Goal: Task Accomplishment & Management: Use online tool/utility

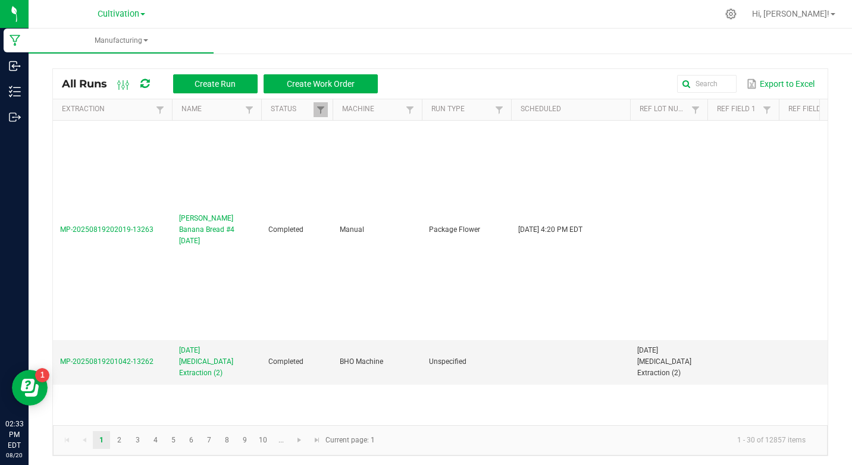
click at [543, 54] on ul "Manufacturing" at bounding box center [455, 42] width 852 height 26
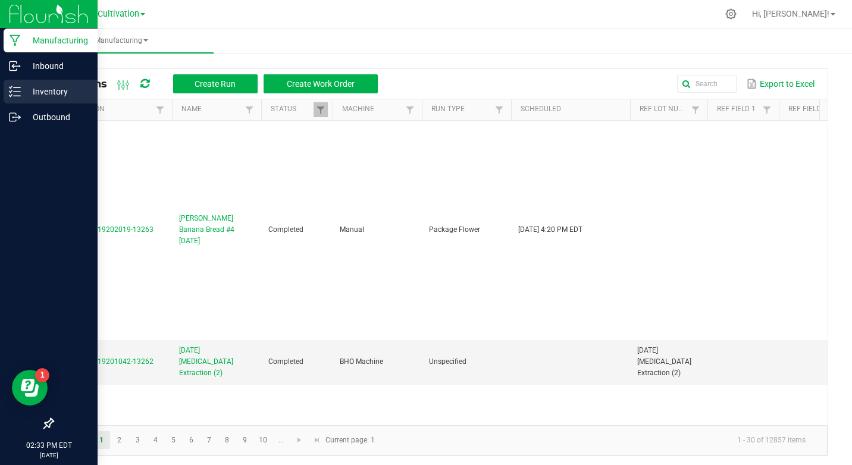
click at [17, 95] on icon at bounding box center [15, 92] width 12 height 12
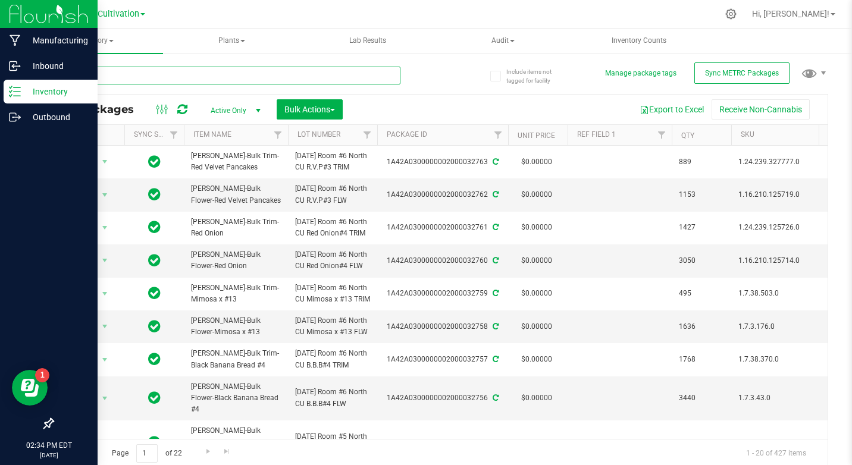
click at [86, 67] on input "text" at bounding box center [226, 76] width 348 height 18
type input "31602"
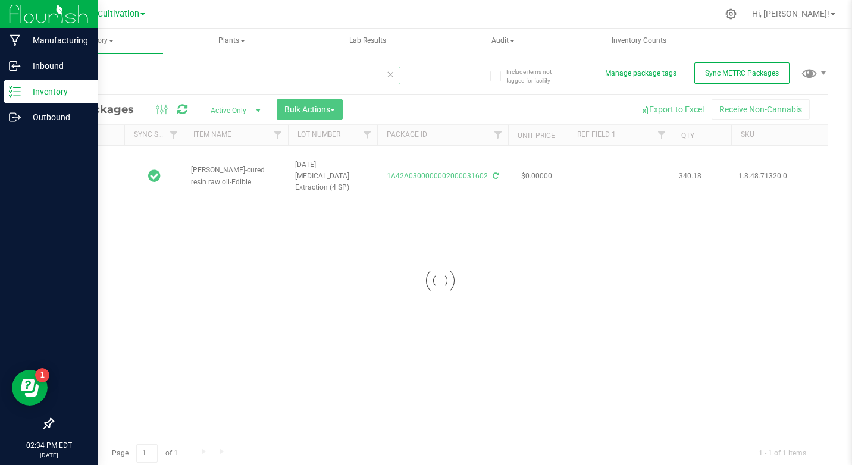
type input "[DATE]"
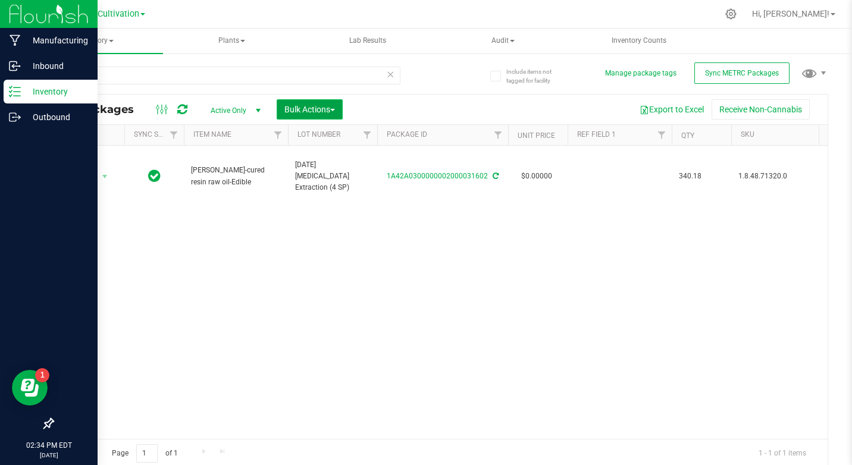
click at [315, 112] on span "Bulk Actions" at bounding box center [309, 110] width 51 height 10
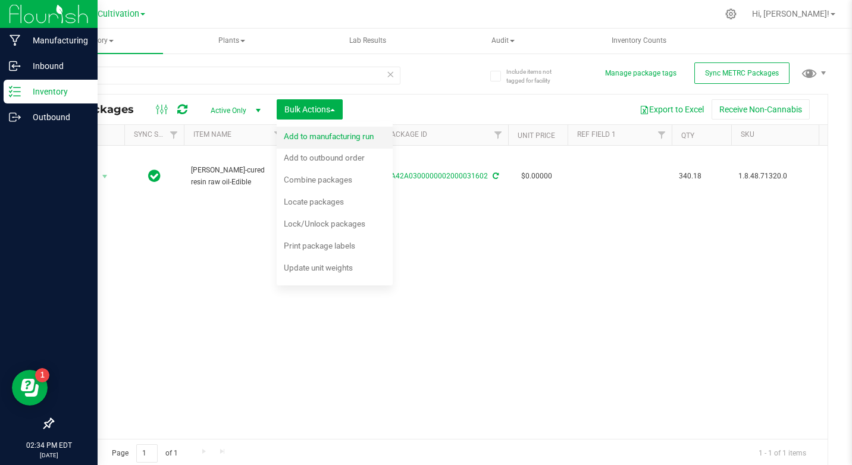
click at [314, 131] on span "Add to manufacturing run" at bounding box center [329, 136] width 90 height 10
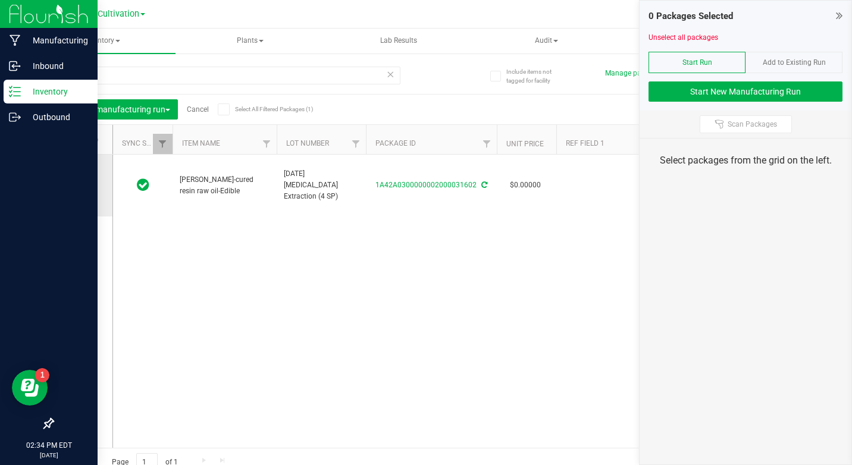
click at [86, 182] on label at bounding box center [82, 186] width 17 height 12
click at [0, 0] on input "checkbox" at bounding box center [0, 0] width 0 height 0
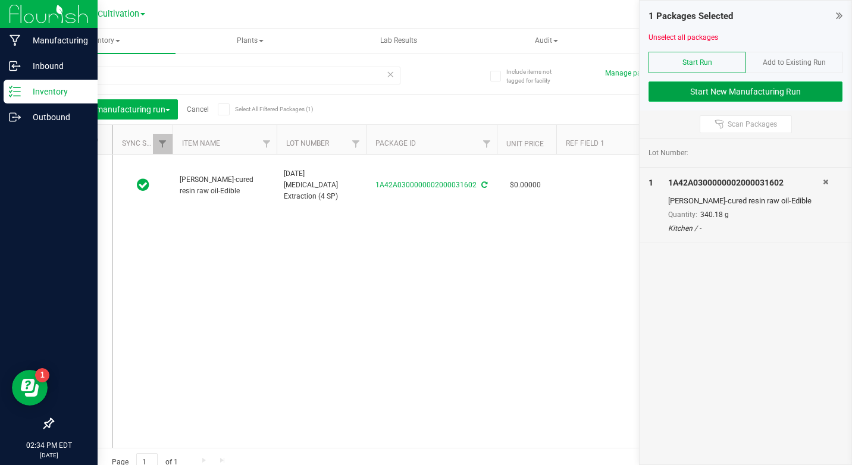
click at [754, 95] on button "Start New Manufacturing Run" at bounding box center [746, 92] width 194 height 20
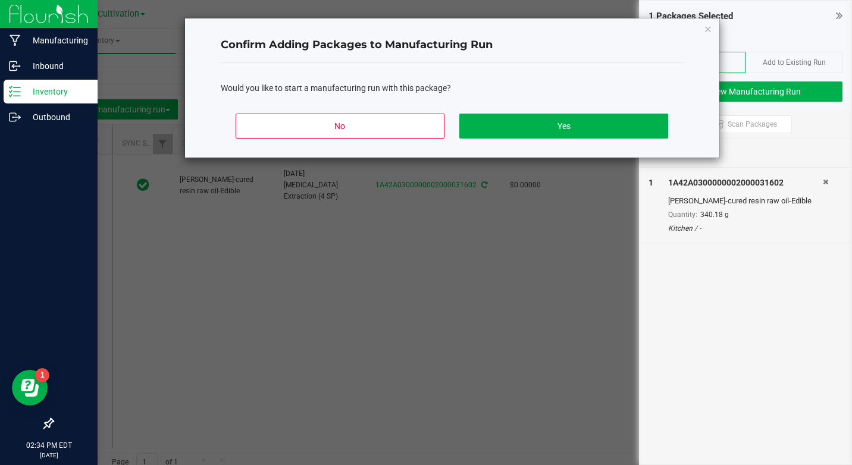
click at [616, 110] on div "No Yes" at bounding box center [452, 131] width 463 height 54
click at [616, 111] on div "No Yes" at bounding box center [452, 131] width 463 height 54
click at [620, 127] on button "Yes" at bounding box center [563, 126] width 208 height 25
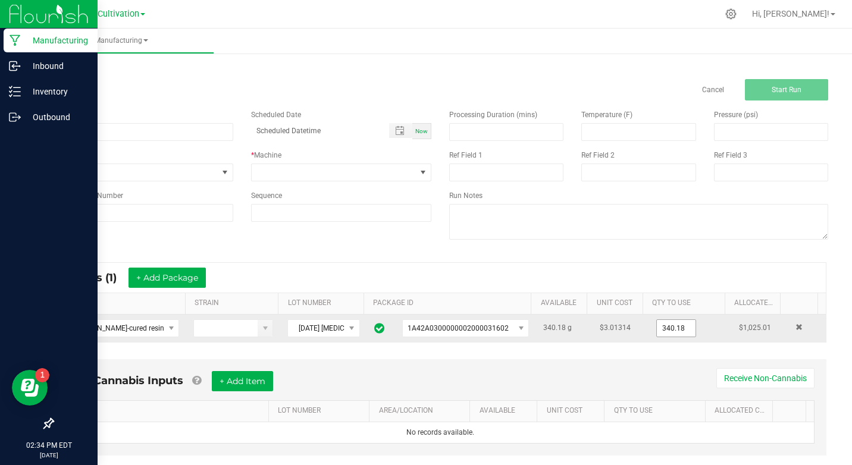
click at [669, 322] on input "340.18" at bounding box center [676, 328] width 39 height 17
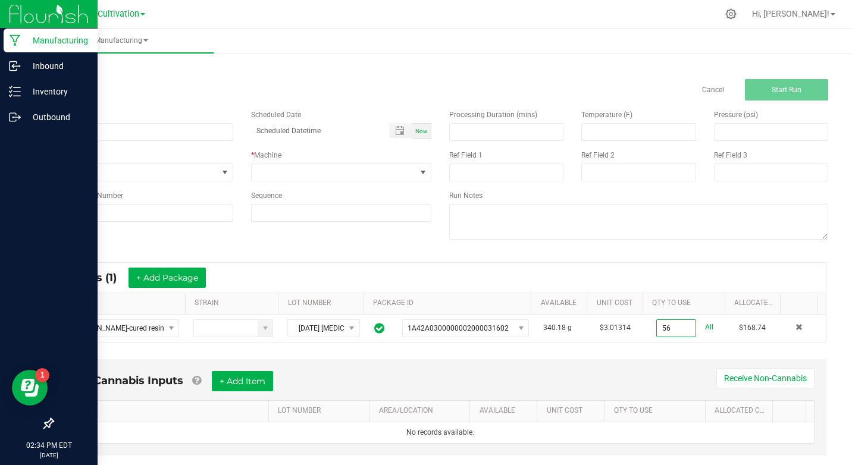
type input "56.0000 g"
click at [568, 367] on div "Non-Cannabis Inputs + Add Item Receive Non-Cannabis ITEM LOT NUMBER AREA/LOCATI…" at bounding box center [440, 407] width 772 height 96
click at [92, 123] on div "Name" at bounding box center [142, 125] width 199 height 32
click at [91, 138] on input at bounding box center [142, 132] width 181 height 18
click at [91, 138] on input "KI- 082025- Nano Bulk Infusion" at bounding box center [142, 132] width 181 height 18
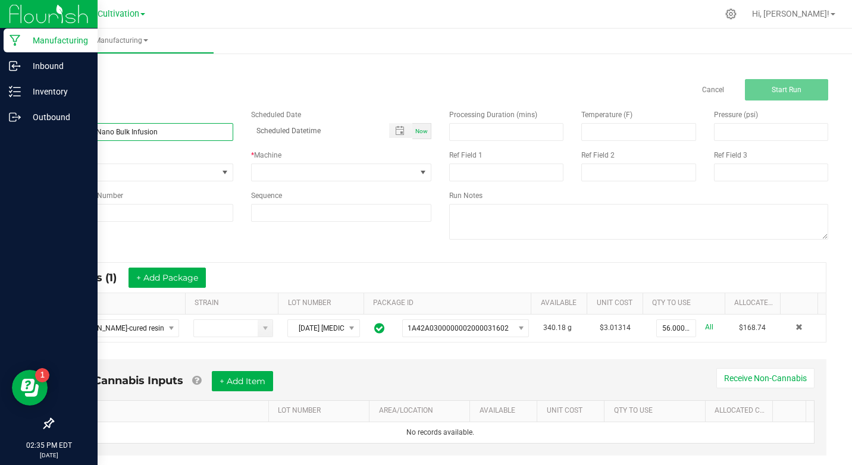
click at [91, 138] on input "KI- 082025- Nano Bulk Infusion" at bounding box center [142, 132] width 181 height 18
type input "KI- 082025- Nano Bulk Infusion"
click at [107, 178] on span "None" at bounding box center [135, 172] width 165 height 17
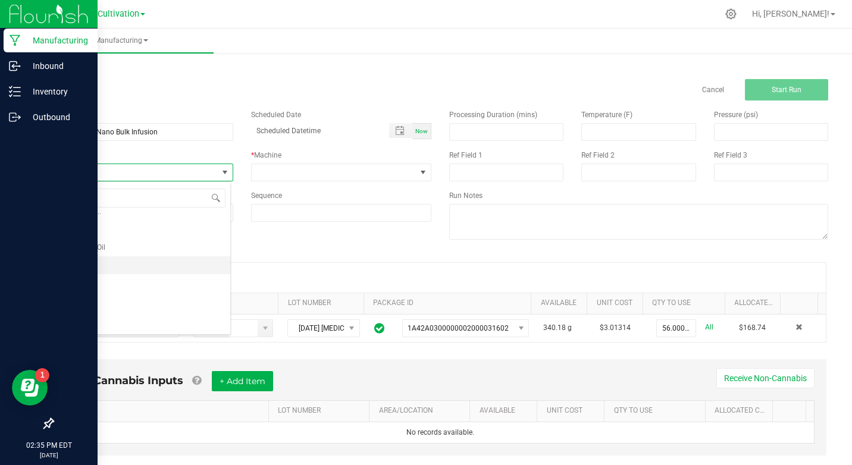
scroll to position [119, 0]
click at [84, 248] on li "Edibles" at bounding box center [141, 246] width 177 height 18
click at [118, 170] on span "Edibles" at bounding box center [135, 172] width 165 height 17
click at [89, 271] on span "Ingestibles" at bounding box center [77, 276] width 35 height 12
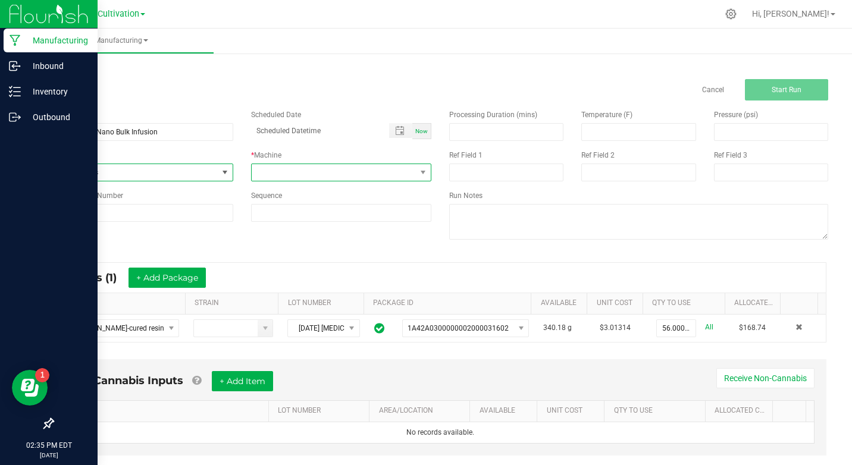
click at [290, 174] on span at bounding box center [334, 172] width 165 height 17
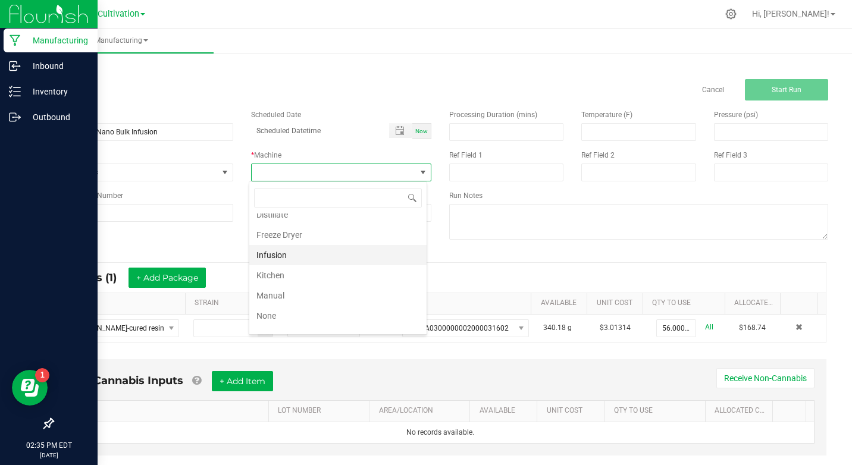
scroll to position [119, 0]
click at [284, 249] on li "Kitchen" at bounding box center [337, 246] width 177 height 20
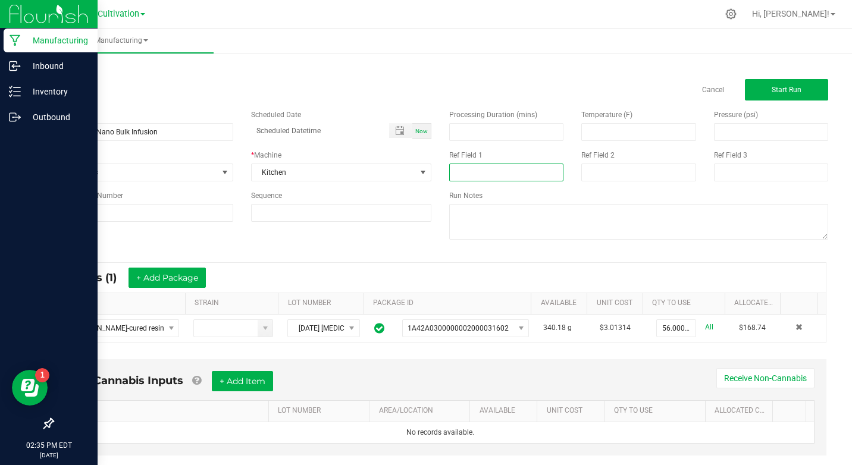
click at [489, 176] on input at bounding box center [506, 173] width 114 height 18
type input "Nano Infusion"
type input "month/day/year hour:minute AM"
click at [433, 86] on div "Cancel Start Run" at bounding box center [440, 89] width 794 height 21
click at [794, 92] on button "Start Run" at bounding box center [786, 89] width 83 height 21
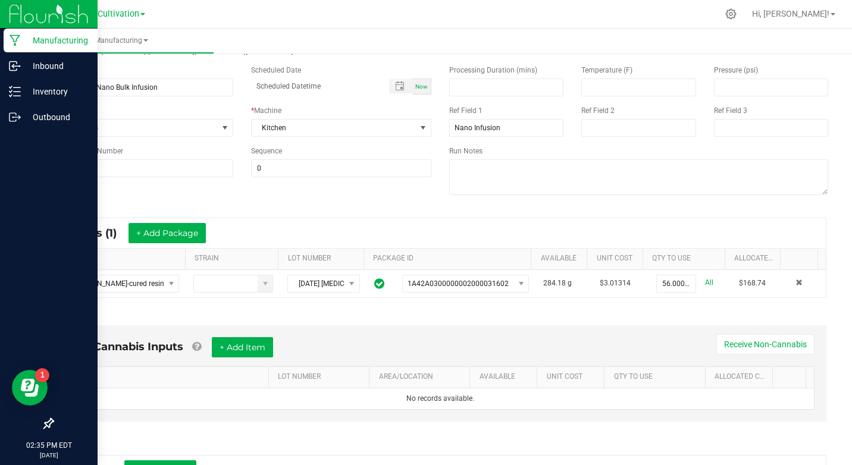
scroll to position [259, 0]
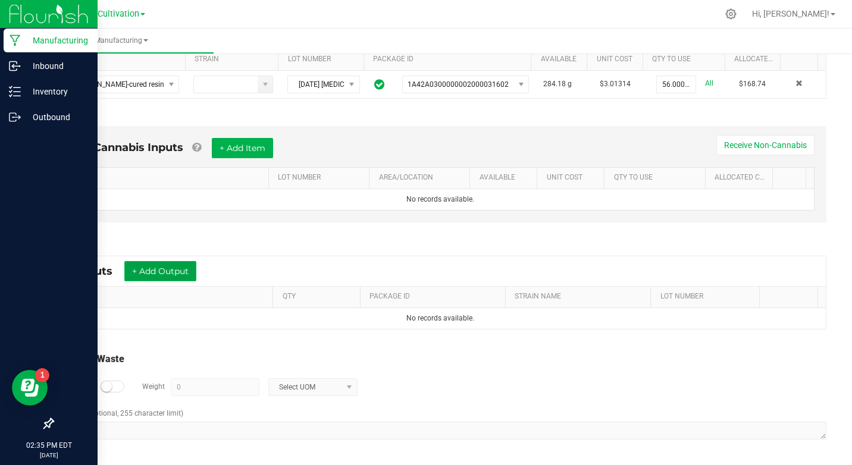
click at [172, 271] on button "+ Add Output" at bounding box center [160, 271] width 72 height 20
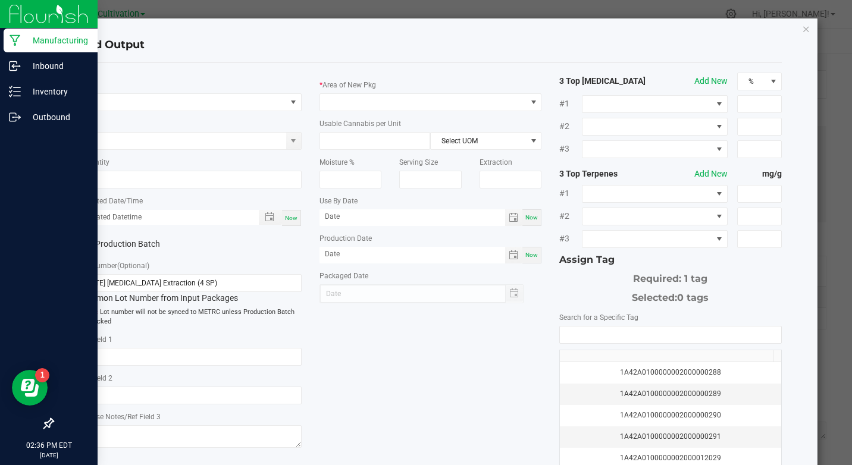
click at [200, 83] on div "* Item" at bounding box center [190, 95] width 222 height 33
click at [193, 104] on span "NO DATA FOUND" at bounding box center [183, 102] width 206 height 17
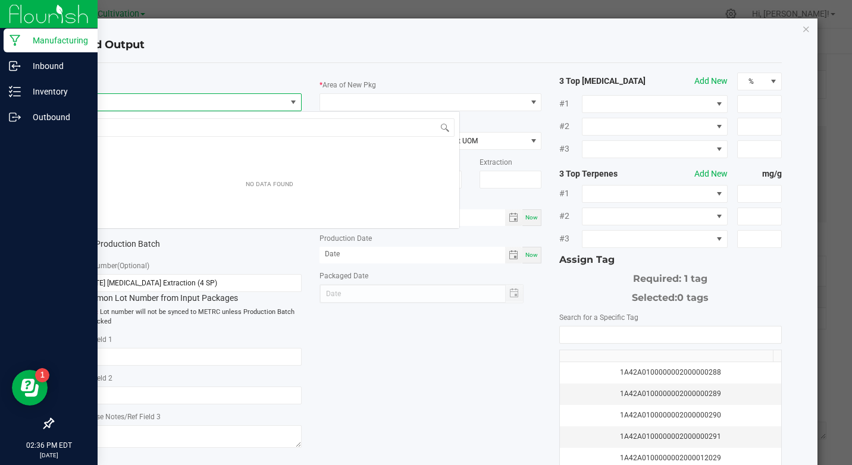
scroll to position [18, 220]
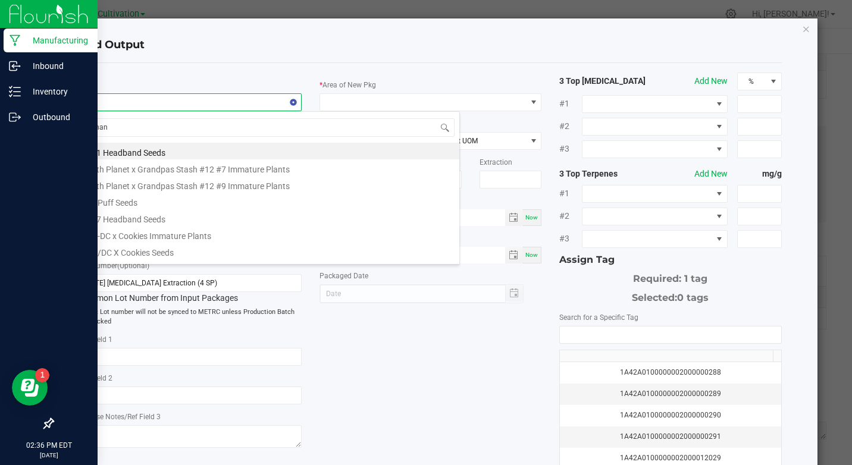
type input "nano"
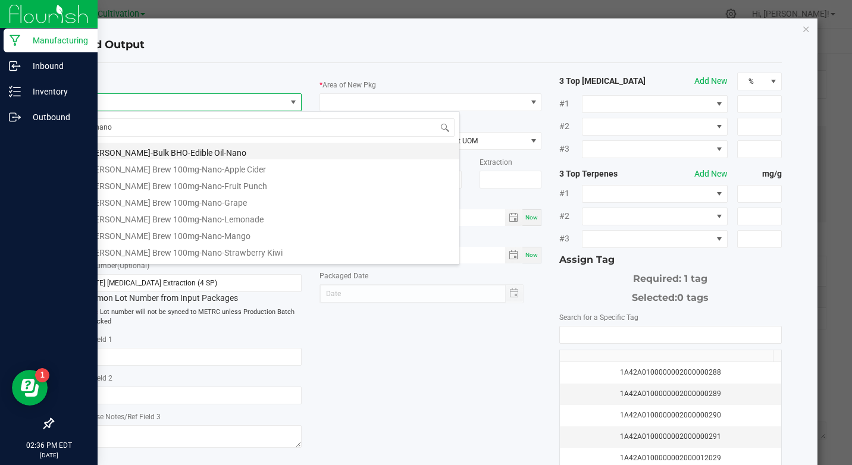
click at [193, 152] on li "[PERSON_NAME]-Bulk BHO-Edible Oil-Nano" at bounding box center [270, 151] width 380 height 17
type input "0.0000 g"
type input "3.3"
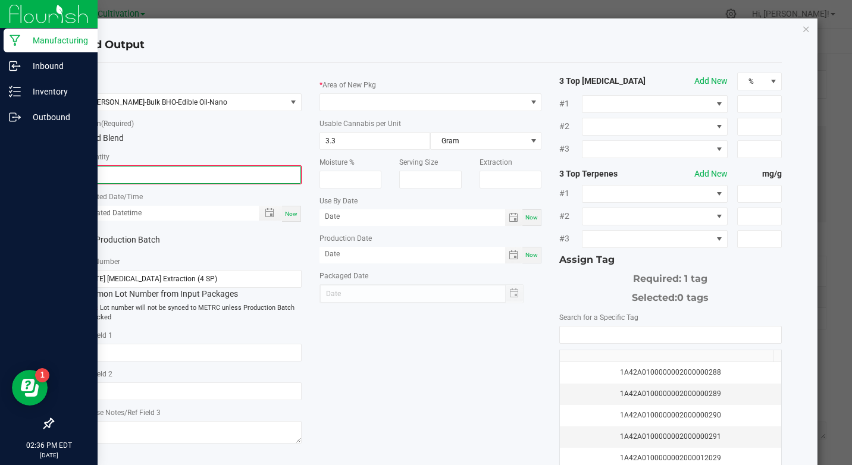
click at [167, 167] on input "0" at bounding box center [190, 175] width 220 height 17
type input "1000.0000 g"
click at [294, 209] on span "Now" at bounding box center [291, 212] width 12 height 7
type input "[DATE] 2:36 PM"
type input "[DATE]"
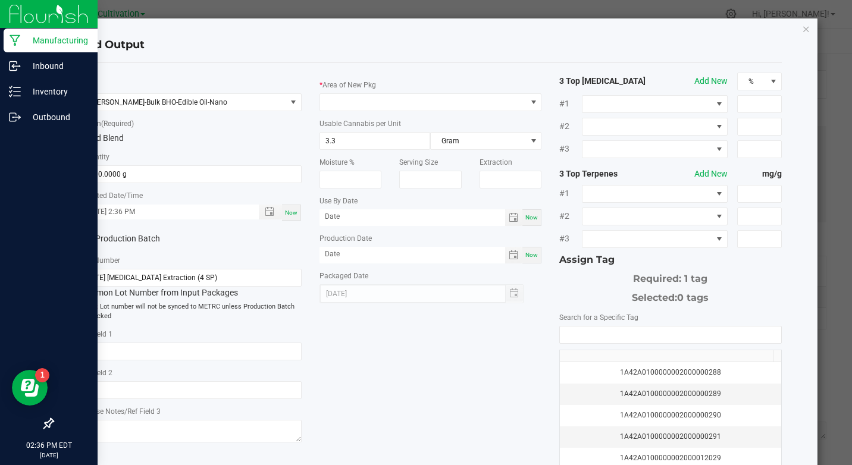
click at [153, 242] on label "Production Batch" at bounding box center [130, 239] width 102 height 12
click at [0, 0] on input "Production Batch" at bounding box center [0, 0] width 0 height 0
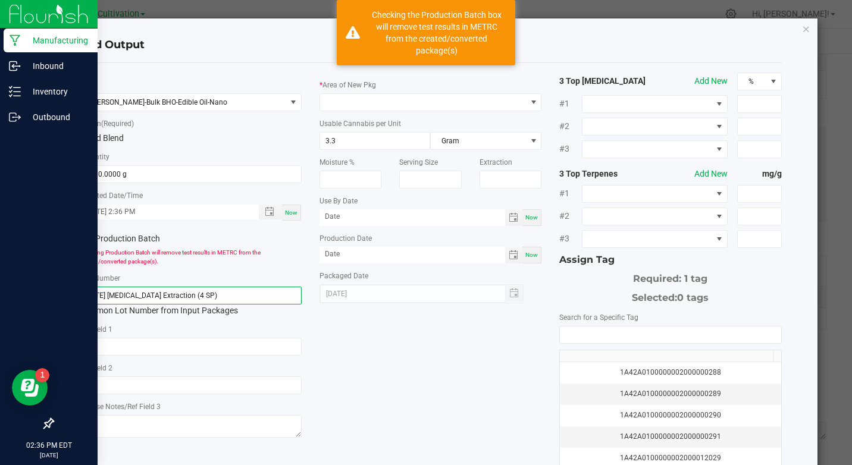
click at [149, 303] on input "[DATE] [MEDICAL_DATA] Extraction (4 SP)" at bounding box center [190, 296] width 222 height 18
paste input "KI- 082025- Nano Bulk Infusion"
type input "KI- 082025- Nano Bulk Infusion"
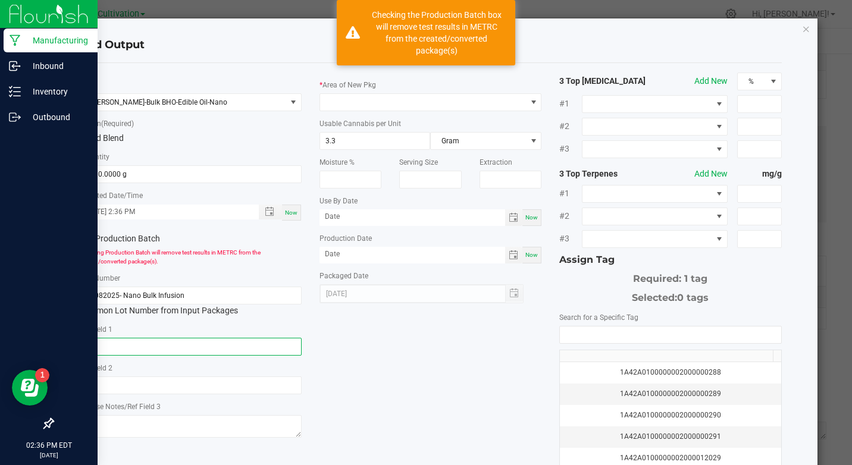
click at [142, 349] on input "text" at bounding box center [190, 347] width 222 height 18
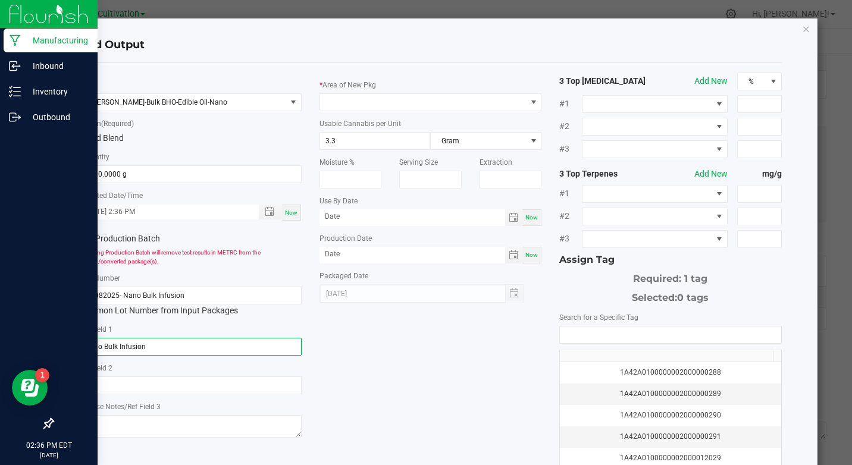
type input "Nano Bulk Infusion"
click at [436, 124] on div "Usable Cannabis per Unit 3.3 Gram" at bounding box center [431, 133] width 222 height 33
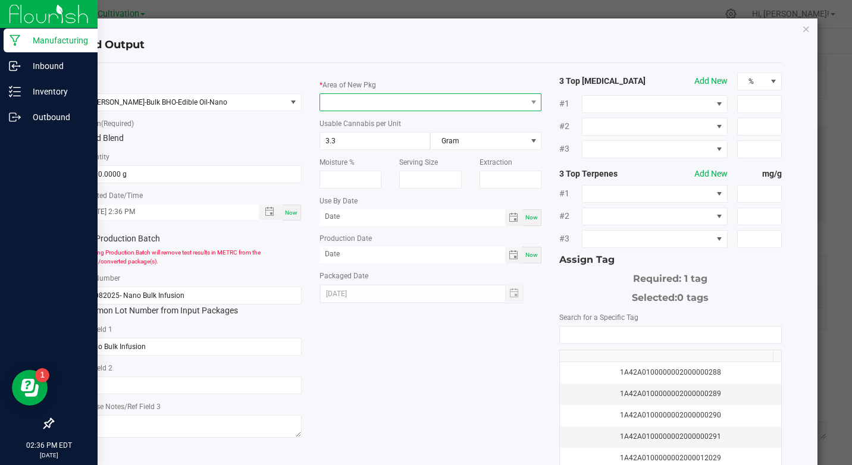
click at [442, 99] on span at bounding box center [423, 102] width 206 height 17
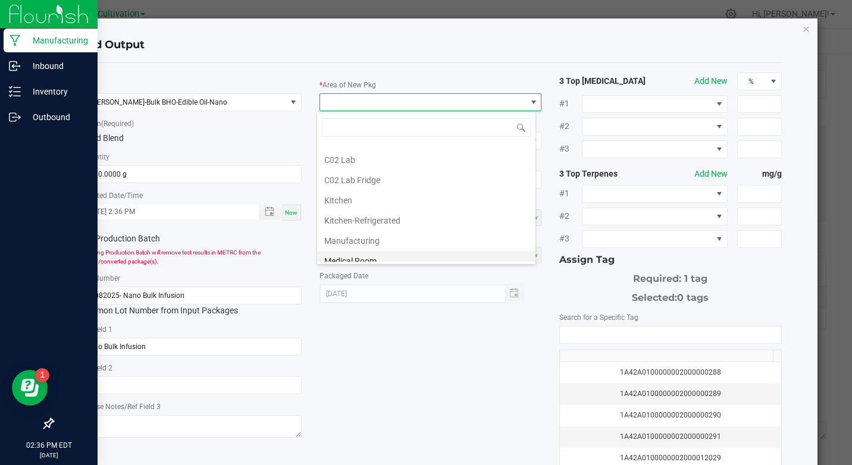
scroll to position [59, 0]
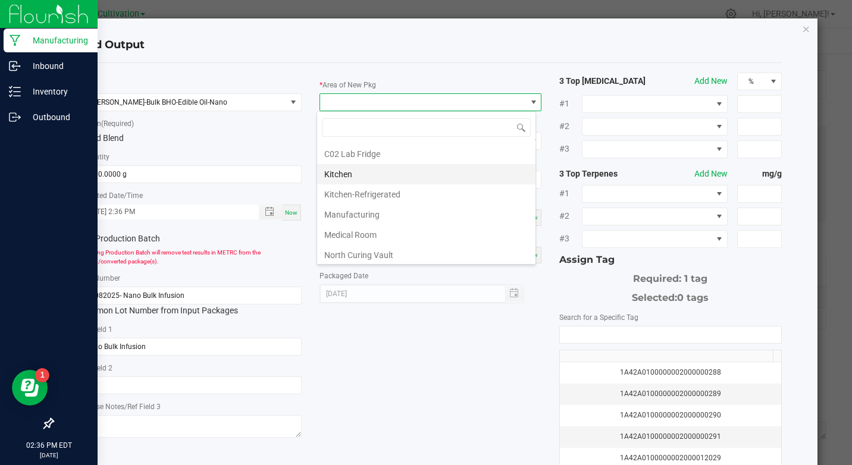
click at [375, 174] on li "Kitchen" at bounding box center [426, 174] width 218 height 20
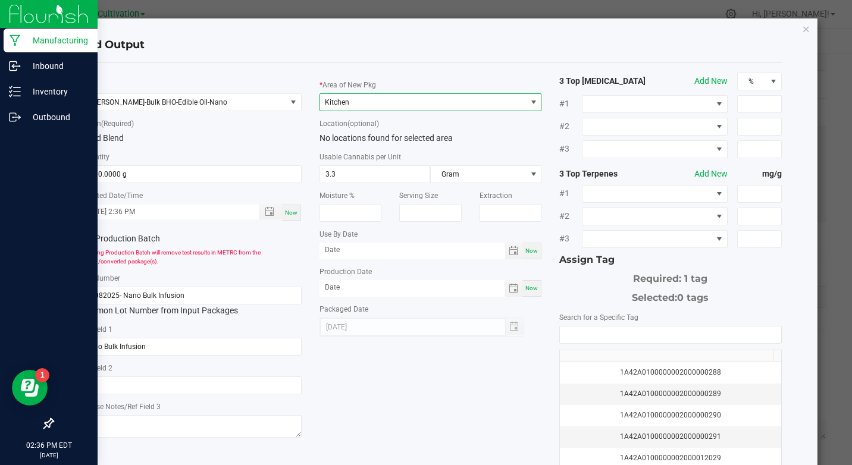
click at [531, 255] on div "Now" at bounding box center [531, 251] width 19 height 17
type input "[DATE]"
click at [531, 281] on div "Now" at bounding box center [531, 288] width 19 height 17
type input "[DATE]"
click at [374, 244] on input "[DATE]" at bounding box center [413, 250] width 186 height 15
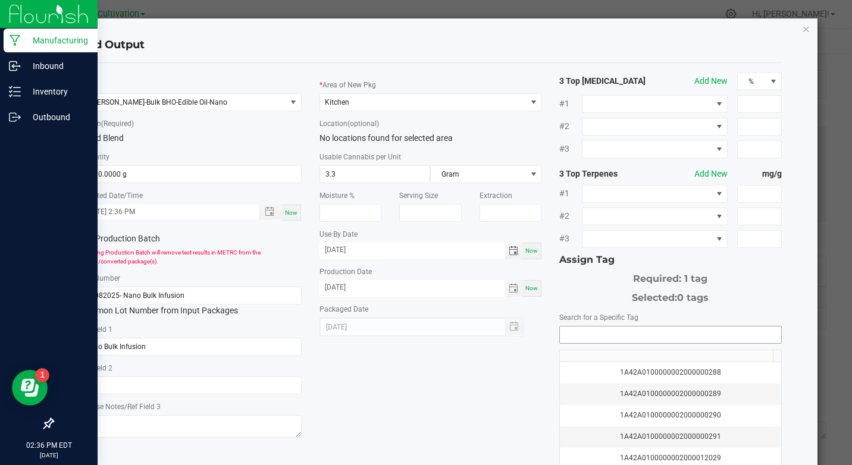
type input "[DATE]"
click at [560, 342] on input "NO DATA FOUND" at bounding box center [670, 335] width 221 height 17
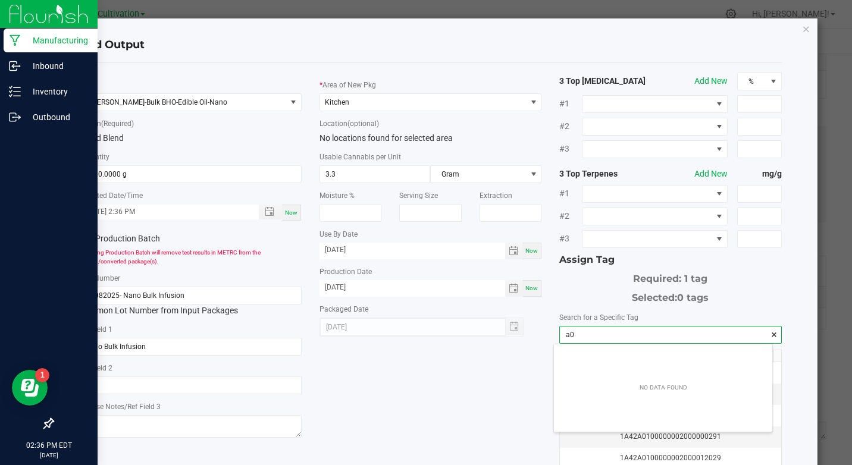
scroll to position [17, 218]
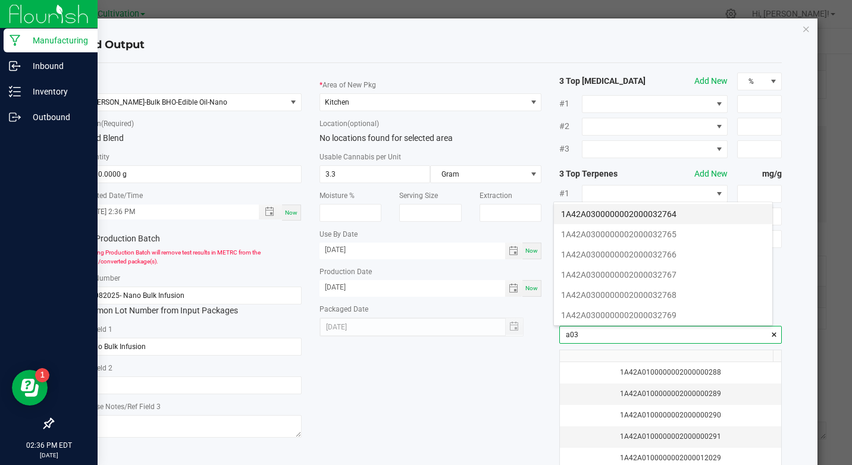
click at [679, 207] on li "1A42A0300000002000032764" at bounding box center [663, 214] width 218 height 20
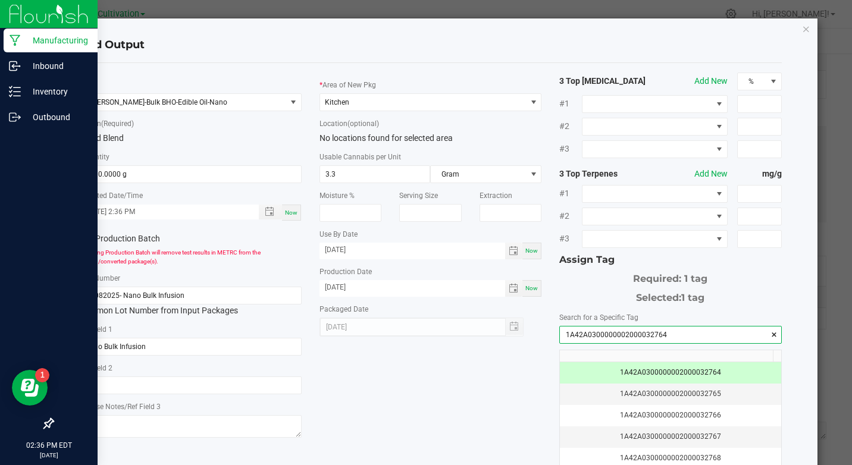
type input "1A42A0300000002000032764"
click at [520, 52] on h4 "Add Output" at bounding box center [430, 44] width 702 height 15
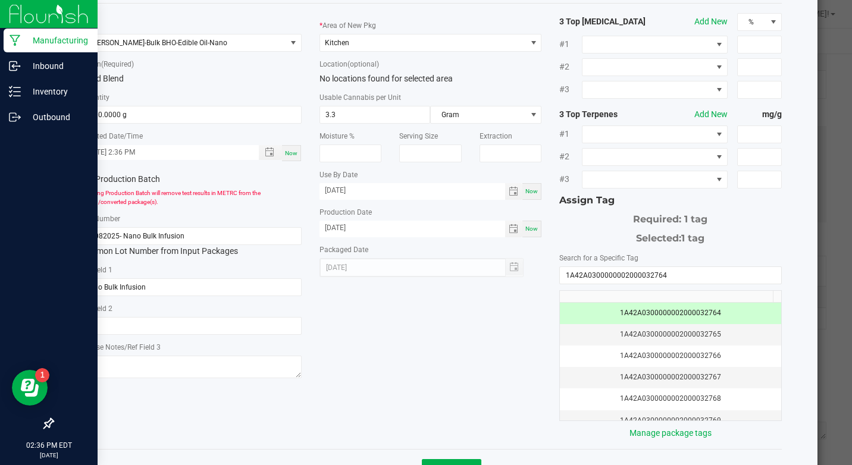
scroll to position [103, 0]
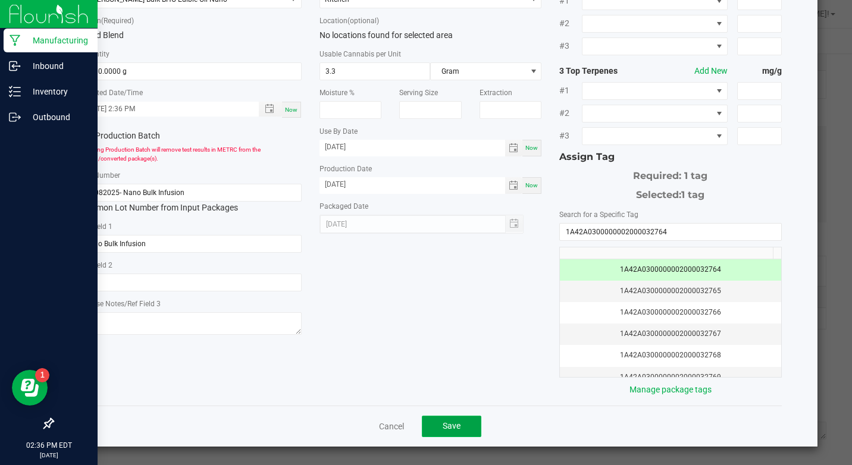
click at [455, 418] on button "Save" at bounding box center [451, 426] width 59 height 21
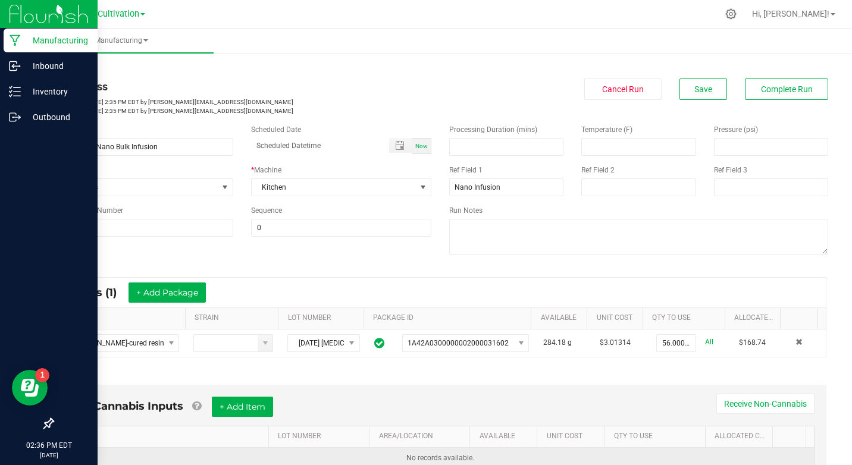
scroll to position [0, 0]
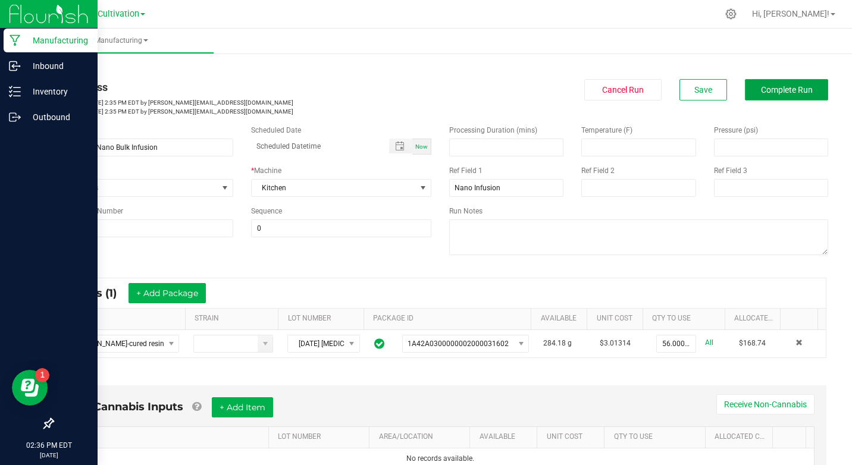
click at [763, 98] on button "Complete Run" at bounding box center [786, 89] width 83 height 21
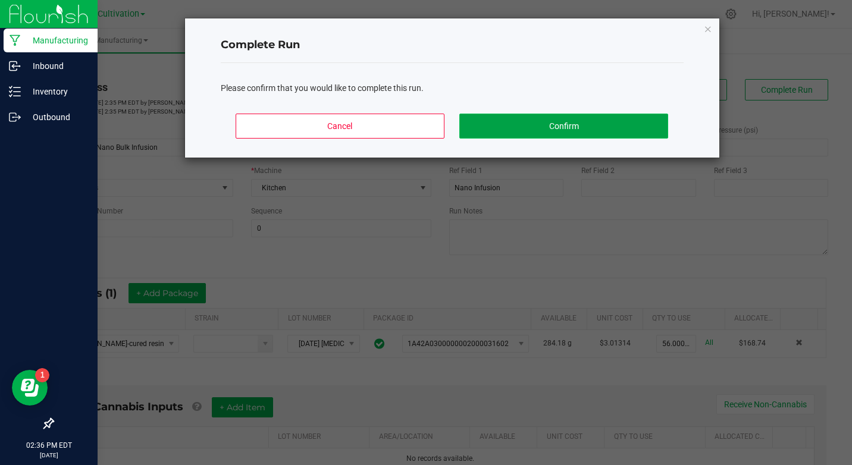
click at [647, 120] on button "Confirm" at bounding box center [563, 126] width 208 height 25
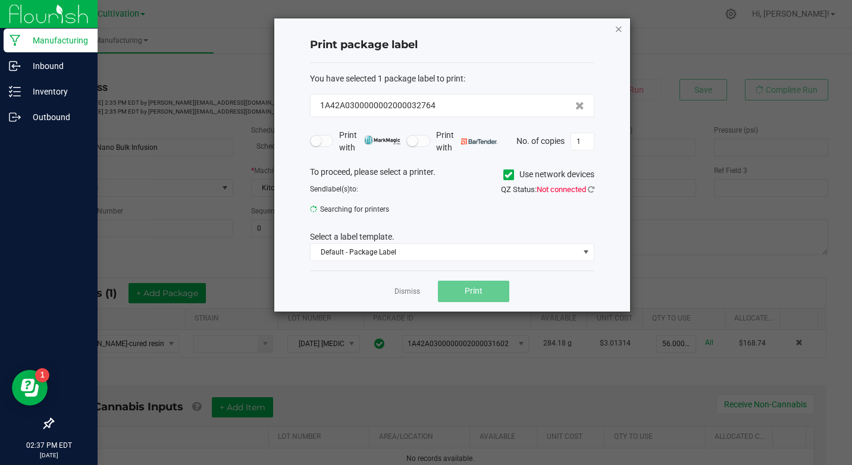
click at [616, 33] on icon "button" at bounding box center [619, 28] width 8 height 14
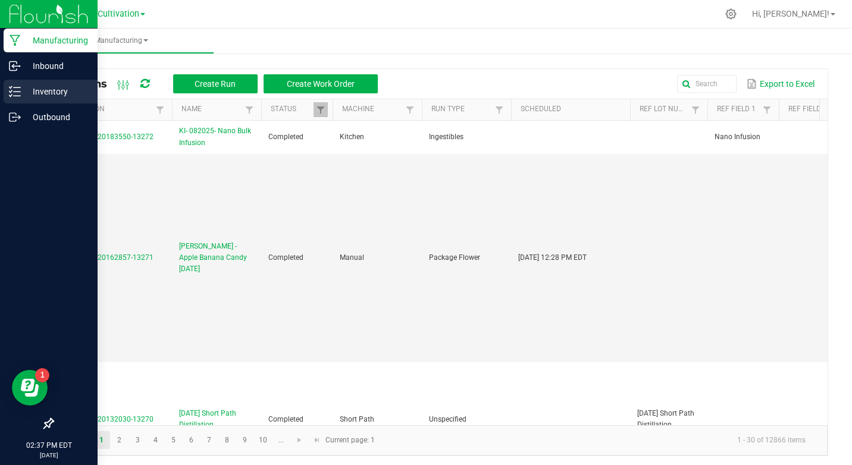
click at [21, 99] on div "Inventory" at bounding box center [51, 92] width 94 height 24
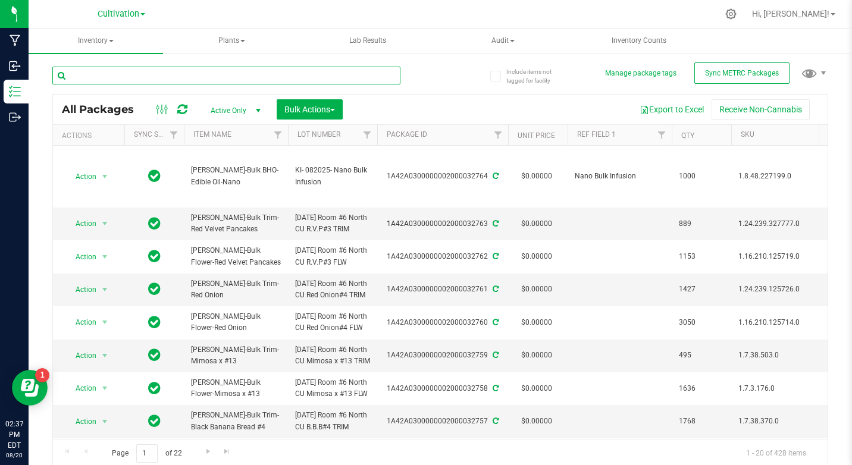
click at [151, 82] on input "text" at bounding box center [226, 76] width 348 height 18
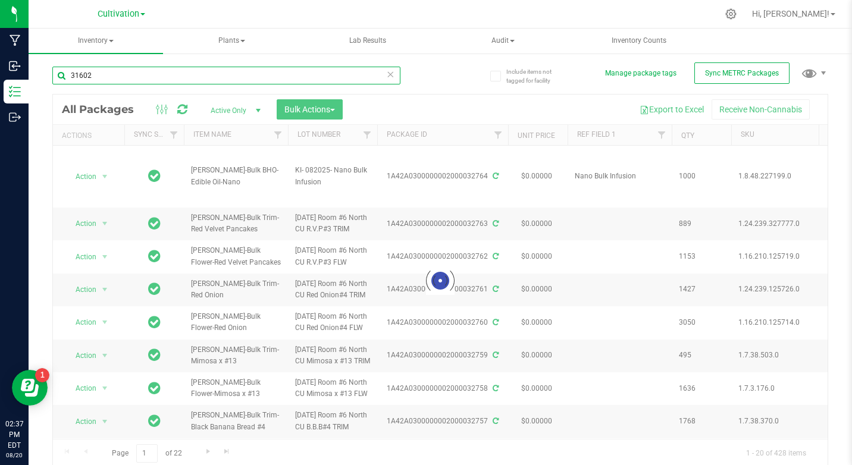
type input "31602"
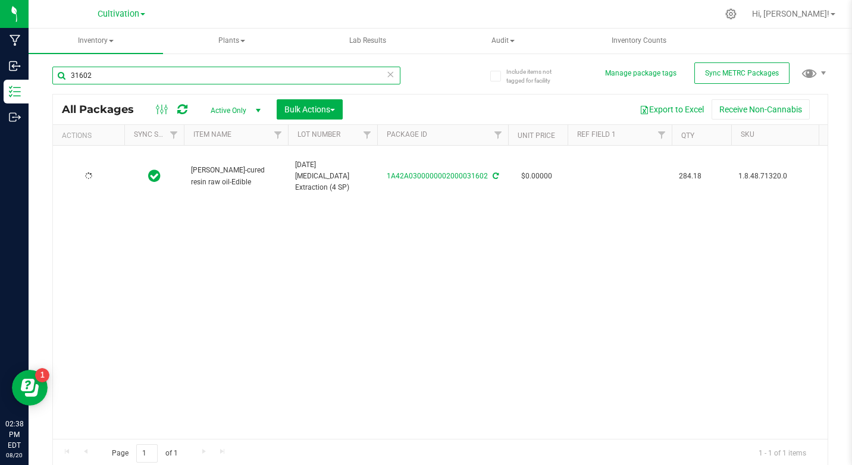
type input "[DATE]"
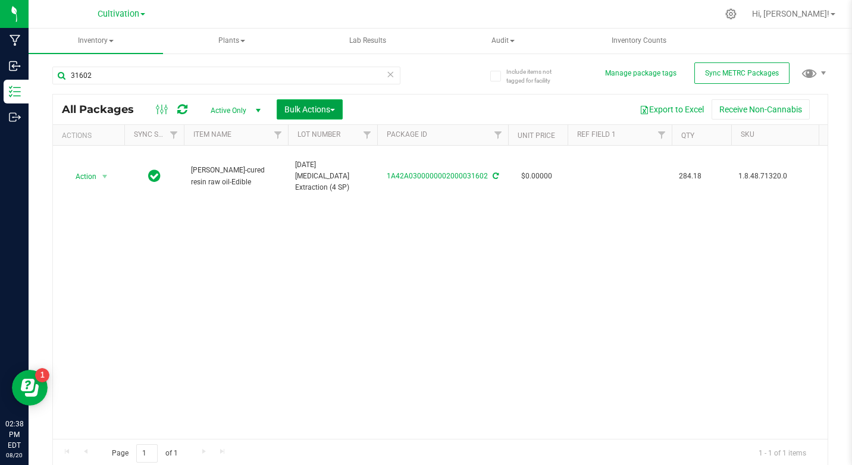
click at [307, 111] on span "Bulk Actions" at bounding box center [309, 110] width 51 height 10
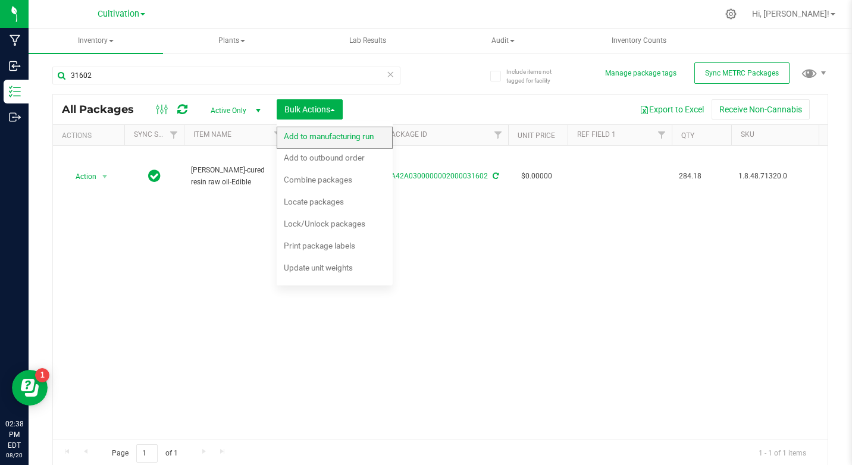
click at [300, 134] on span "Add to manufacturing run" at bounding box center [329, 136] width 90 height 10
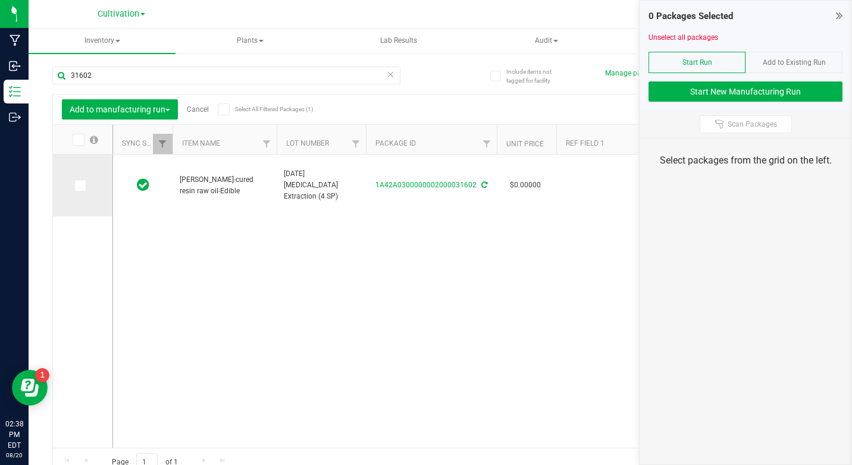
click at [87, 174] on td at bounding box center [82, 186] width 59 height 62
click at [84, 190] on span at bounding box center [80, 186] width 12 height 12
click at [0, 0] on input "checkbox" at bounding box center [0, 0] width 0 height 0
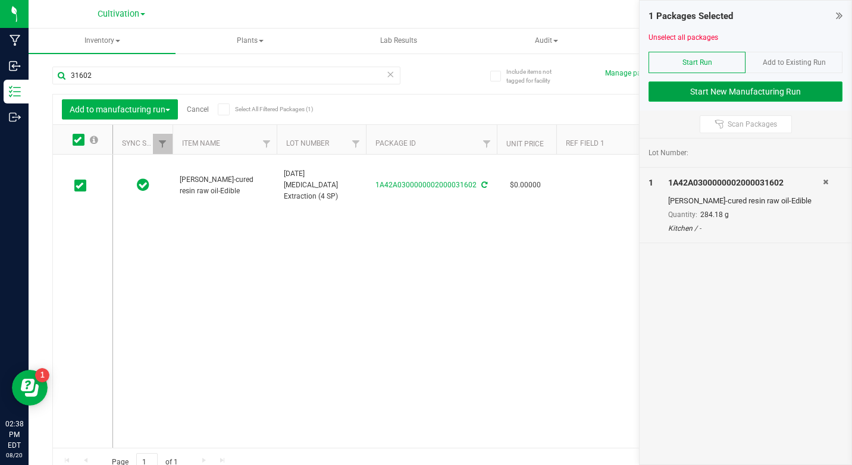
click at [744, 101] on button "Start New Manufacturing Run" at bounding box center [746, 92] width 194 height 20
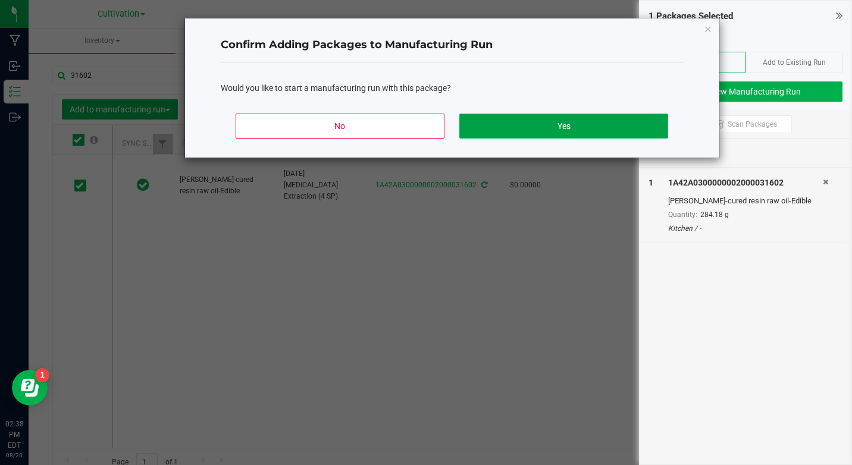
click at [584, 118] on button "Yes" at bounding box center [563, 126] width 208 height 25
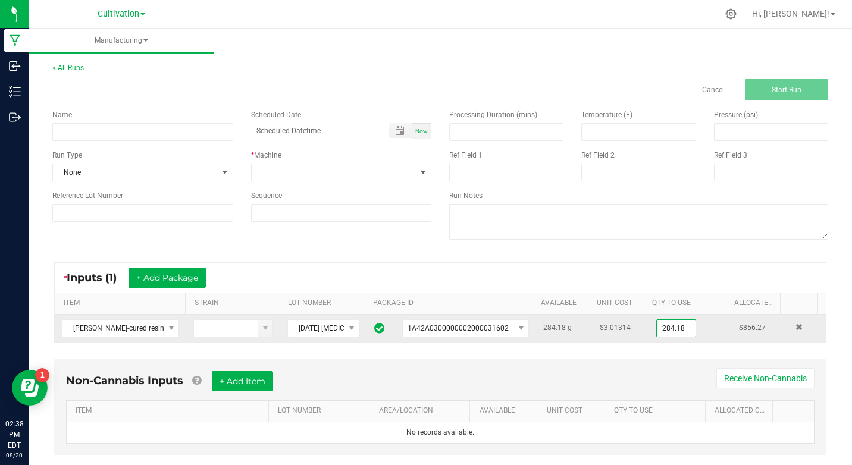
click at [675, 336] on input "284.18" at bounding box center [676, 328] width 39 height 17
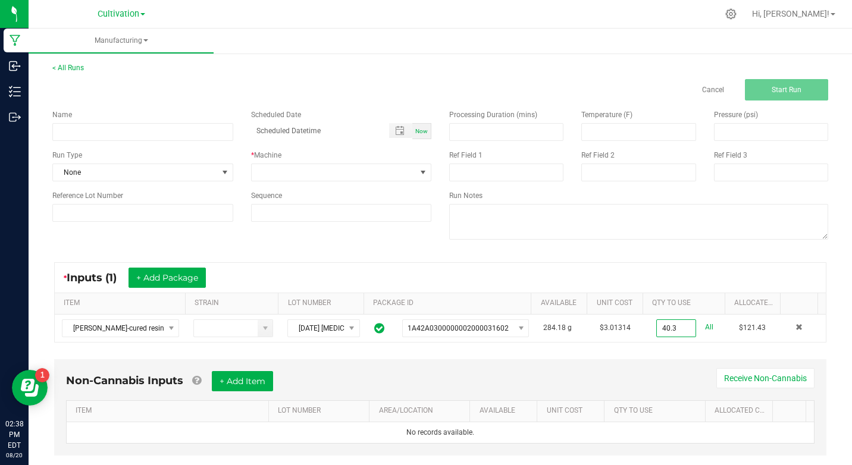
type input "40.3000 g"
click at [679, 364] on div "Non-Cannabis Inputs + Add Item Receive Non-Cannabis ITEM LOT NUMBER AREA/LOCATI…" at bounding box center [440, 407] width 772 height 96
click at [140, 128] on input at bounding box center [142, 132] width 181 height 18
click at [161, 133] on input "KI- 081825- THC Elixir" at bounding box center [142, 132] width 181 height 18
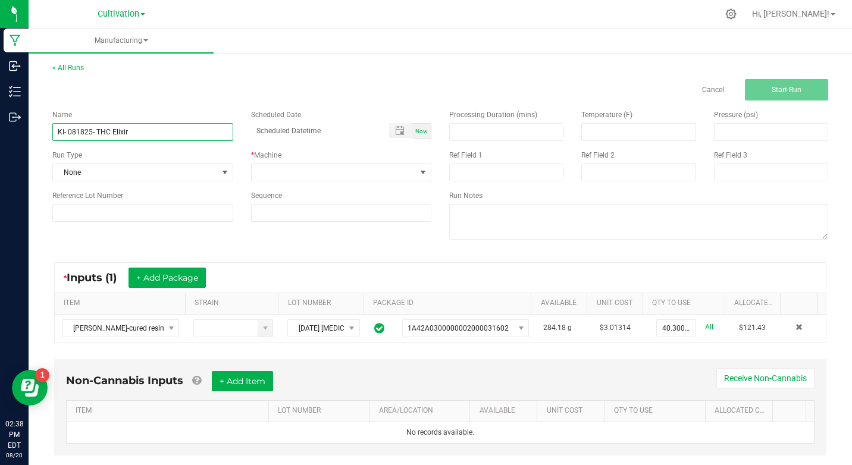
click at [161, 133] on input "KI- 081825- THC Elixir" at bounding box center [142, 132] width 181 height 18
type input "KI- 081825- THC Elixir"
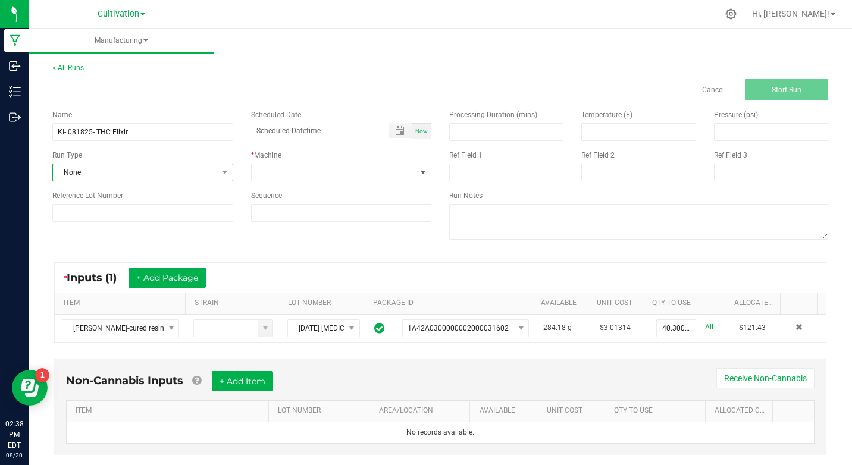
click at [168, 168] on span "None" at bounding box center [135, 172] width 165 height 17
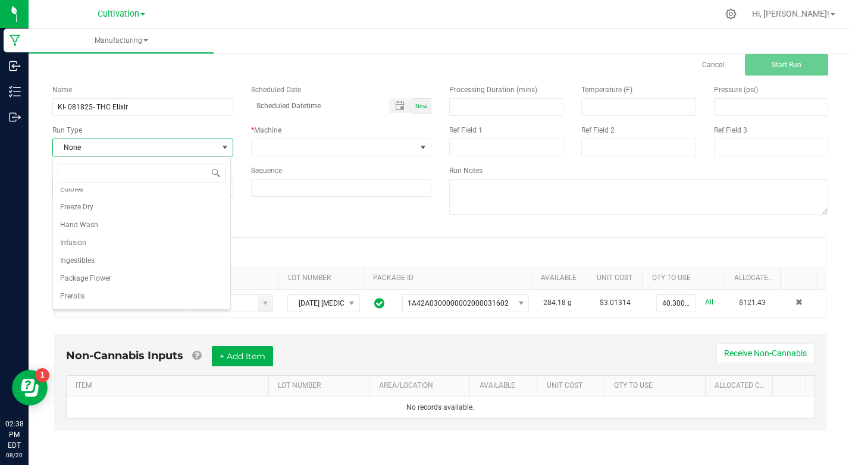
scroll to position [167, 0]
click at [110, 248] on li "Ingestibles" at bounding box center [141, 245] width 177 height 18
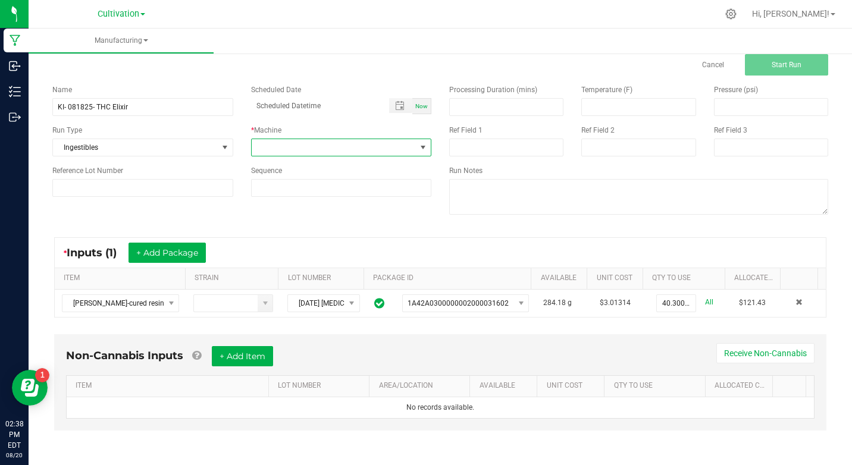
click at [286, 149] on span at bounding box center [334, 147] width 165 height 17
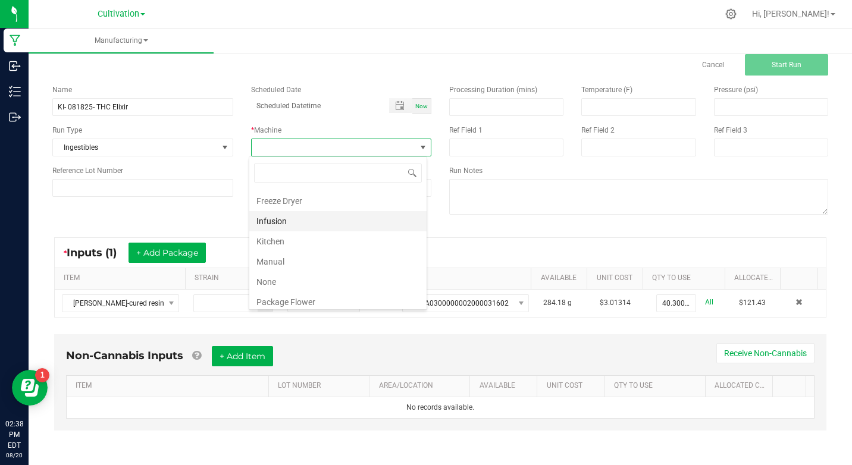
scroll to position [119, 0]
click at [292, 222] on li "Kitchen" at bounding box center [337, 221] width 177 height 20
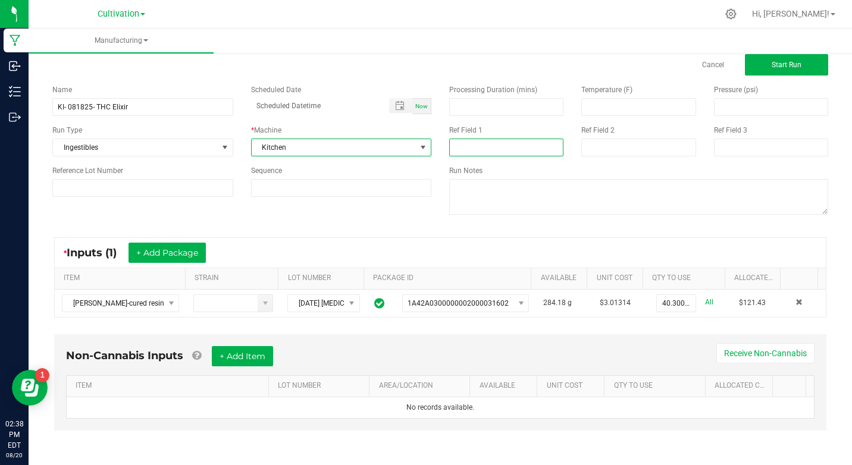
click at [452, 151] on input at bounding box center [506, 148] width 114 height 18
type input "[MEDICAL_DATA] Extraction"
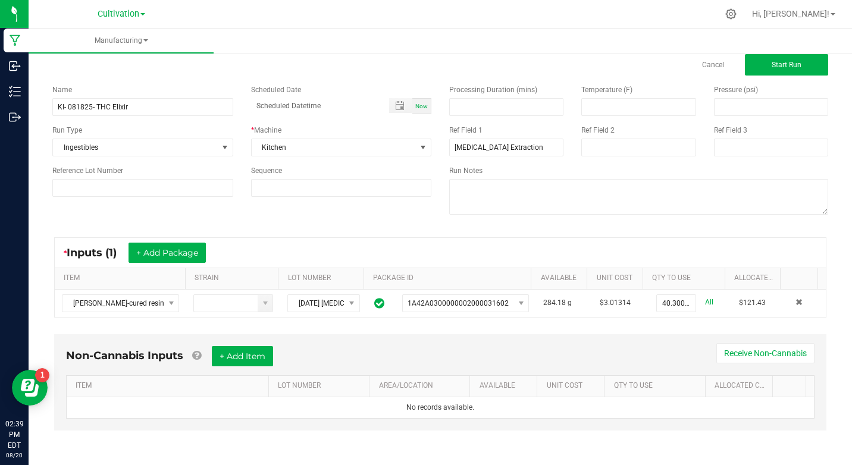
click at [619, 232] on div "* Inputs (1) + Add Package ITEM STRAIN LOT NUMBER PACKAGE ID AVAILABLE Unit Cos…" at bounding box center [440, 278] width 794 height 102
click at [745, 60] on button "Start Run" at bounding box center [786, 64] width 83 height 21
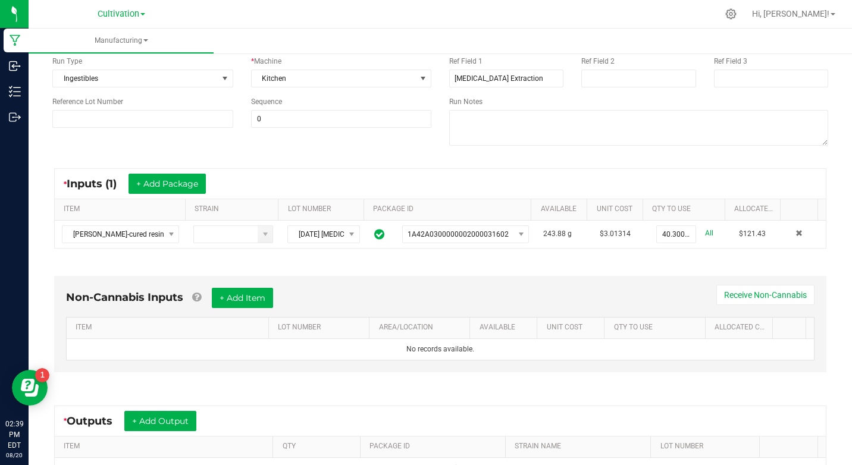
scroll to position [259, 0]
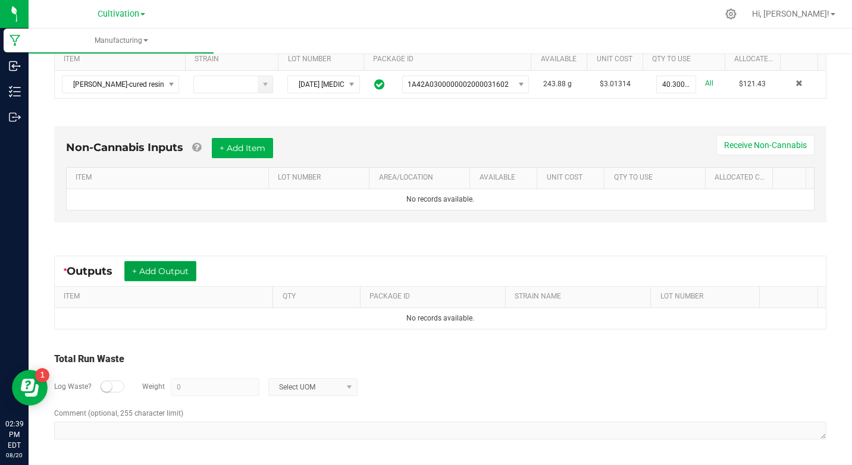
click at [196, 271] on button "+ Add Output" at bounding box center [160, 271] width 72 height 20
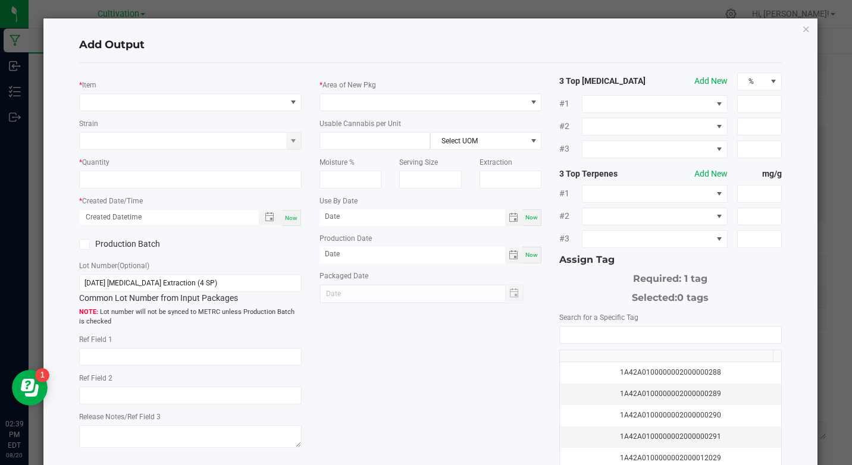
click at [191, 87] on div "* Item" at bounding box center [190, 95] width 222 height 33
click at [187, 108] on span "NO DATA FOUND" at bounding box center [183, 102] width 206 height 17
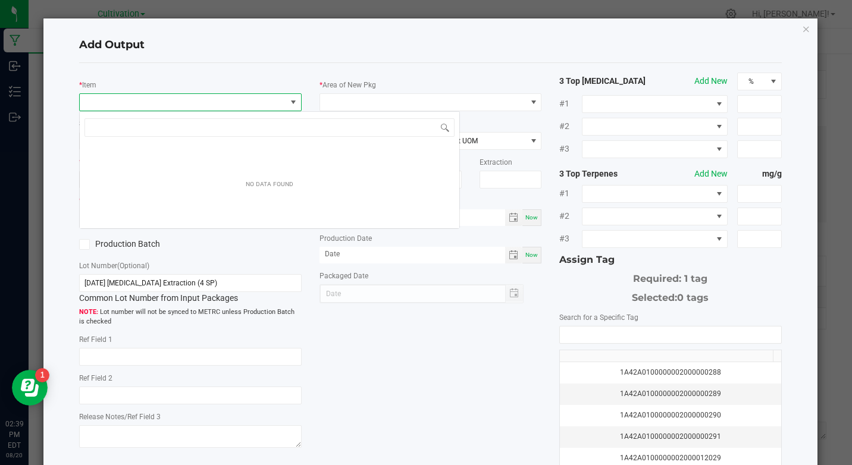
scroll to position [18, 220]
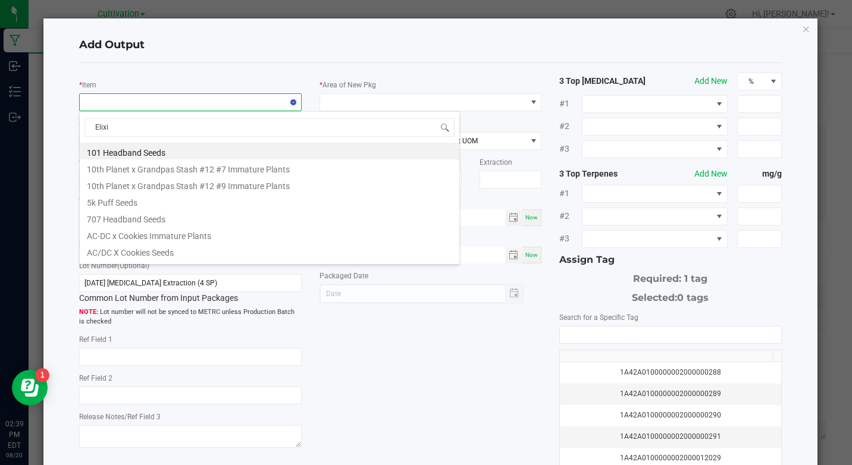
type input "Elixir"
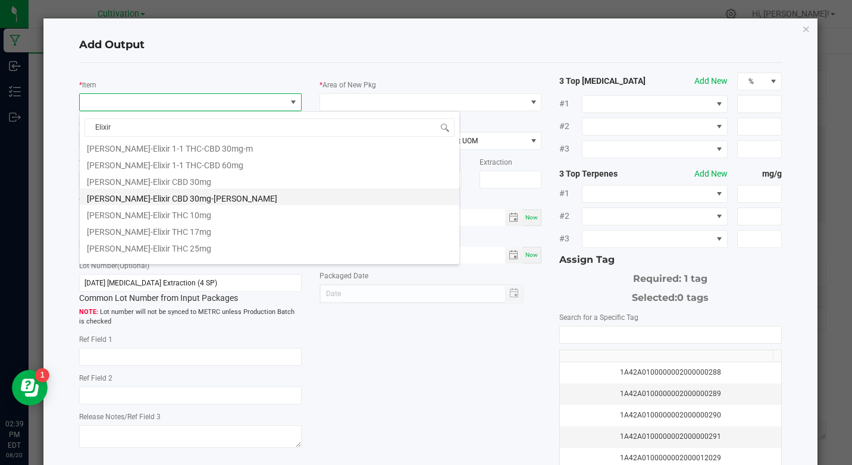
scroll to position [98, 0]
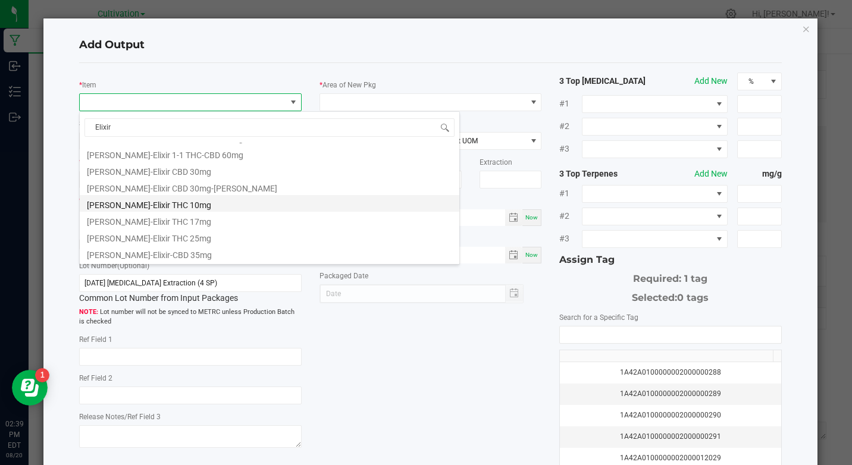
click at [155, 207] on li "[PERSON_NAME]-Elixir THC 10mg" at bounding box center [270, 203] width 380 height 17
type input "0 ea"
type input "0.55"
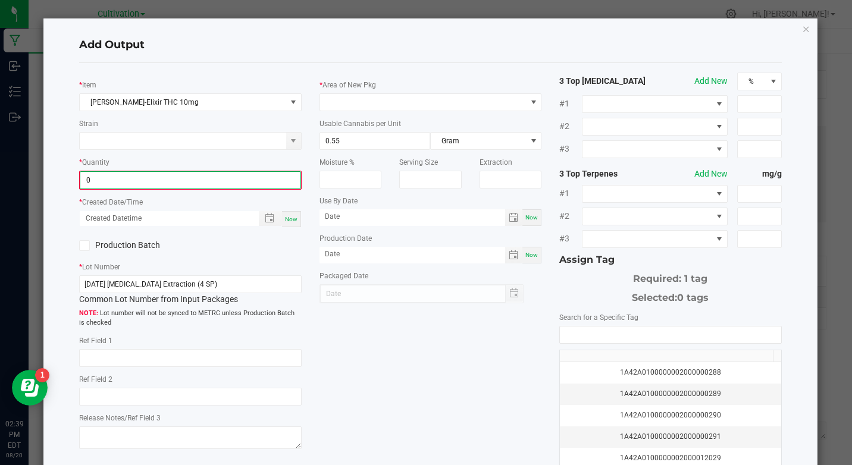
click at [121, 179] on input "0" at bounding box center [190, 180] width 220 height 17
type input "118 ea"
click at [293, 220] on span "Now" at bounding box center [291, 218] width 12 height 7
type input "[DATE] 2:39 PM"
type input "[DATE]"
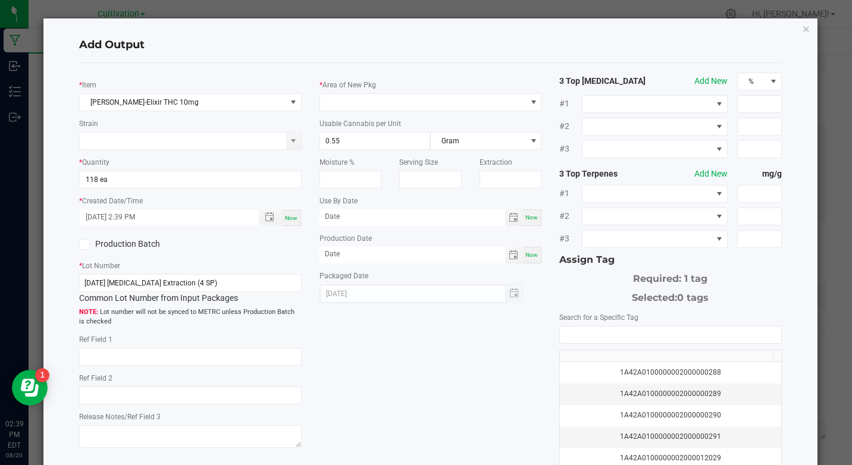
click at [117, 243] on label "Production Batch" at bounding box center [130, 244] width 102 height 12
click at [0, 0] on input "Production Batch" at bounding box center [0, 0] width 0 height 0
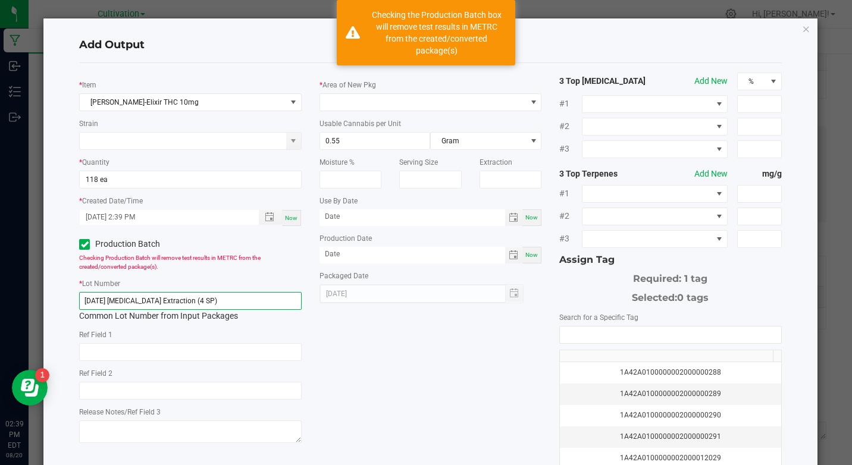
click at [133, 306] on input "[DATE] [MEDICAL_DATA] Extraction (4 SP)" at bounding box center [190, 301] width 222 height 18
click at [134, 302] on input "[DATE] [MEDICAL_DATA] Extraction (4 SP)" at bounding box center [190, 301] width 222 height 18
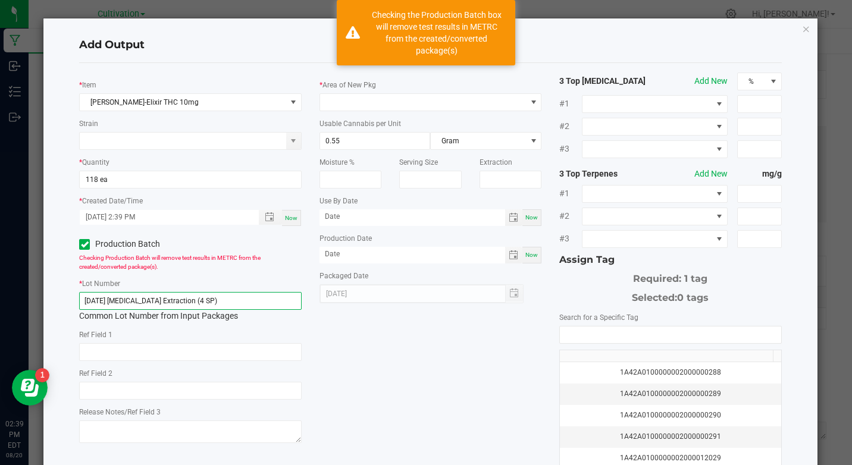
click at [134, 302] on input "[DATE] [MEDICAL_DATA] Extraction (4 SP)" at bounding box center [190, 301] width 222 height 18
paste input "KI- 081825- THC Elixir"
type input "KI- 081825- THC Elixir"
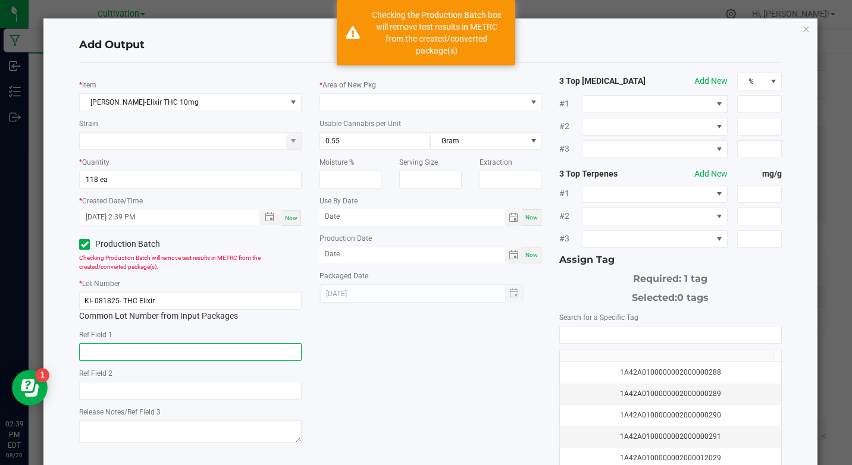
click at [142, 355] on input "text" at bounding box center [190, 352] width 222 height 18
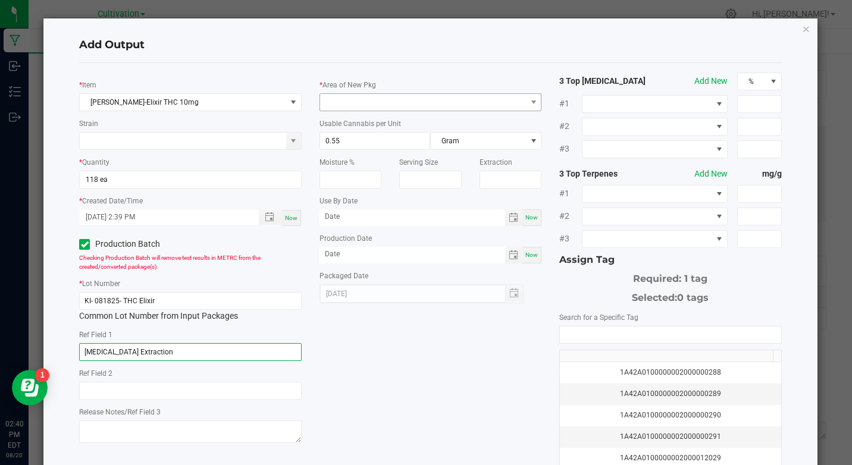
type input "[MEDICAL_DATA] Extraction"
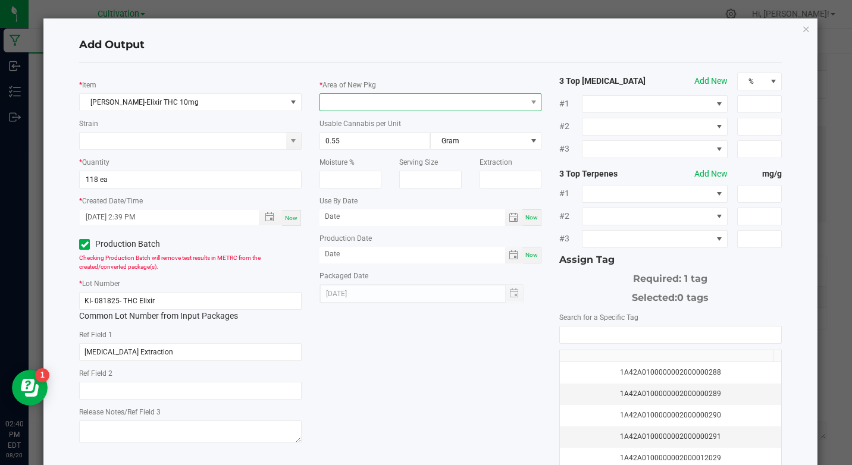
click at [434, 102] on span at bounding box center [423, 102] width 206 height 17
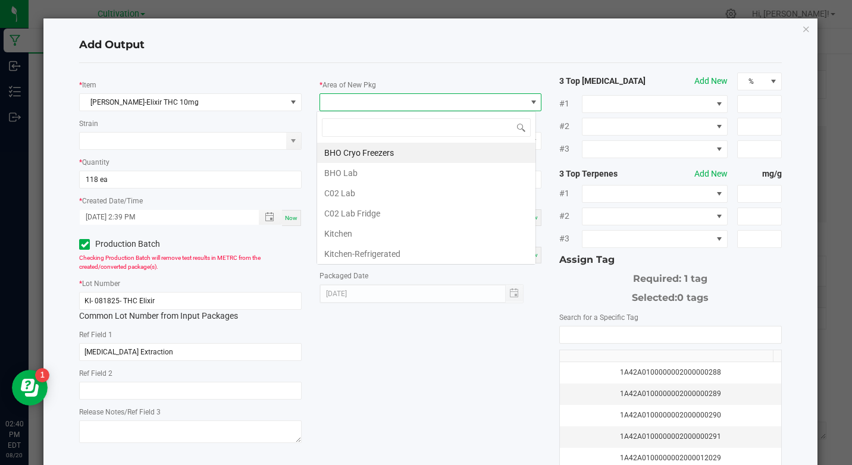
scroll to position [18, 220]
click at [354, 239] on li "Kitchen" at bounding box center [426, 234] width 218 height 20
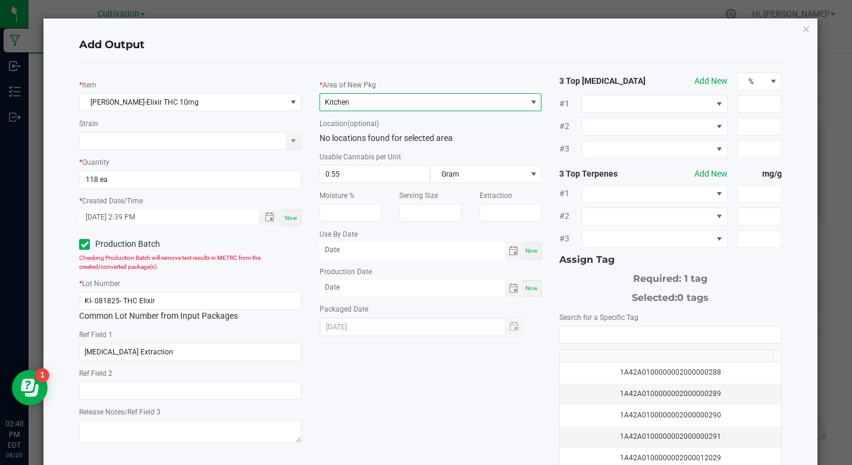
click at [525, 253] on span "Now" at bounding box center [531, 251] width 12 height 7
type input "[DATE]"
click at [525, 287] on span "Now" at bounding box center [531, 288] width 12 height 7
type input "[DATE]"
click at [403, 258] on span "[DATE]" at bounding box center [413, 251] width 186 height 17
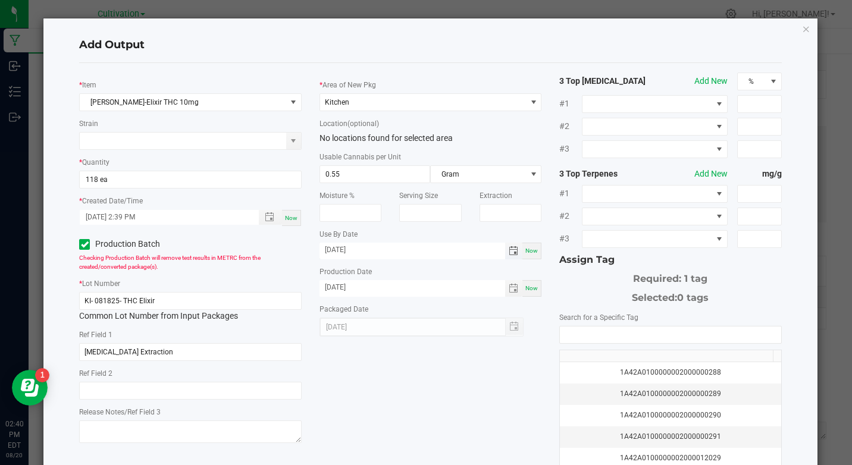
click at [403, 250] on input "[DATE]" at bounding box center [413, 250] width 186 height 15
type input "[DATE]"
click at [601, 341] on input "NO DATA FOUND" at bounding box center [670, 335] width 221 height 17
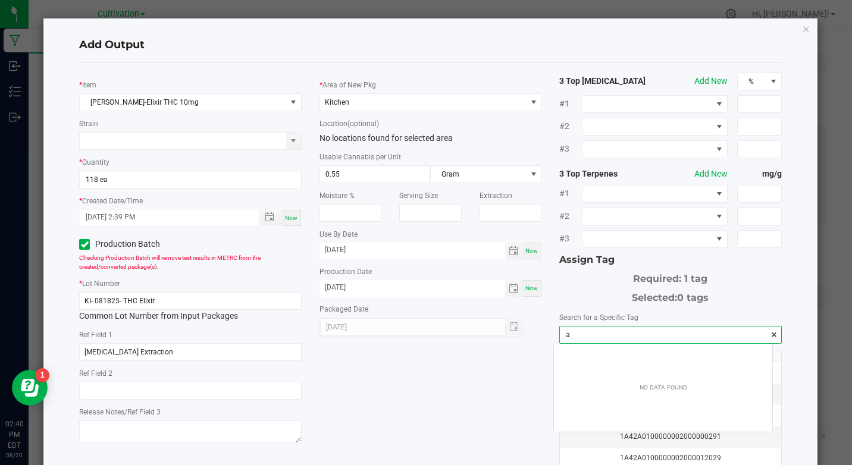
scroll to position [17, 218]
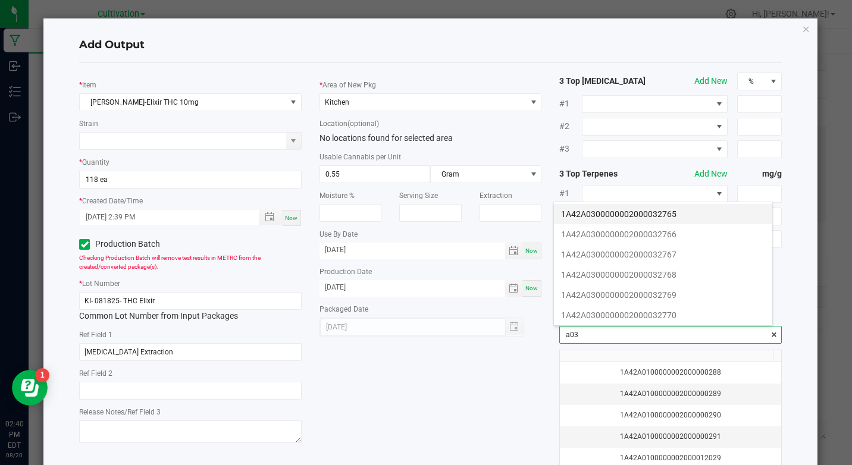
click at [672, 209] on li "1A42A0300000002000032765" at bounding box center [663, 214] width 218 height 20
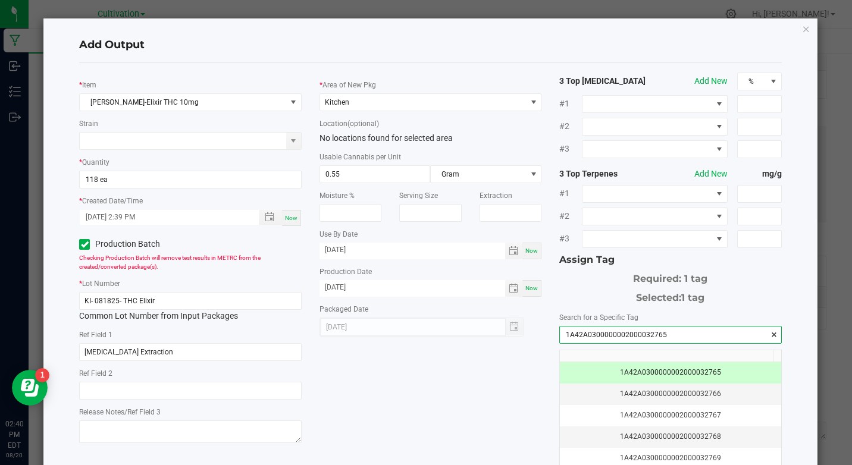
type input "1A42A0300000002000032765"
click at [439, 62] on div "Add Output" at bounding box center [430, 45] width 702 height 35
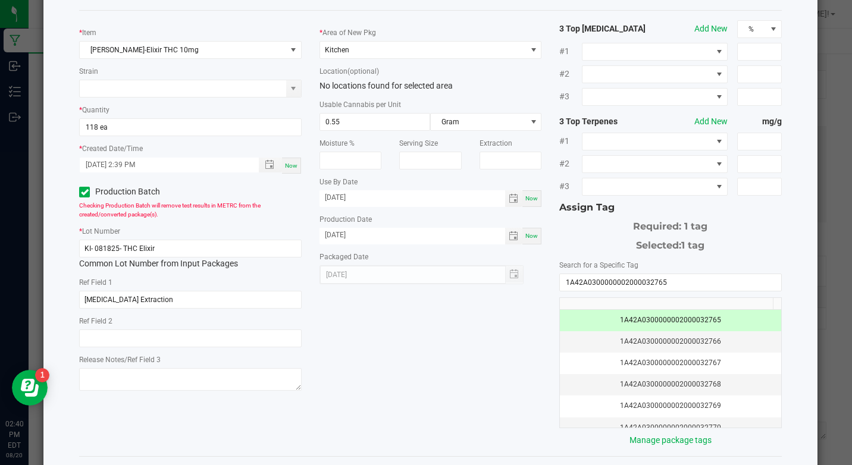
scroll to position [103, 0]
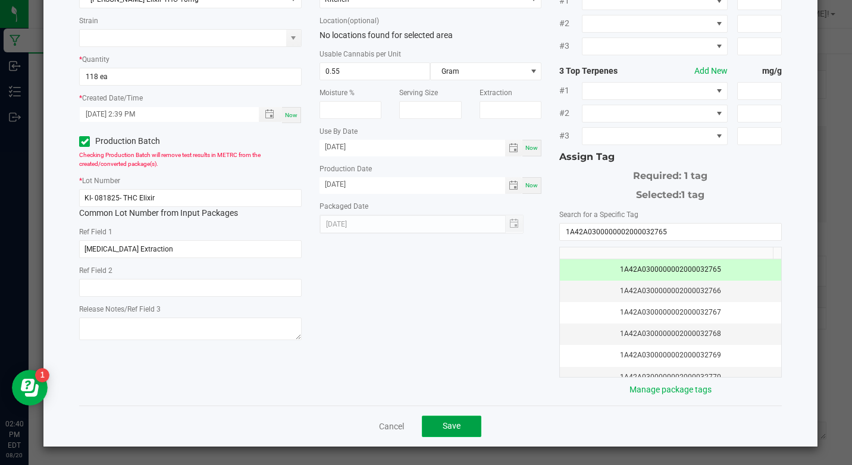
click at [446, 424] on span "Save" at bounding box center [452, 426] width 18 height 10
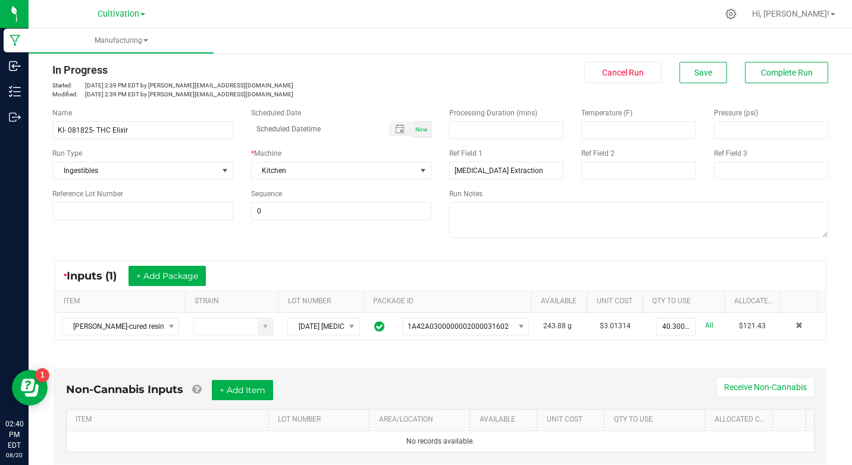
scroll to position [0, 0]
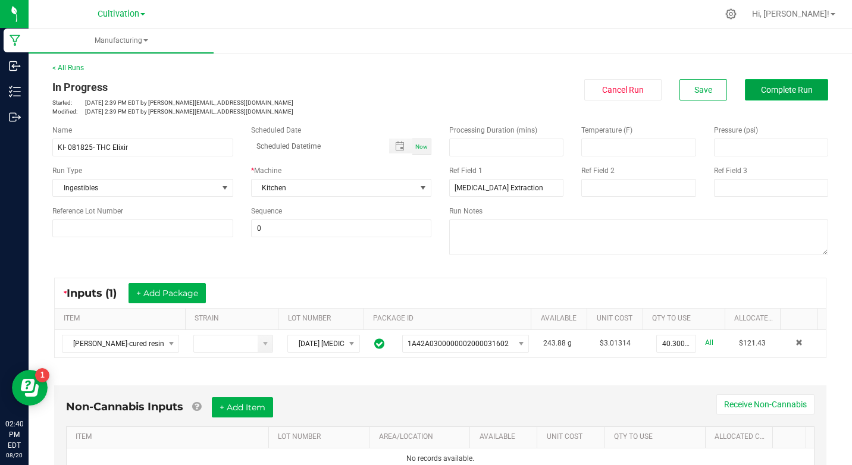
click at [760, 79] on button "Complete Run" at bounding box center [786, 89] width 83 height 21
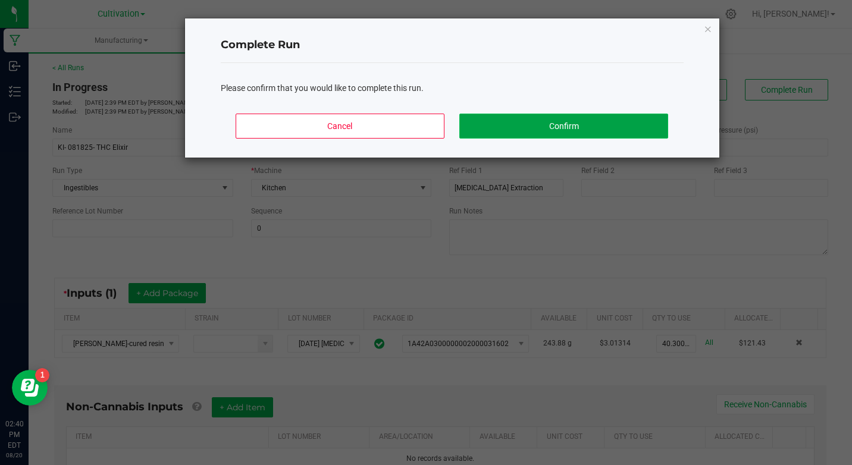
click at [585, 130] on button "Confirm" at bounding box center [563, 126] width 208 height 25
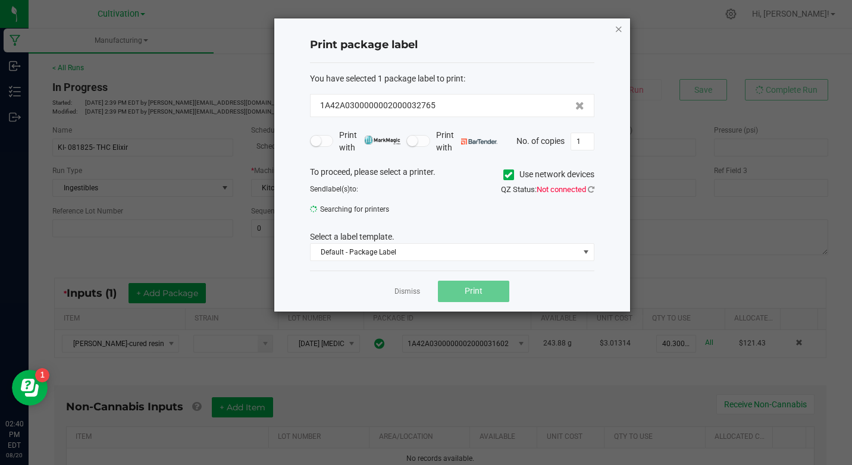
click at [619, 35] on icon "button" at bounding box center [619, 28] width 8 height 14
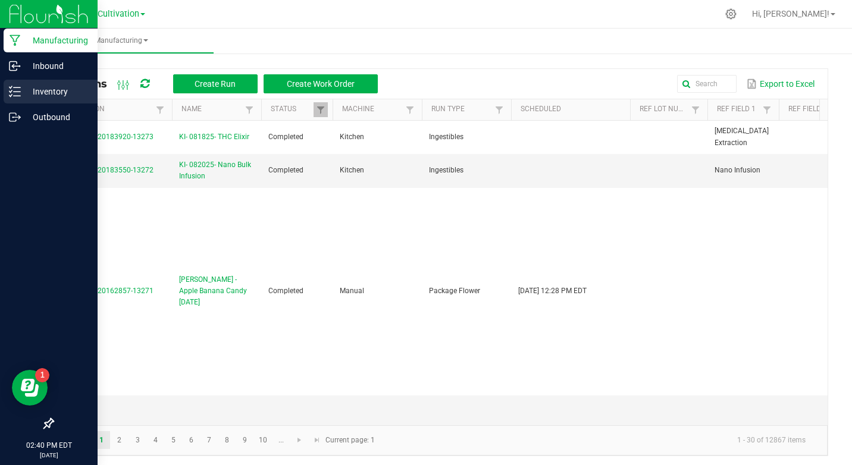
click at [23, 104] on link "Inventory" at bounding box center [49, 93] width 98 height 26
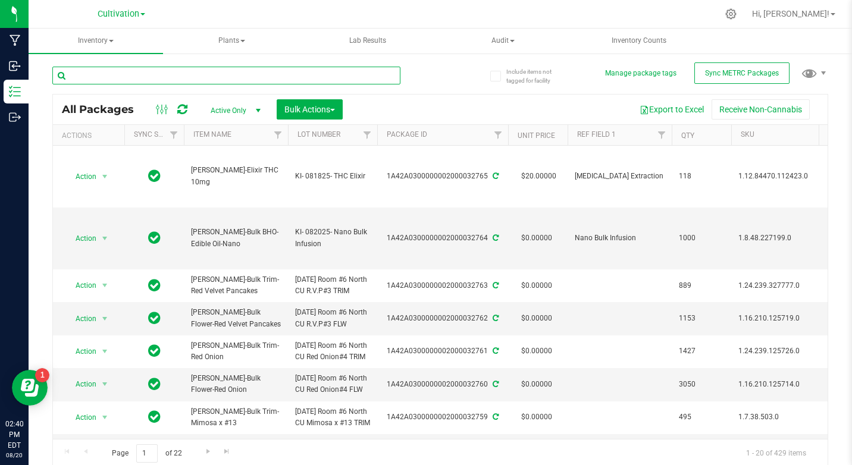
click at [183, 71] on input "text" at bounding box center [226, 76] width 348 height 18
type input "31602"
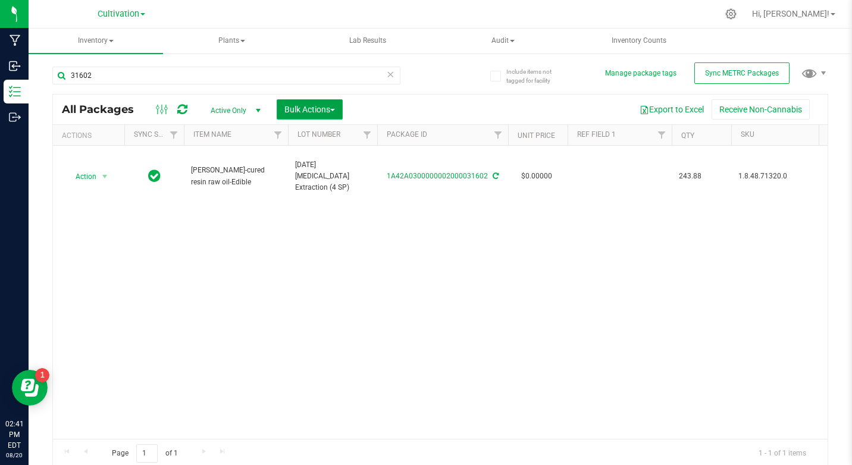
click at [279, 107] on button "Bulk Actions" at bounding box center [310, 109] width 66 height 20
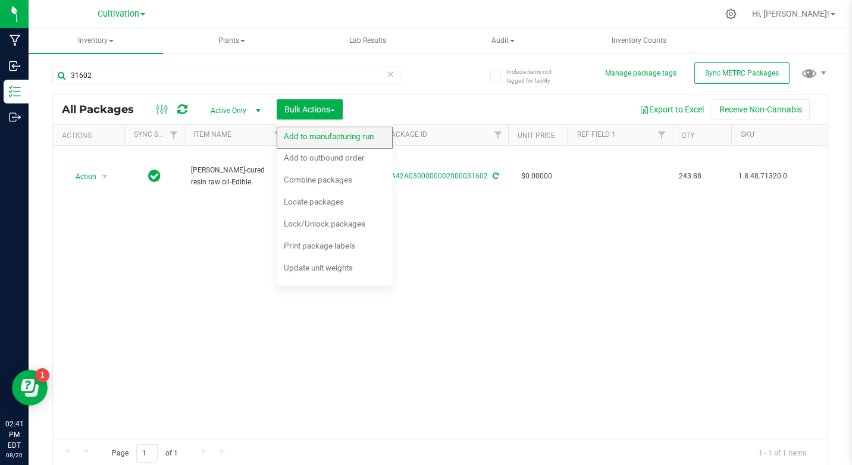
click at [316, 139] on span "Add to manufacturing run" at bounding box center [329, 136] width 90 height 10
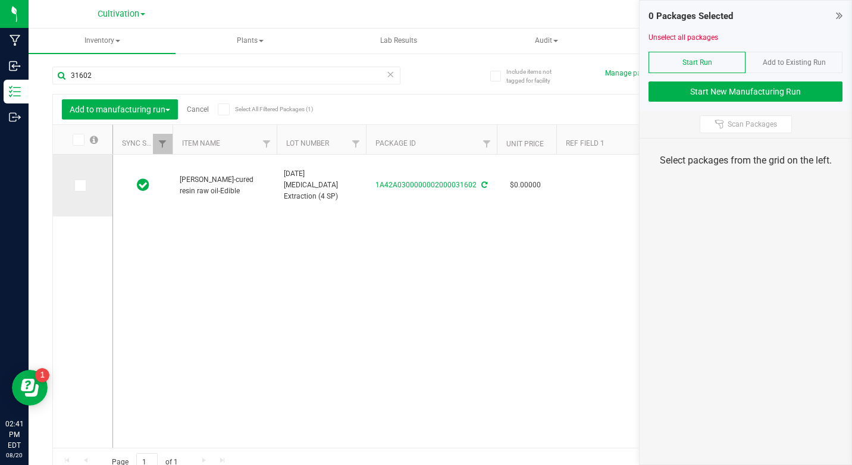
click at [76, 177] on td at bounding box center [82, 186] width 59 height 62
click at [80, 186] on icon at bounding box center [80, 186] width 8 height 0
click at [0, 0] on input "checkbox" at bounding box center [0, 0] width 0 height 0
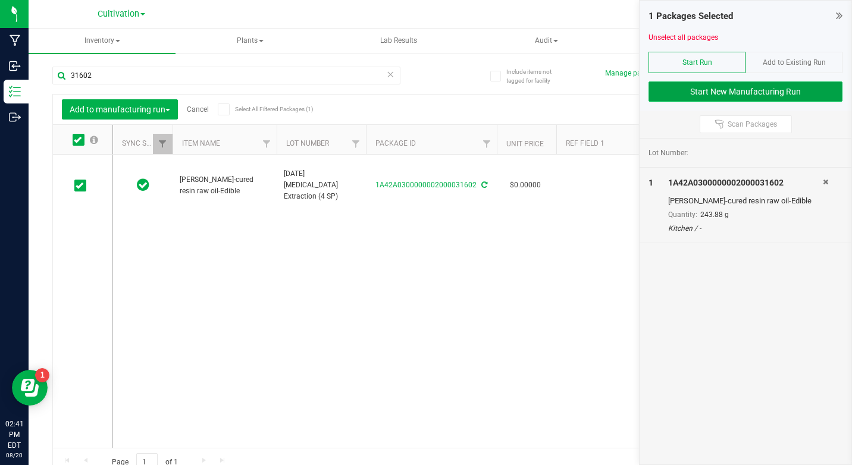
click at [684, 84] on button "Start New Manufacturing Run" at bounding box center [746, 92] width 194 height 20
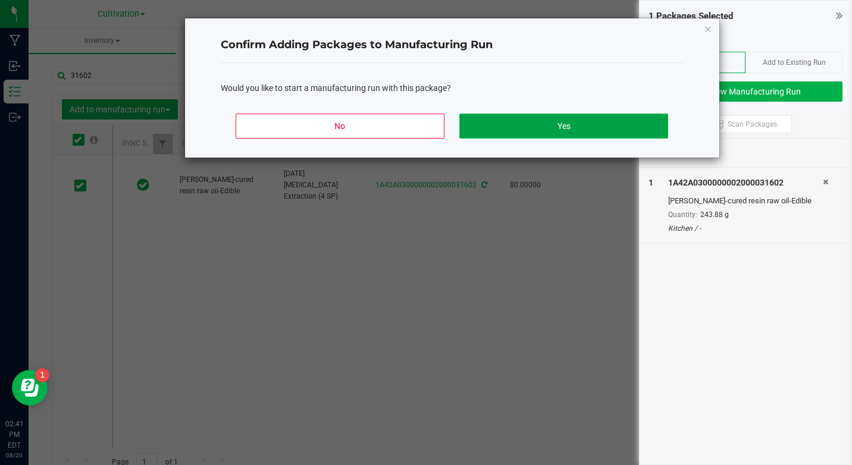
click at [584, 123] on button "Yes" at bounding box center [563, 126] width 208 height 25
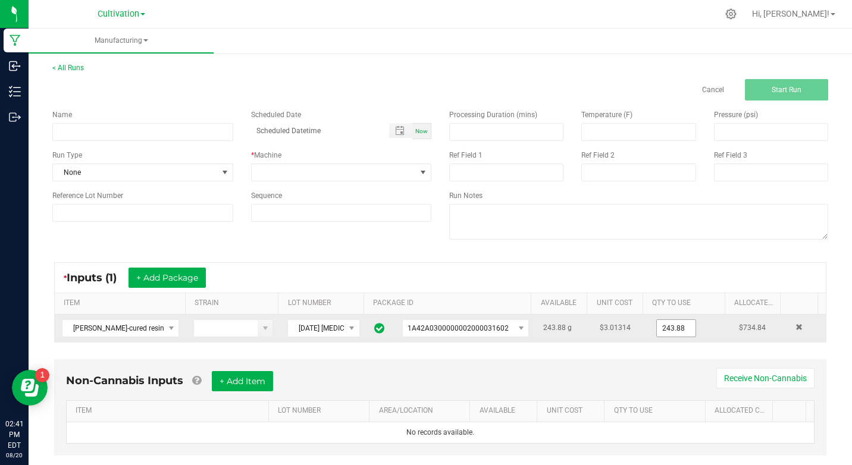
click at [657, 331] on input "243.88" at bounding box center [676, 328] width 39 height 17
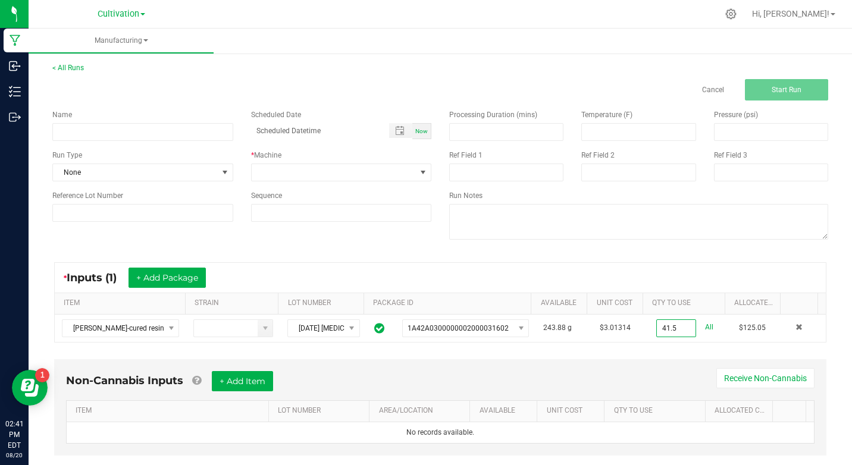
type input "41.5000 g"
click at [623, 357] on div "Non-Cannabis Inputs + Add Item Receive Non-Cannabis ITEM LOT NUMBER AREA/LOCATI…" at bounding box center [440, 415] width 794 height 125
click at [146, 141] on div "Name Scheduled Date Now Run Type None * Machine Reference Lot Number Sequence" at bounding box center [241, 166] width 397 height 130
click at [150, 135] on input at bounding box center [142, 132] width 181 height 18
type input "k"
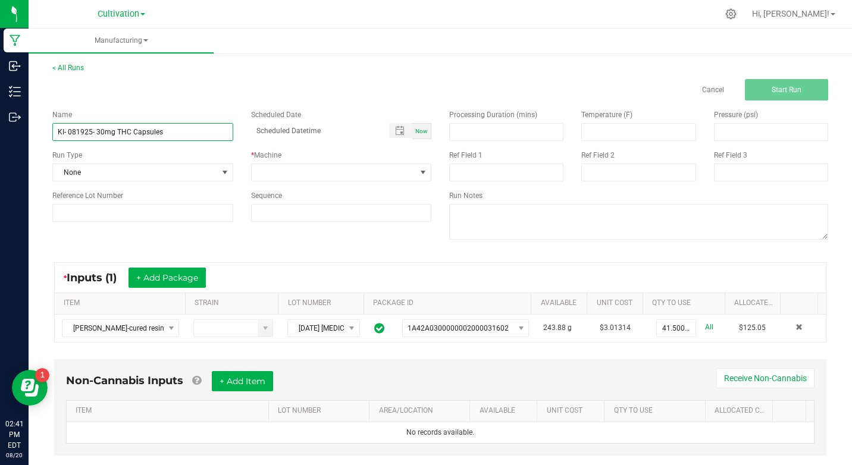
click at [109, 126] on input "KI- 081925- 30mg THC Capsules" at bounding box center [142, 132] width 181 height 18
type input "KI- 081925- 30mg THC Capsules"
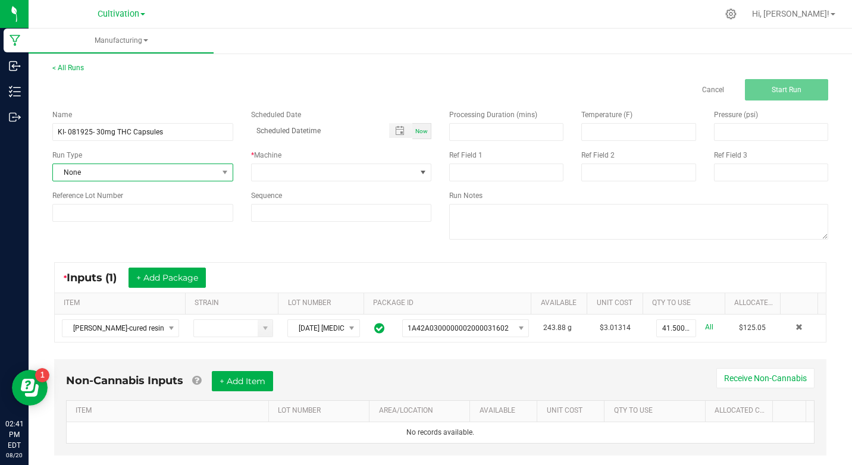
click at [144, 173] on span "None" at bounding box center [135, 172] width 165 height 17
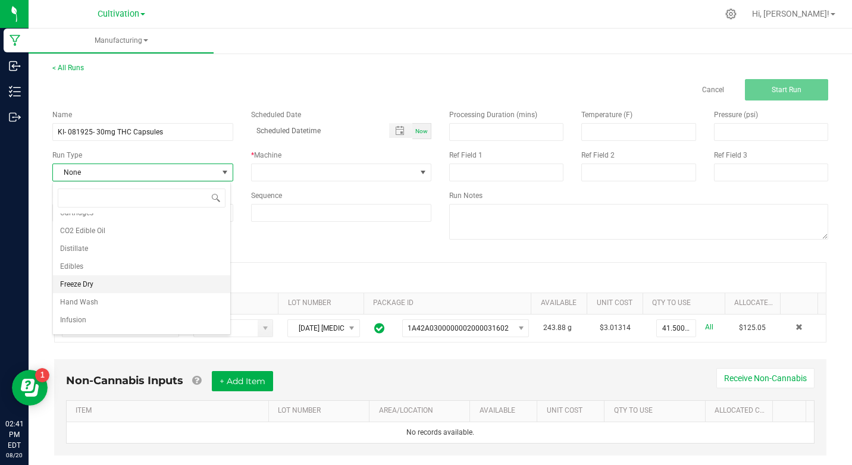
scroll to position [119, 0]
click at [91, 309] on li "Ingestibles" at bounding box center [141, 318] width 177 height 18
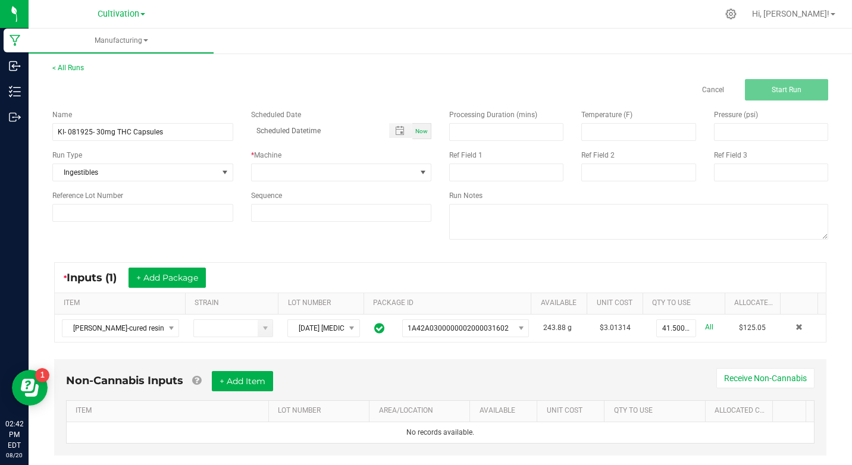
click at [271, 183] on div "Name KI- 081925- 30mg THC Capsules Scheduled Date Now Run Type Ingestibles * Ma…" at bounding box center [241, 166] width 397 height 130
click at [274, 180] on span at bounding box center [334, 172] width 165 height 17
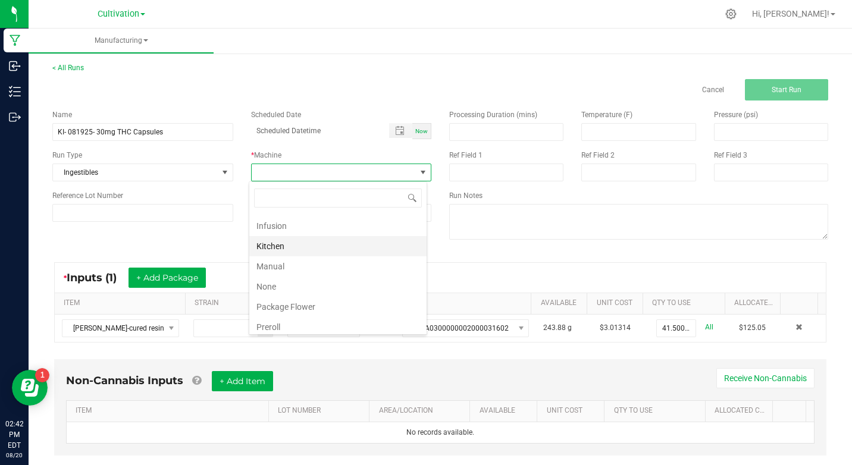
click at [276, 246] on li "Kitchen" at bounding box center [337, 246] width 177 height 20
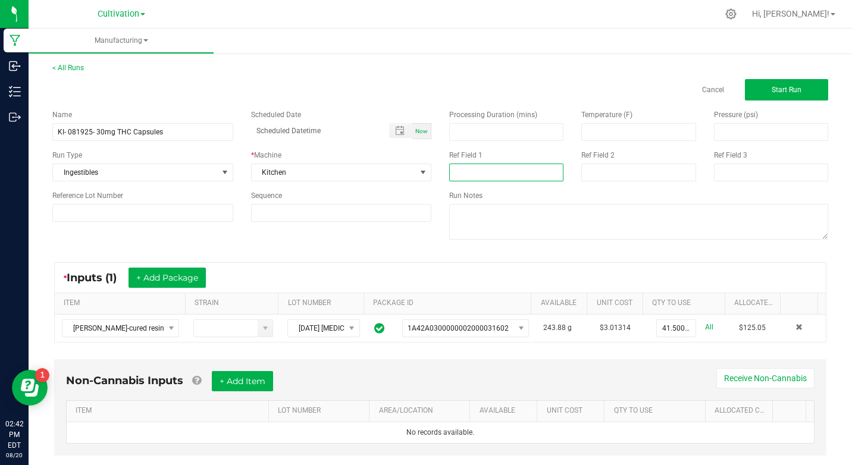
click at [497, 165] on input at bounding box center [506, 173] width 114 height 18
type input "[MEDICAL_DATA] Extraction"
type input "month/day/year hour:minute AM"
click at [550, 54] on div "< All Runs Cancel Start Run Name KI- 081925- 30mg THC Capsules Scheduled Date N…" at bounding box center [440, 271] width 823 height 440
click at [782, 92] on span "Start Run" at bounding box center [787, 90] width 30 height 8
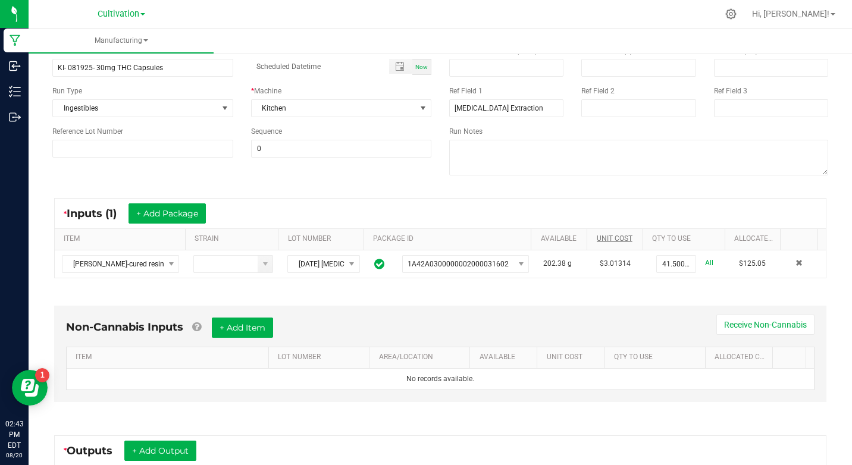
scroll to position [259, 0]
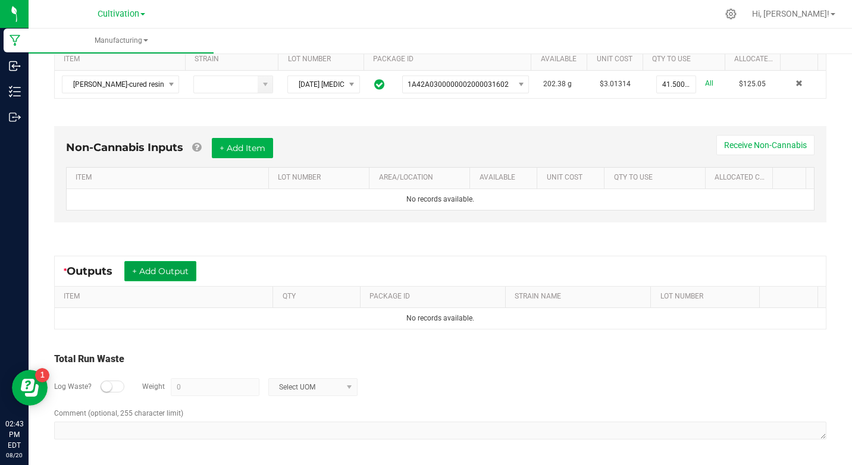
click at [162, 275] on button "+ Add Output" at bounding box center [160, 271] width 72 height 20
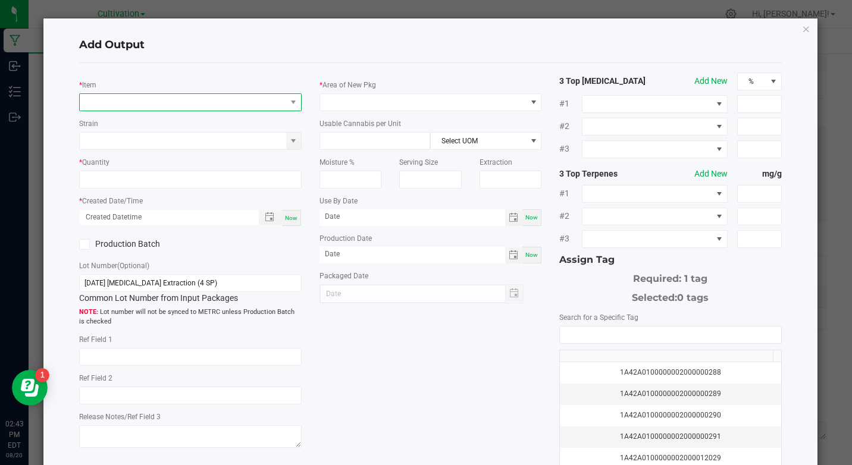
click at [162, 104] on span "NO DATA FOUND" at bounding box center [183, 102] width 206 height 17
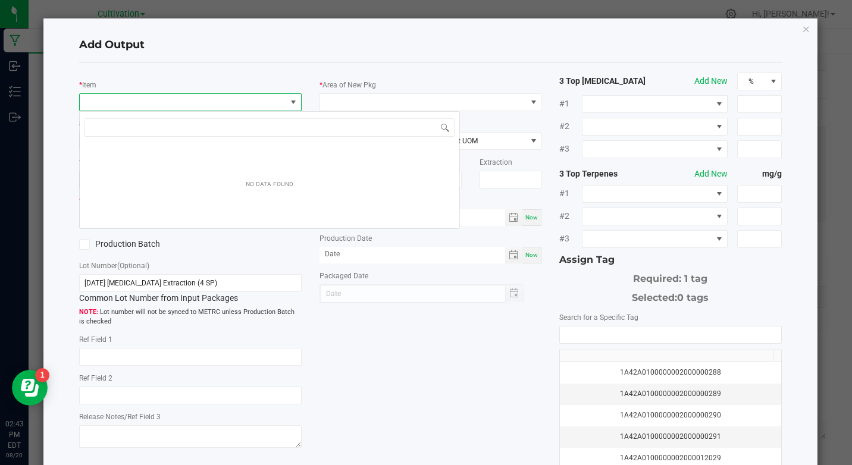
scroll to position [18, 220]
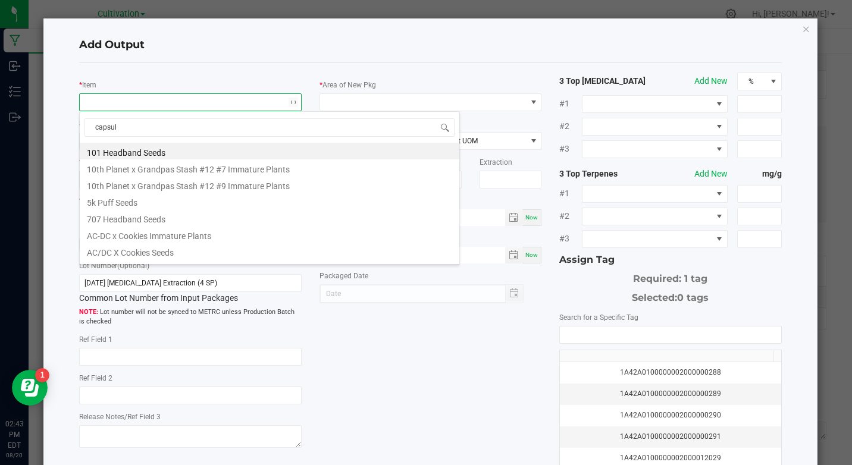
type input "capsule"
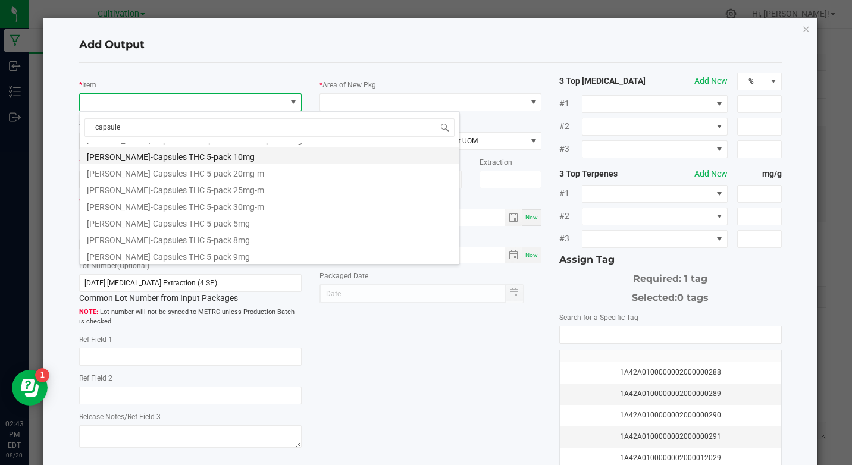
scroll to position [416, 0]
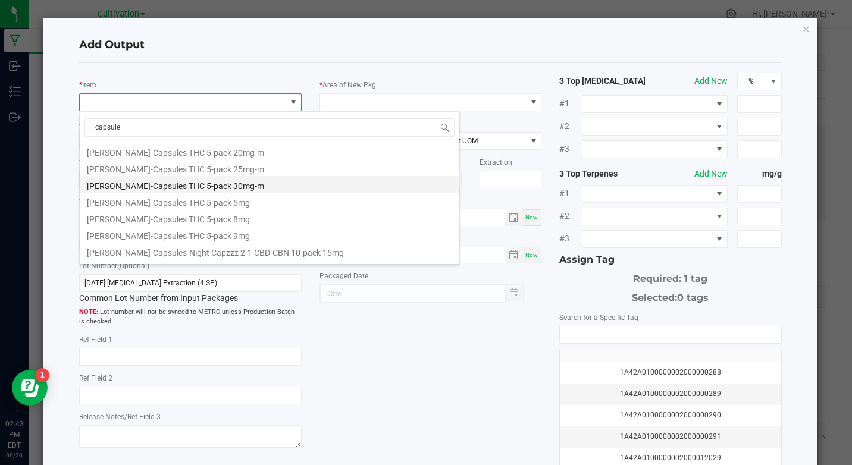
click at [212, 184] on li "[PERSON_NAME]-Capsules THC 5-pack 30mg-m" at bounding box center [270, 184] width 380 height 17
type input "0 ea"
type input "0.68"
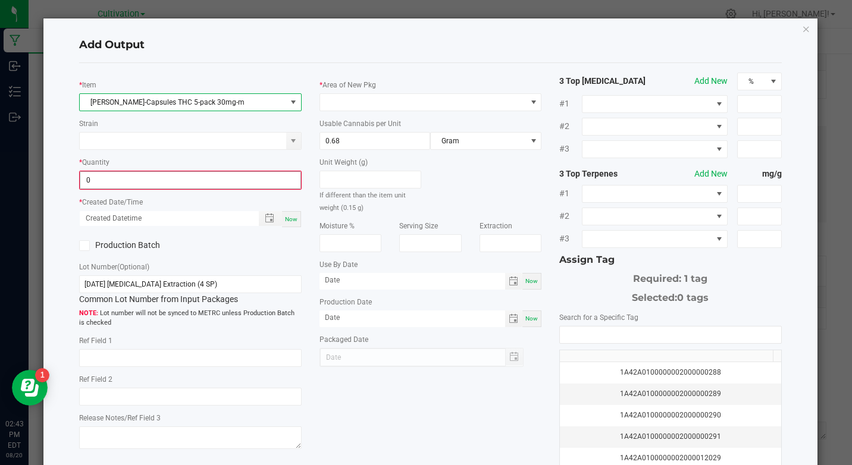
click at [183, 186] on input "0" at bounding box center [190, 180] width 220 height 17
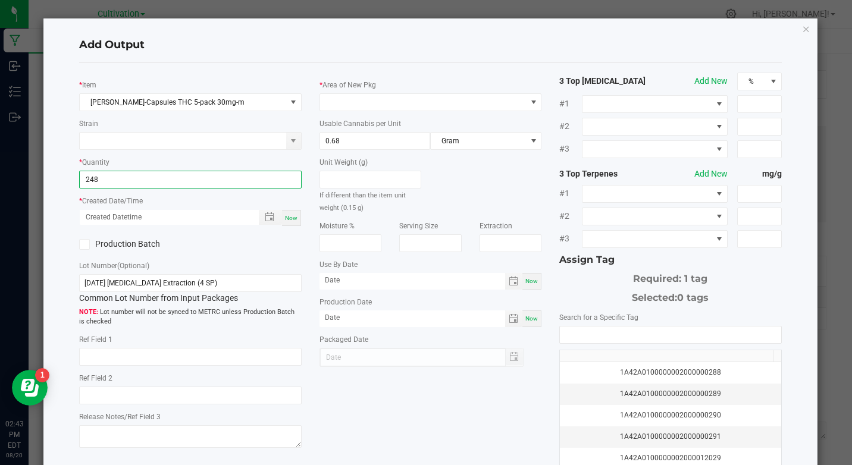
type input "248 ea"
click at [192, 161] on div "* Quantity 248 ea" at bounding box center [190, 172] width 222 height 33
click at [290, 215] on span "Now" at bounding box center [291, 218] width 12 height 7
type input "[DATE] 2:43 PM"
type input "[DATE]"
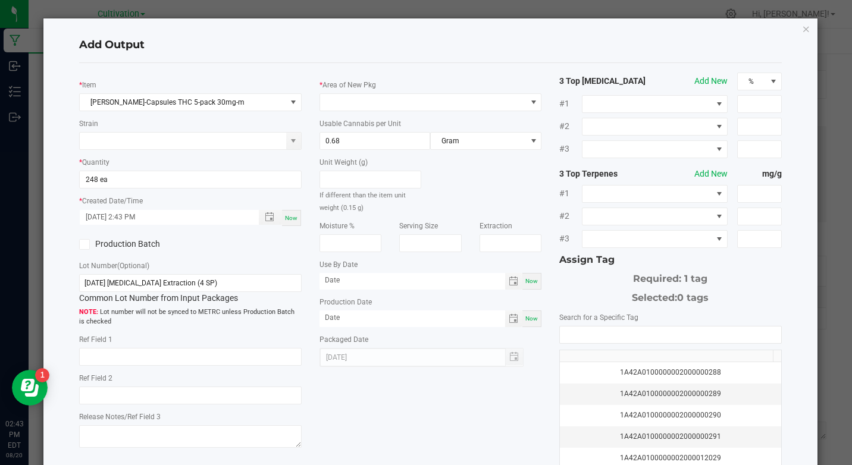
click at [159, 249] on label "Production Batch" at bounding box center [130, 244] width 102 height 12
click at [0, 0] on input "Production Batch" at bounding box center [0, 0] width 0 height 0
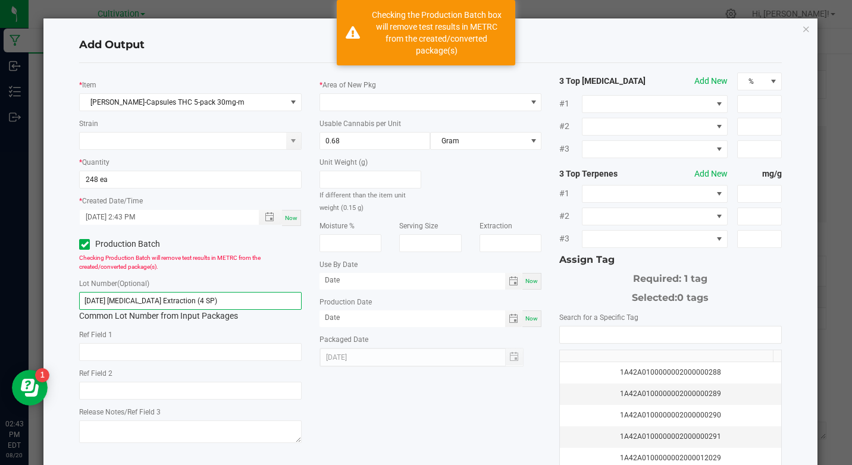
click at [159, 303] on input "[DATE] [MEDICAL_DATA] Extraction (4 SP)" at bounding box center [190, 301] width 222 height 18
paste input "KI- 081925- 30mg THC Capsules"
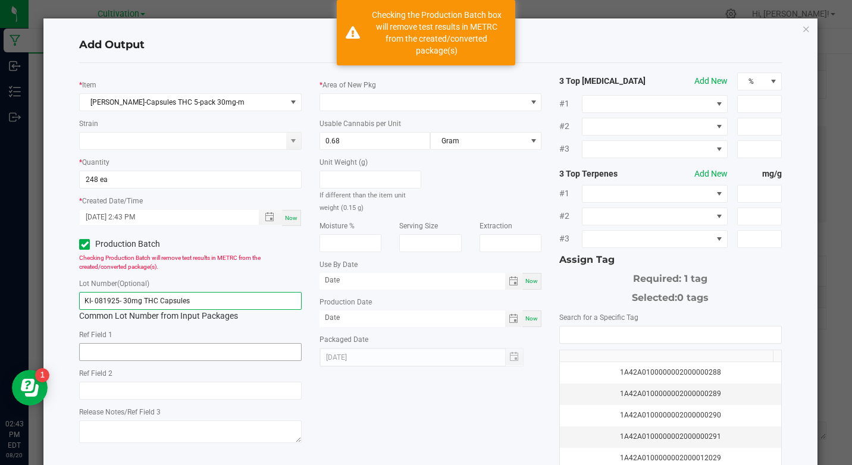
type input "KI- 081925- 30mg THC Capsules"
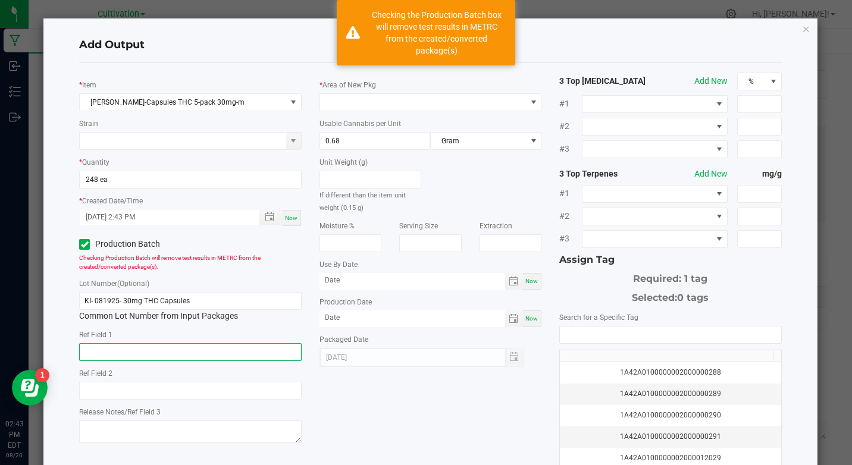
click at [145, 354] on input "text" at bounding box center [190, 352] width 222 height 18
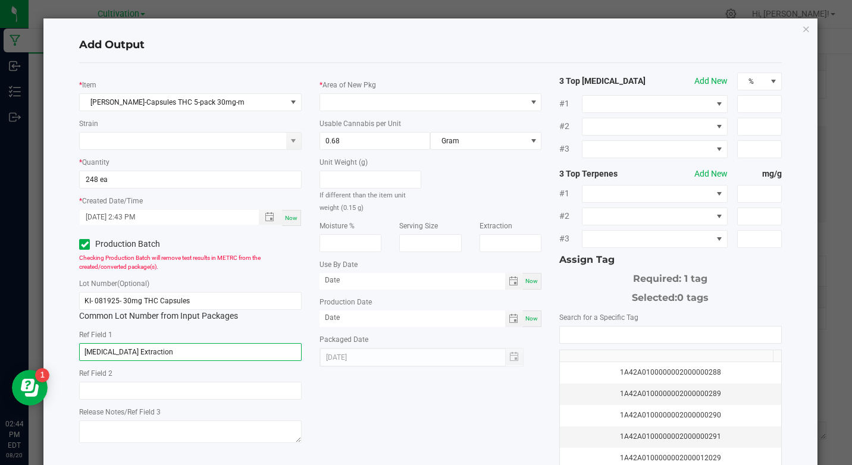
type input "[MEDICAL_DATA] Extraction"
click at [444, 113] on div "* Area of New Pkg Usable Cannabis per Unit 0.68 Gram Unit Weight (g) If differe…" at bounding box center [431, 220] width 240 height 295
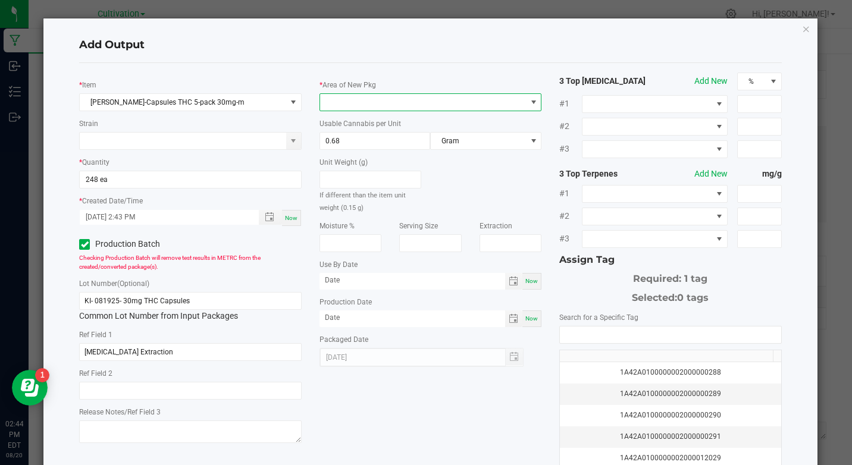
click at [456, 100] on span at bounding box center [423, 102] width 206 height 17
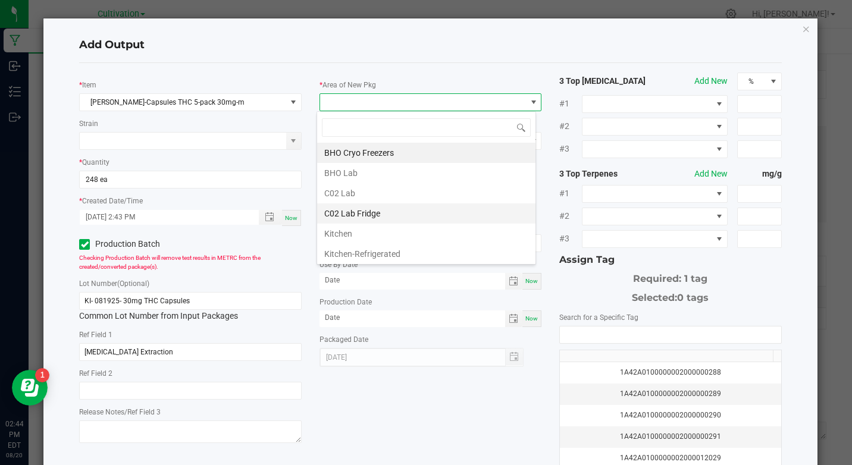
scroll to position [59, 0]
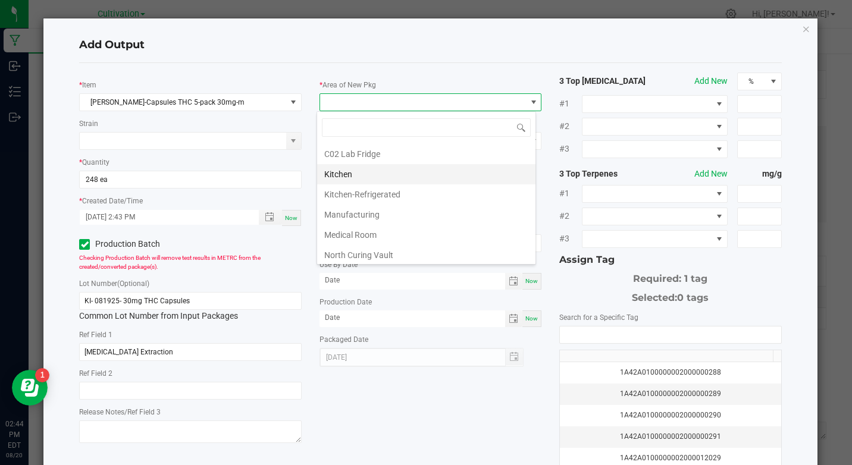
click at [358, 167] on li "Kitchen" at bounding box center [426, 174] width 218 height 20
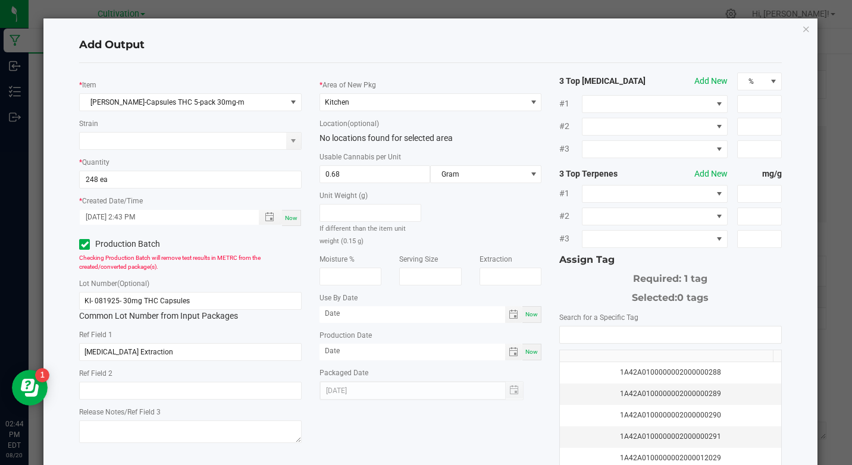
click at [530, 314] on span "Now" at bounding box center [531, 314] width 12 height 7
type input "[DATE]"
click at [528, 340] on div "Production Date Now" at bounding box center [431, 345] width 222 height 32
click at [525, 349] on span "Now" at bounding box center [531, 352] width 12 height 7
type input "[DATE]"
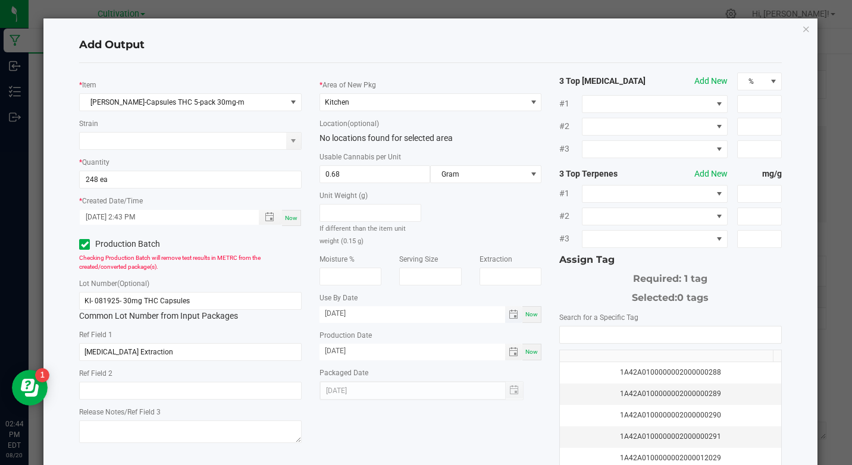
click at [383, 317] on input "[DATE]" at bounding box center [413, 313] width 186 height 15
type input "[DATE]"
click at [583, 333] on input "NO DATA FOUND" at bounding box center [670, 335] width 221 height 17
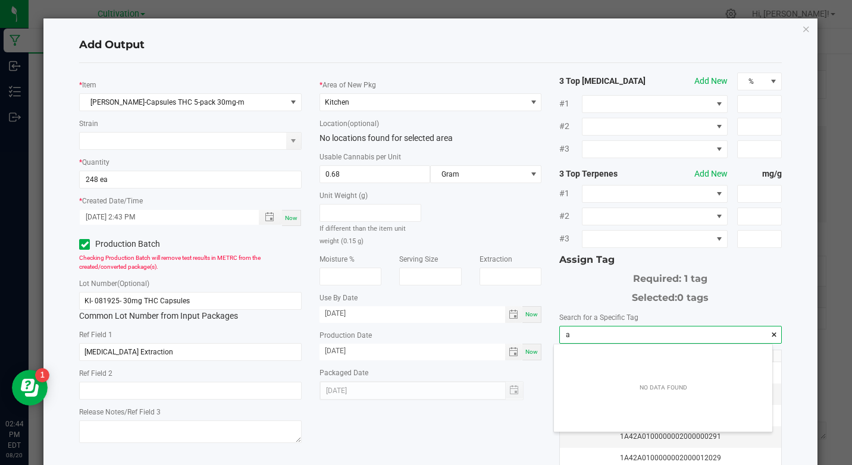
scroll to position [17, 218]
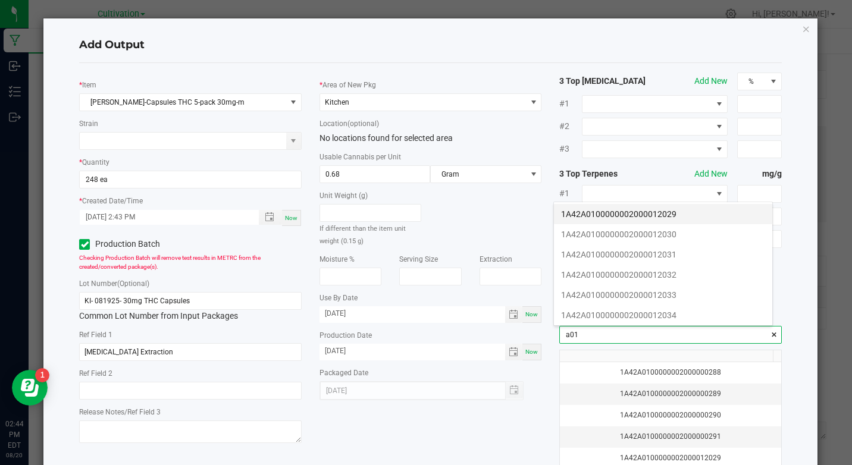
click at [653, 214] on li "1A42A0100000002000012029" at bounding box center [663, 214] width 218 height 20
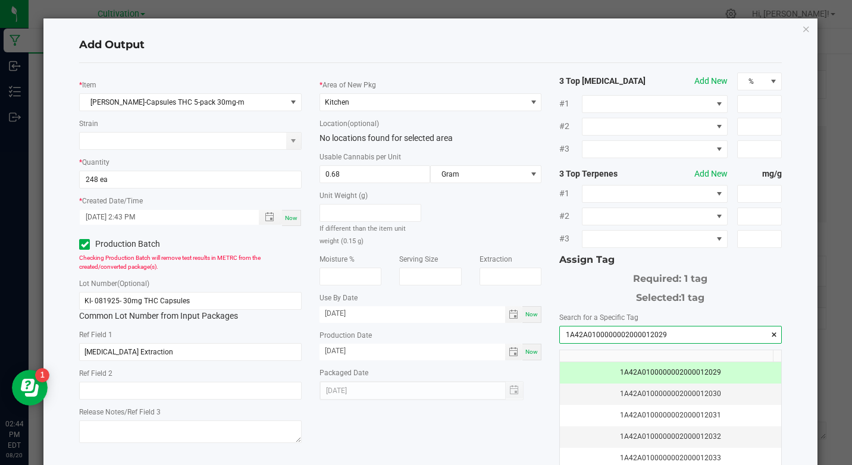
type input "1A42A0100000002000012029"
click at [522, 67] on div "* [PERSON_NAME]-Capsules THC 5-pack 30mg-m Strain * Quantity 248 ea * Created D…" at bounding box center [430, 286] width 702 height 446
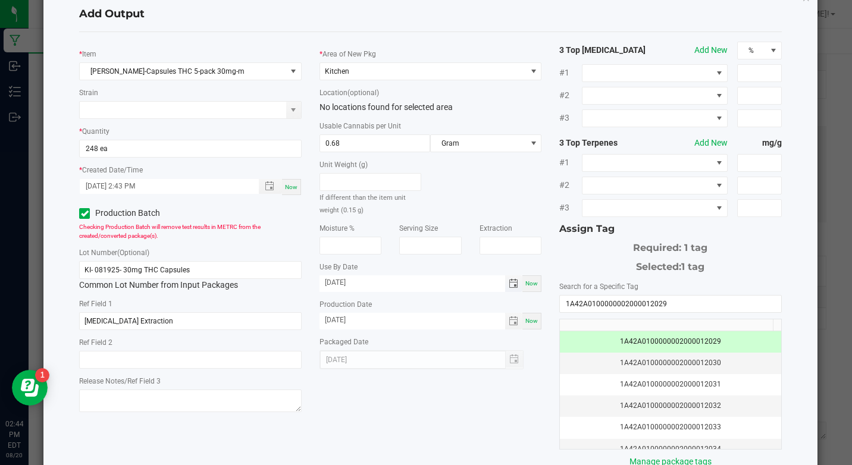
scroll to position [103, 0]
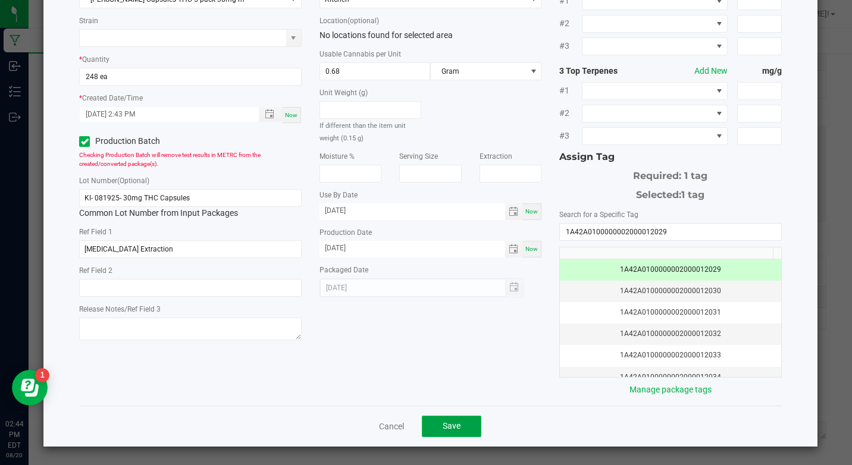
click at [458, 430] on button "Save" at bounding box center [451, 426] width 59 height 21
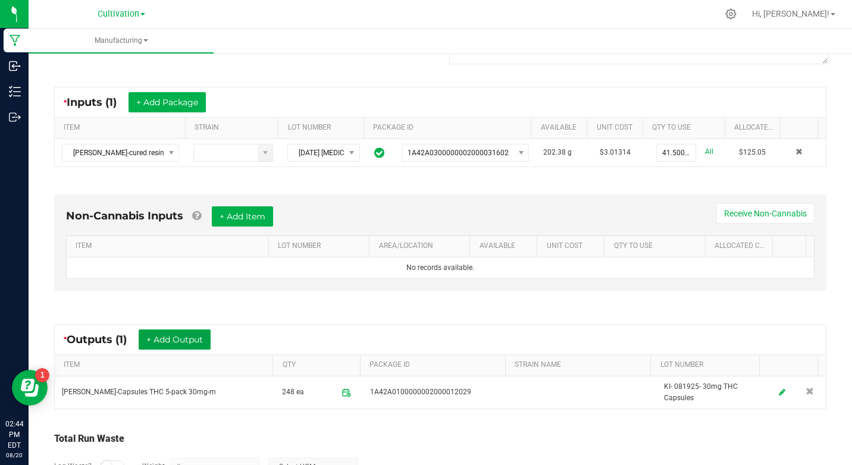
scroll to position [21, 0]
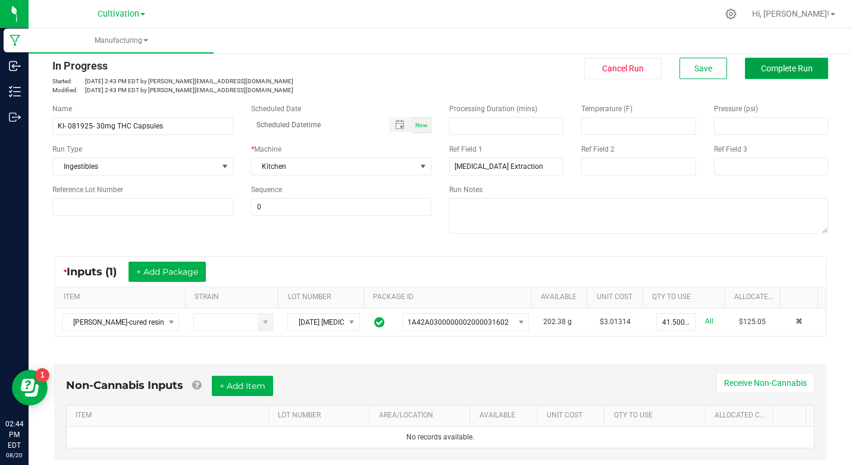
click at [761, 71] on span "Complete Run" at bounding box center [787, 69] width 52 height 10
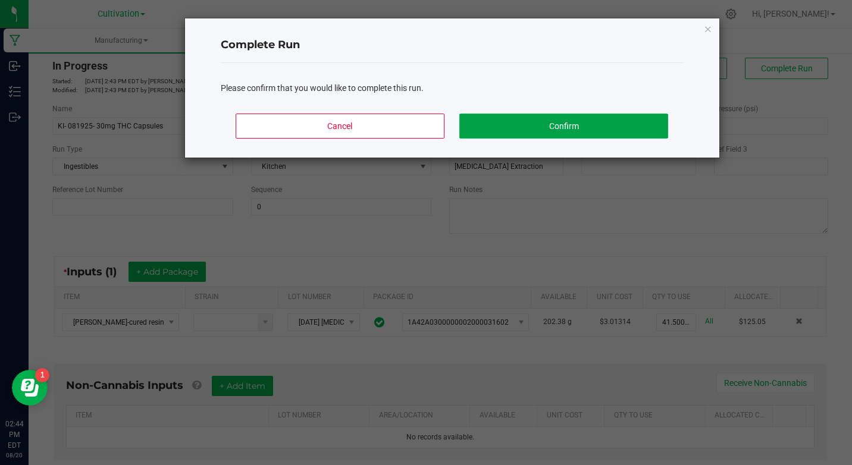
click at [621, 127] on button "Confirm" at bounding box center [563, 126] width 208 height 25
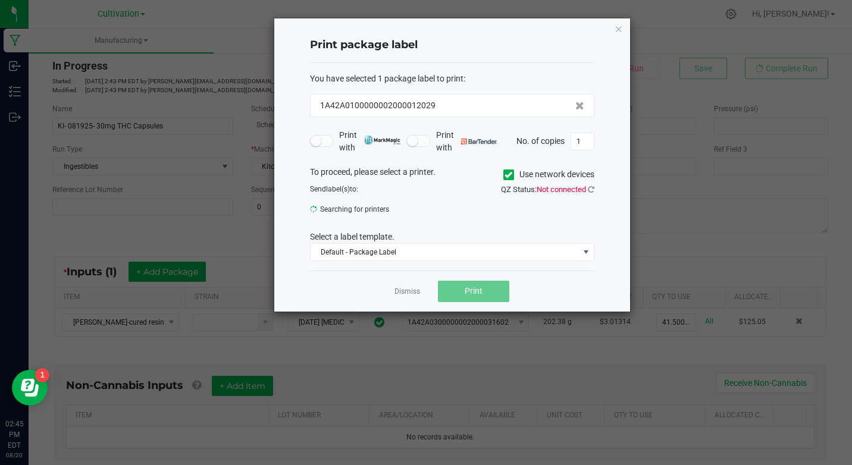
click at [625, 29] on div "Print package label You have selected 1 package label to print : 1A42A010000000…" at bounding box center [452, 164] width 356 height 293
click at [620, 29] on icon "button" at bounding box center [619, 28] width 8 height 14
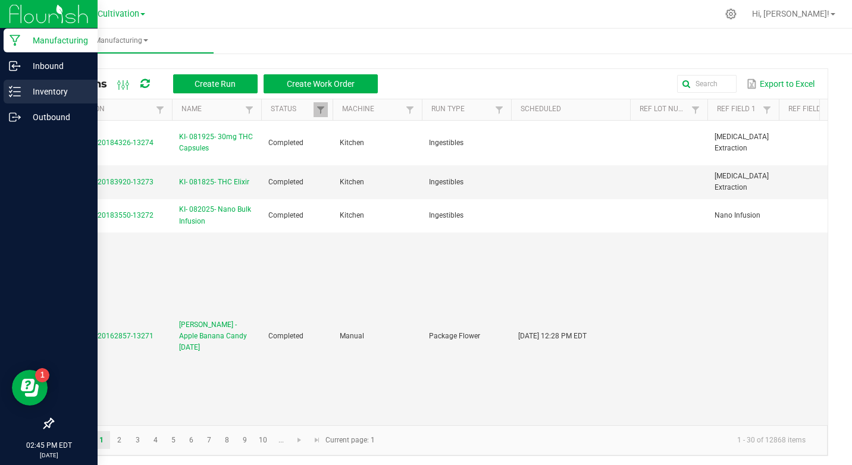
click at [28, 103] on div "Inventory" at bounding box center [51, 92] width 94 height 24
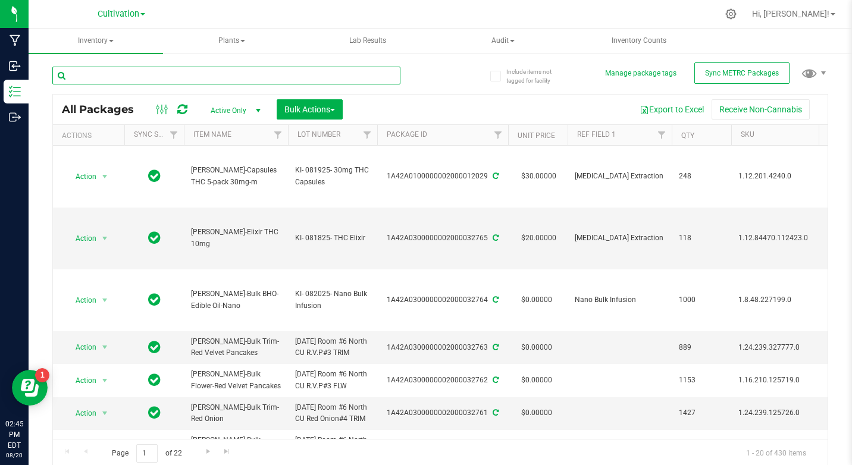
click at [219, 70] on input "text" at bounding box center [226, 76] width 348 height 18
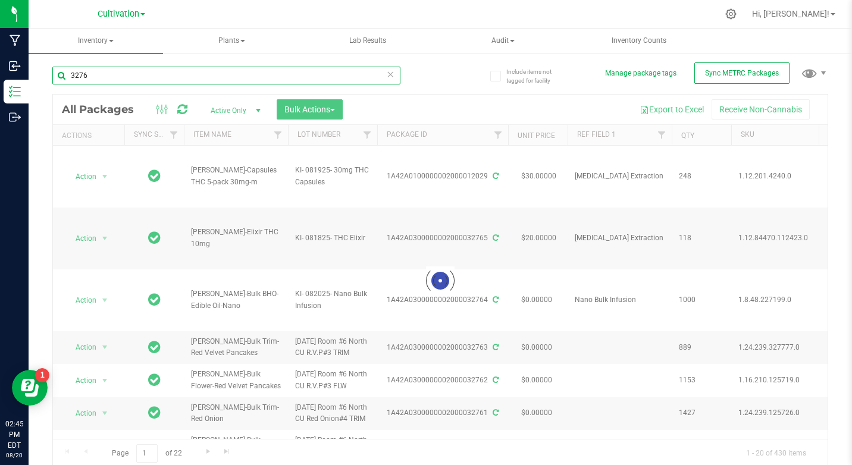
type input "32764"
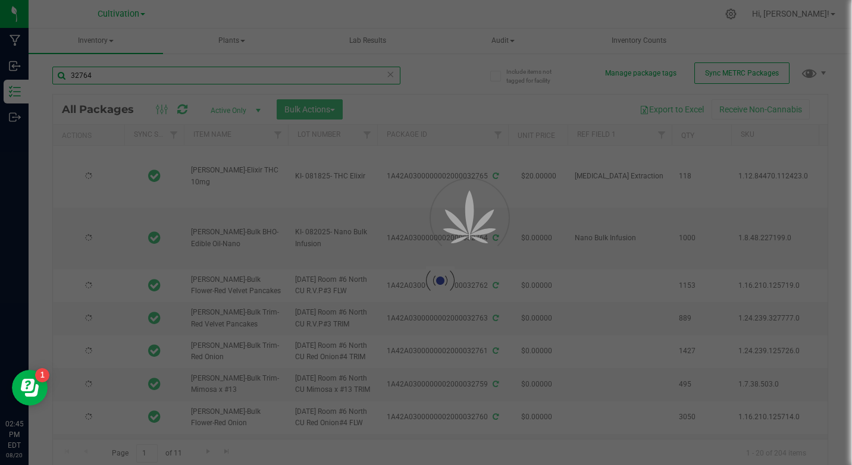
type input "[DATE]"
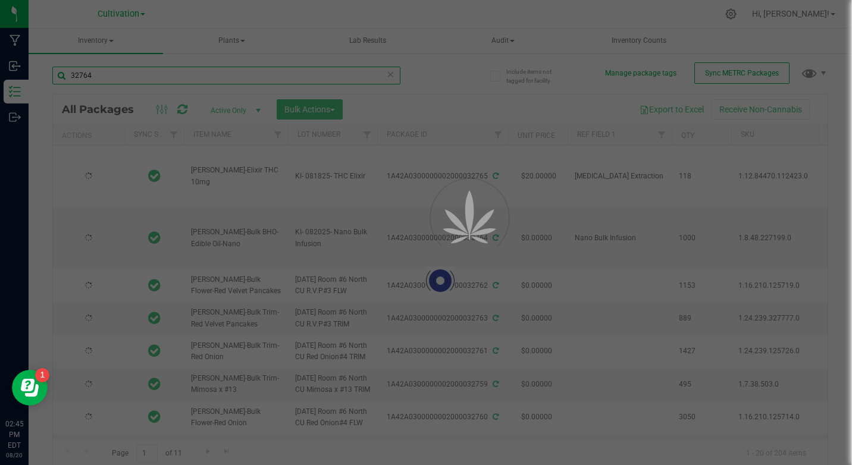
type input "[DATE]"
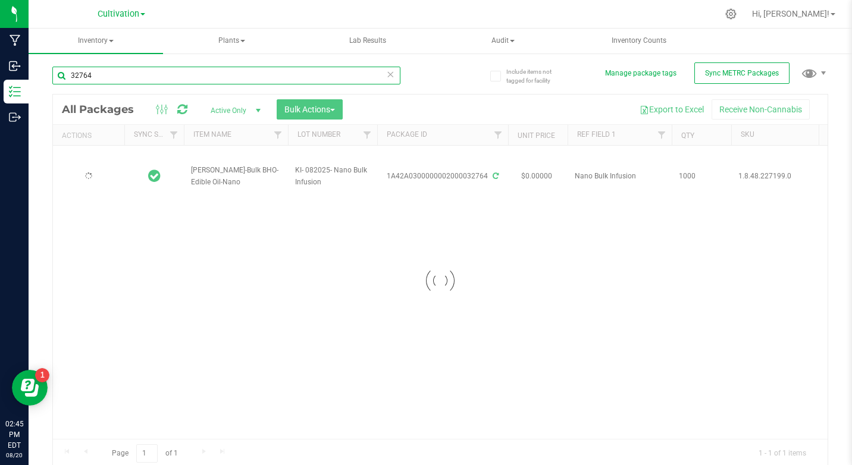
type input "[DATE]"
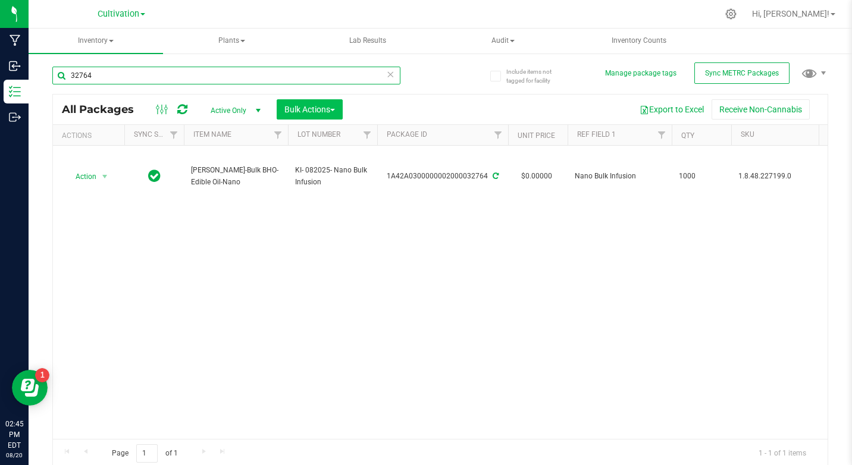
type input "32764"
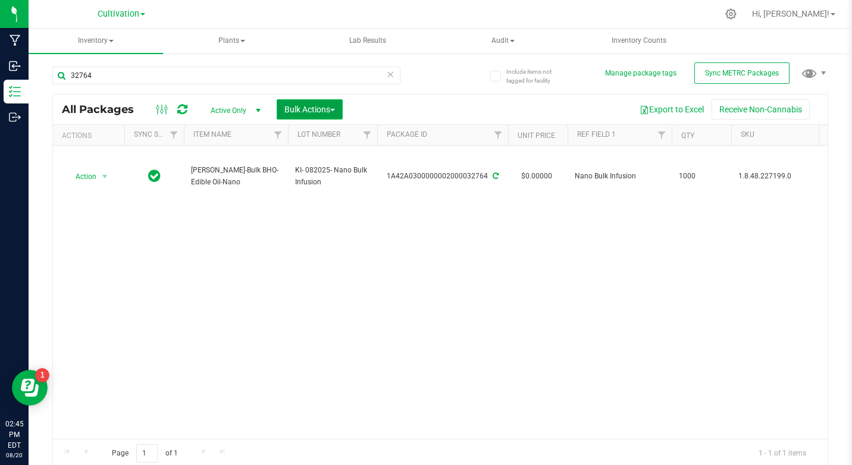
click at [333, 114] on button "Bulk Actions" at bounding box center [310, 109] width 66 height 20
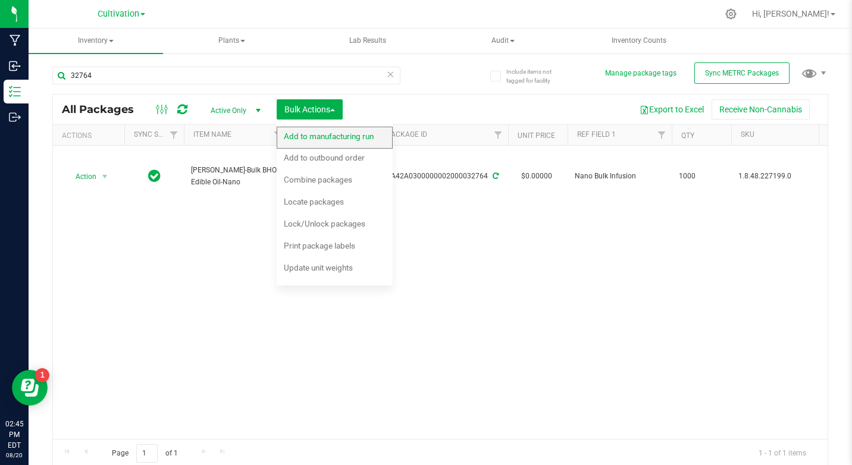
click at [321, 142] on div "Add to manufacturing run" at bounding box center [337, 138] width 106 height 19
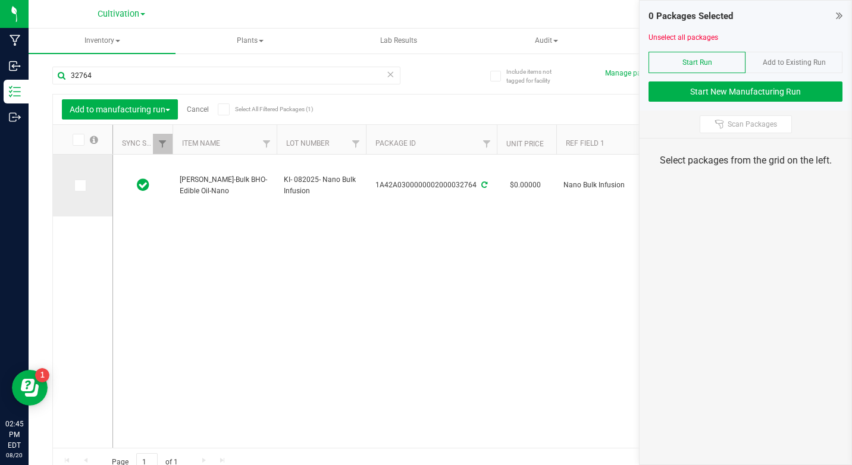
click at [80, 170] on td at bounding box center [82, 186] width 59 height 62
click at [76, 171] on td at bounding box center [82, 186] width 59 height 62
click at [79, 178] on td at bounding box center [82, 186] width 59 height 62
click at [80, 186] on icon at bounding box center [80, 186] width 8 height 0
click at [0, 0] on input "checkbox" at bounding box center [0, 0] width 0 height 0
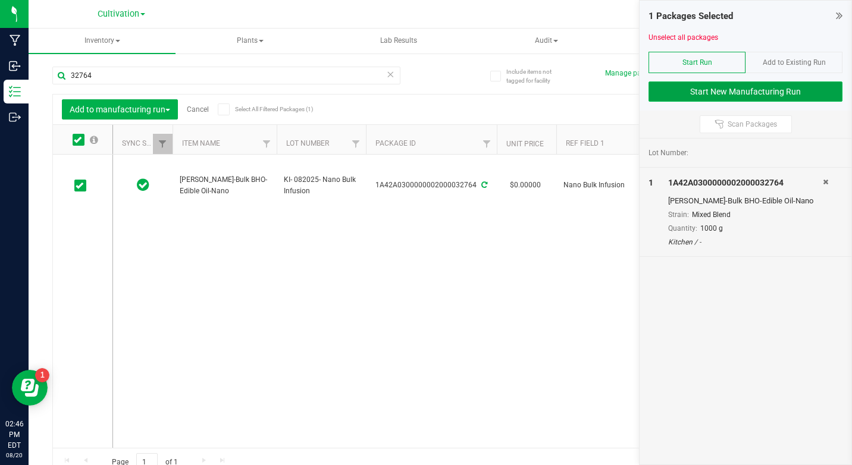
click at [747, 93] on button "Start New Manufacturing Run" at bounding box center [746, 92] width 194 height 20
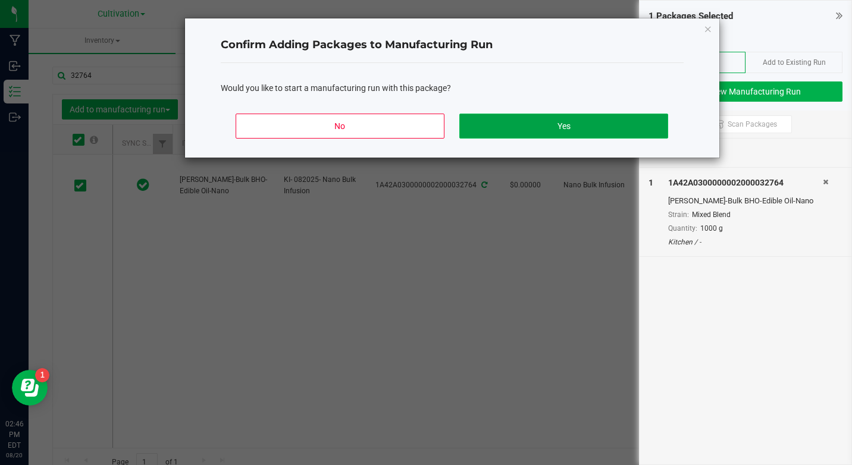
click at [569, 132] on button "Yes" at bounding box center [563, 126] width 208 height 25
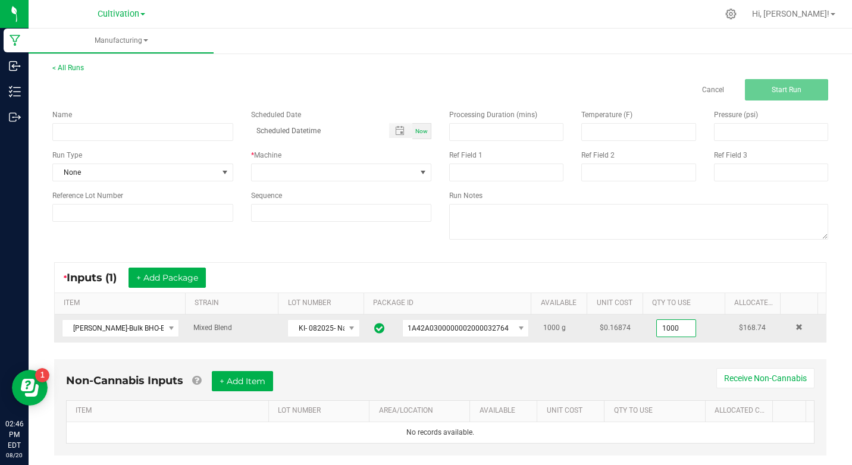
click at [657, 334] on input "1000" at bounding box center [676, 328] width 39 height 17
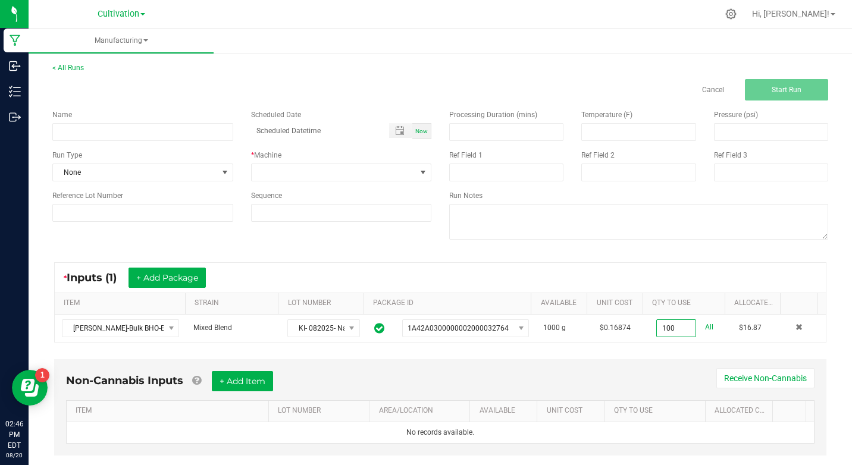
type input "100.0000 g"
click at [106, 141] on div "Name Scheduled Date Now Run Type None * Machine Reference Lot Number Sequence" at bounding box center [241, 166] width 397 height 130
click at [105, 138] on input at bounding box center [142, 132] width 181 height 18
click at [154, 140] on input "KI- 082025- 50mg Canna Brew Fruit Punch" at bounding box center [142, 132] width 181 height 18
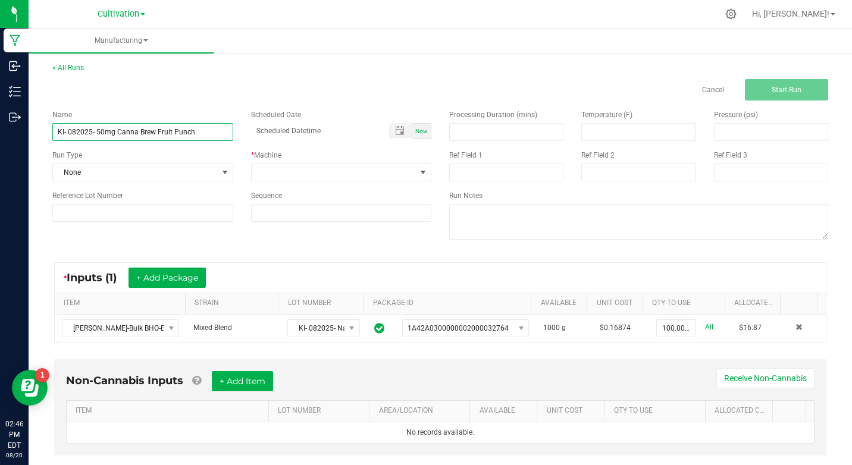
click at [154, 140] on input "KI- 082025- 50mg Canna Brew Fruit Punch" at bounding box center [142, 132] width 181 height 18
type input "KI- 082025- 50mg Canna Brew Fruit Punch"
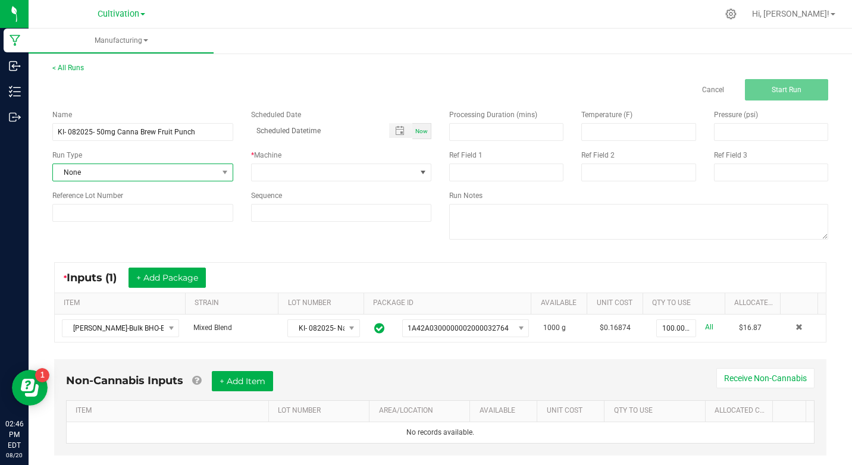
click at [173, 178] on span "None" at bounding box center [135, 172] width 165 height 17
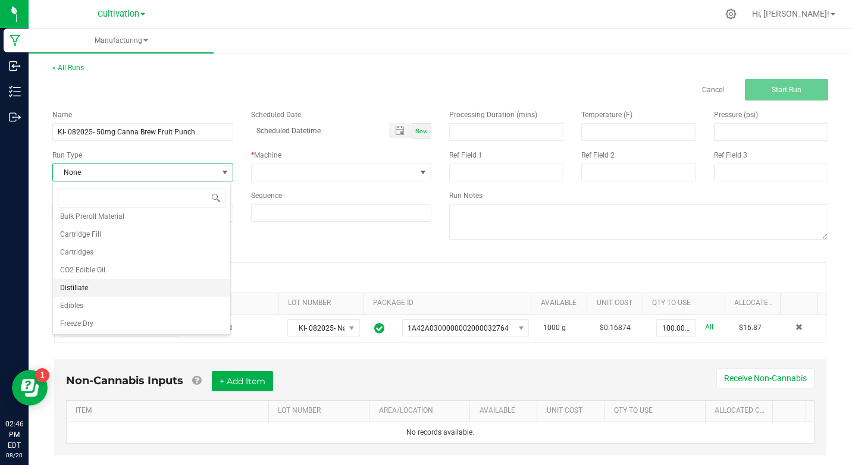
scroll to position [119, 0]
click at [104, 297] on li "Infusion" at bounding box center [141, 300] width 177 height 18
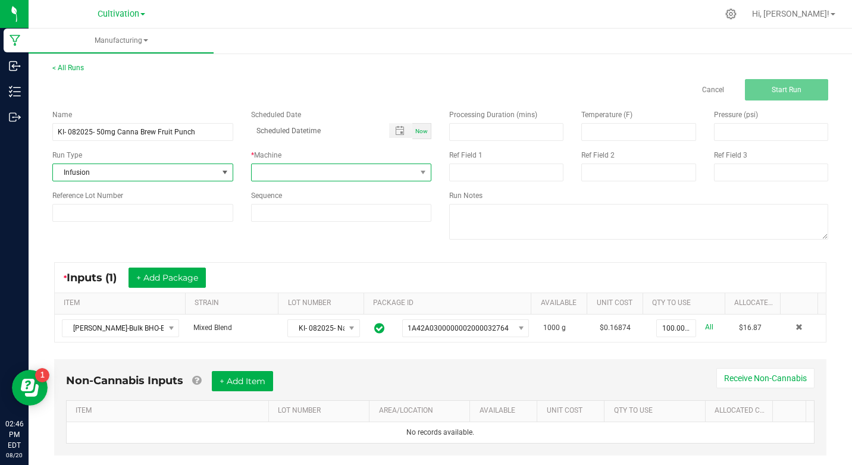
click at [306, 172] on span at bounding box center [334, 172] width 165 height 17
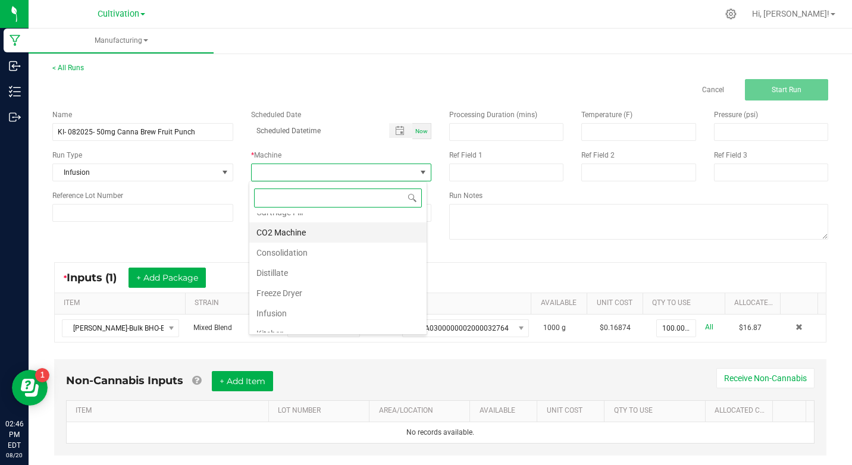
scroll to position [59, 0]
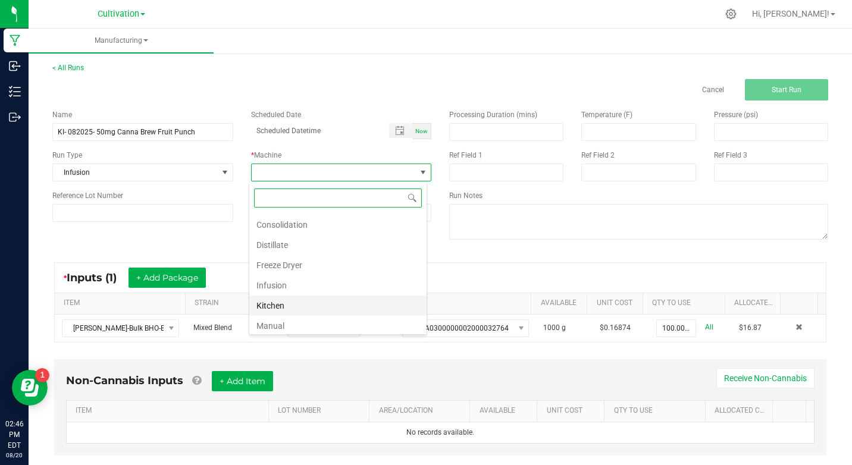
click at [282, 303] on li "Kitchen" at bounding box center [337, 306] width 177 height 20
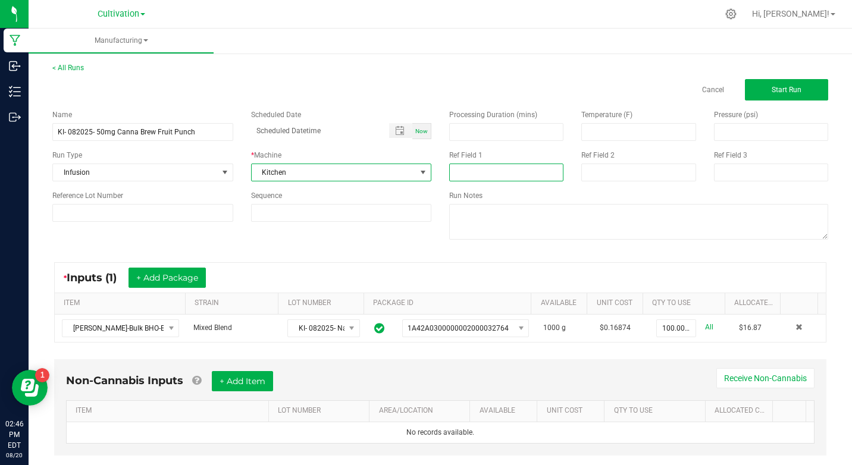
click at [474, 176] on input at bounding box center [506, 173] width 114 height 18
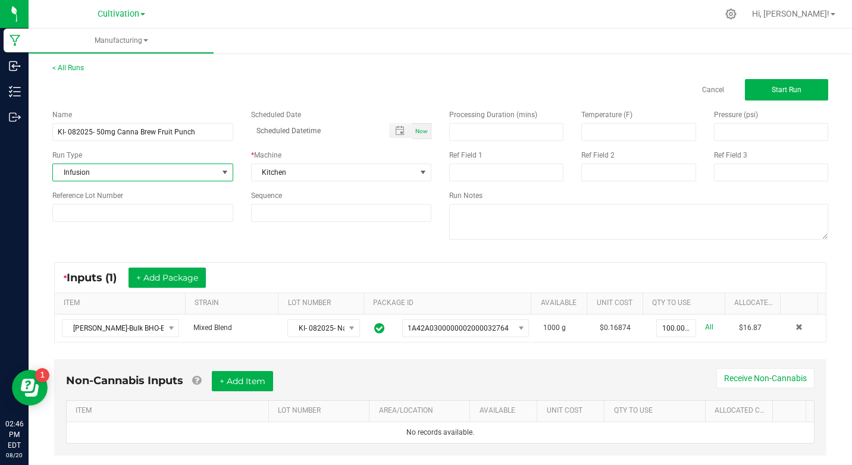
click at [92, 172] on span "Infusion" at bounding box center [135, 172] width 165 height 17
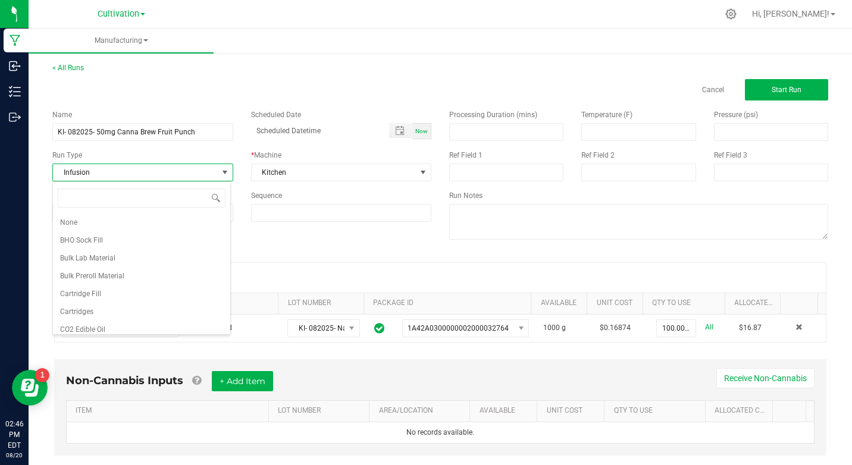
scroll to position [18, 178]
click at [90, 269] on li "Edibles" at bounding box center [141, 270] width 177 height 18
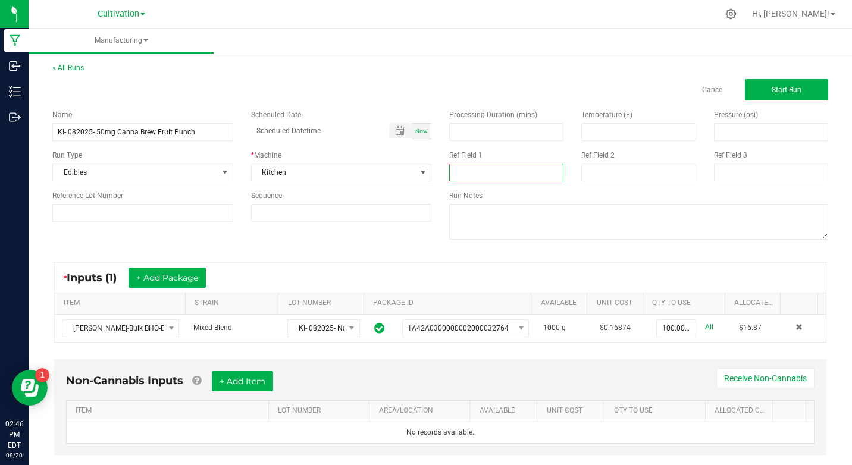
click at [493, 181] on input at bounding box center [506, 173] width 114 height 18
type input "Nano Infusion"
click at [559, 80] on div "Cancel Start Run" at bounding box center [638, 89] width 397 height 21
click at [812, 91] on button "Start Run" at bounding box center [786, 89] width 83 height 21
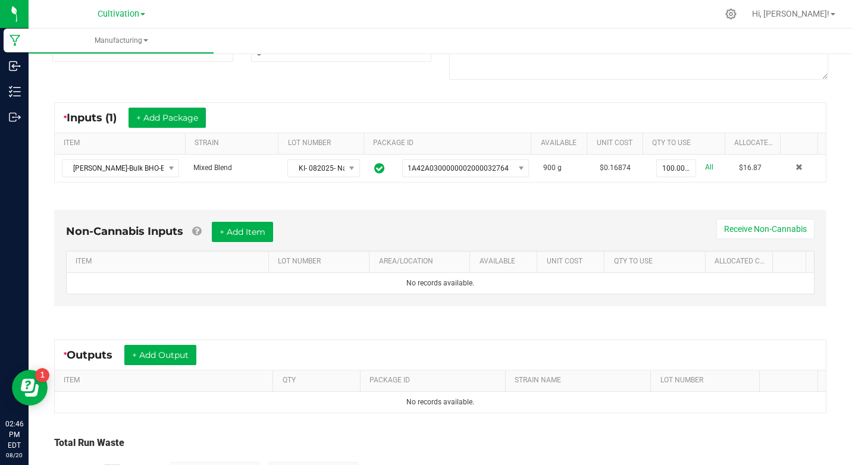
scroll to position [259, 0]
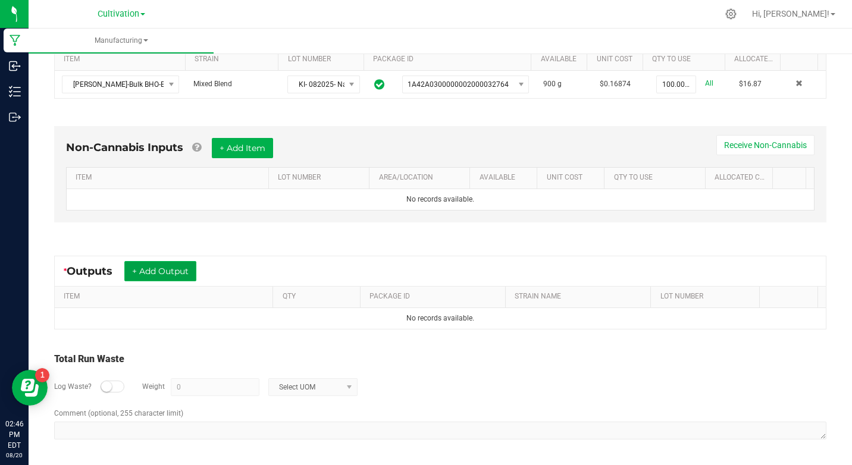
click at [143, 270] on button "+ Add Output" at bounding box center [160, 271] width 72 height 20
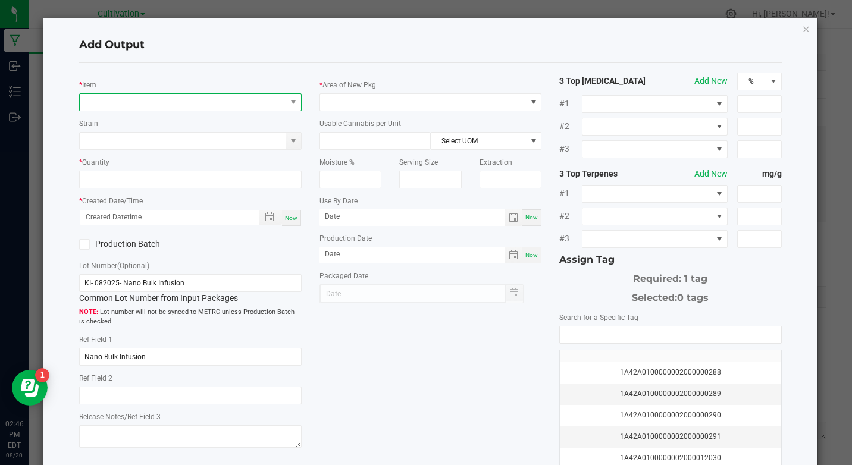
click at [144, 107] on span "NO DATA FOUND" at bounding box center [183, 102] width 206 height 17
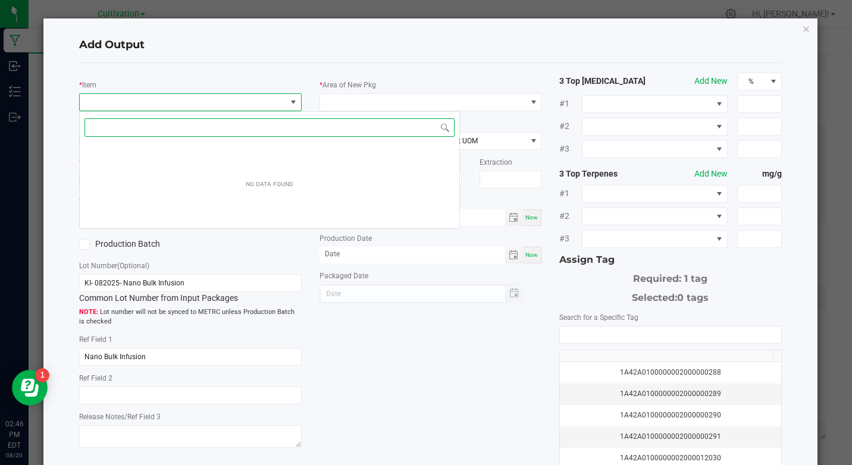
scroll to position [18, 220]
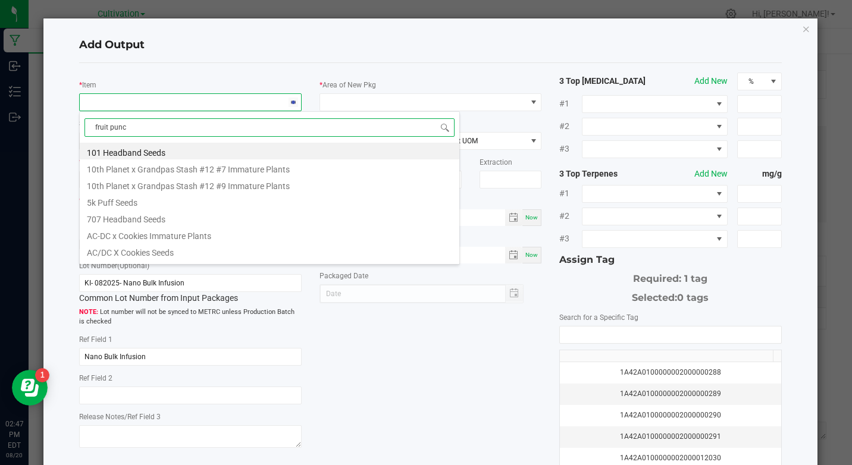
type input "fruit punch"
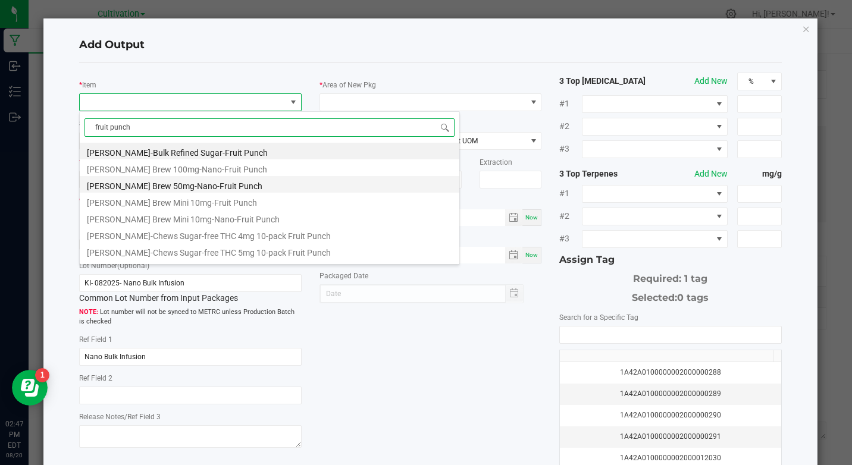
click at [229, 184] on li "[PERSON_NAME] Brew 50mg-Nano-Fruit Punch" at bounding box center [270, 184] width 380 height 17
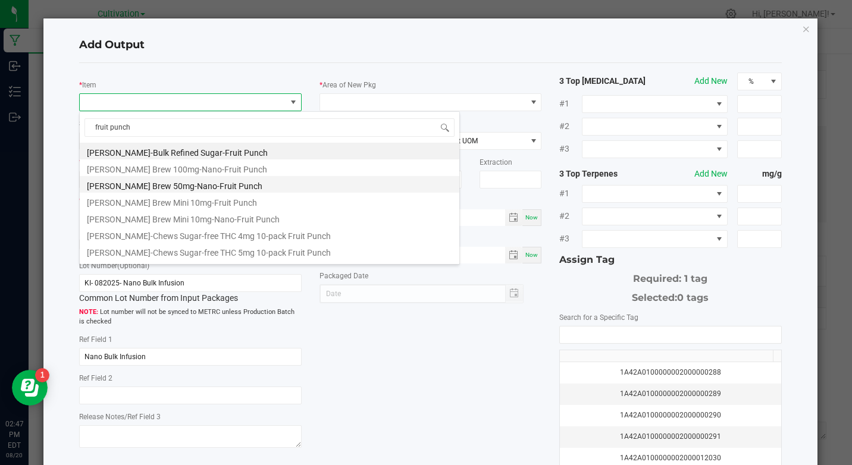
type input "0 ea"
type input "1.6"
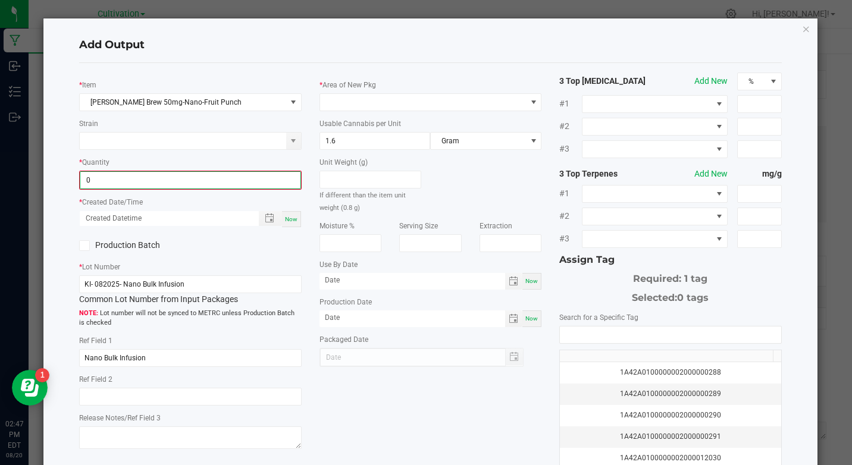
click at [215, 177] on input "0" at bounding box center [190, 180] width 220 height 17
type input "92 ea"
click at [286, 208] on div "* Created Date/Time Now" at bounding box center [190, 211] width 222 height 32
click at [289, 209] on div "Now" at bounding box center [190, 217] width 222 height 17
click at [288, 217] on span "Now" at bounding box center [291, 218] width 12 height 7
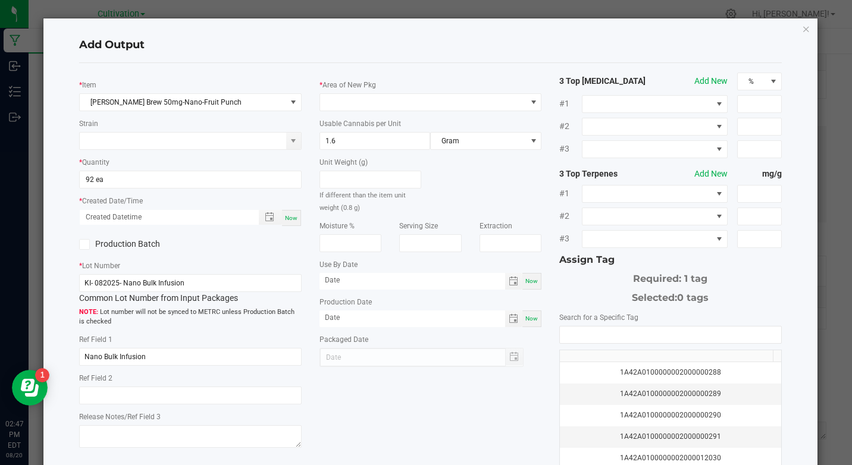
type input "[DATE] 2:47 PM"
type input "[DATE]"
click at [123, 246] on label "Production Batch" at bounding box center [130, 244] width 102 height 12
click at [0, 0] on input "Production Batch" at bounding box center [0, 0] width 0 height 0
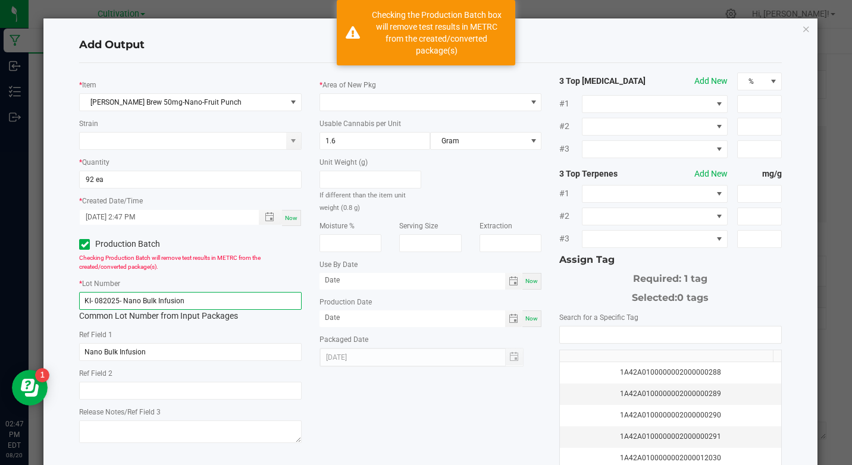
click at [126, 307] on input "KI- 082025- Nano Bulk Infusion" at bounding box center [190, 301] width 222 height 18
paste input "50mg Canna Brew Fruit Punch"
type input "KI- 082025- 50mg Canna Brew Fruit Punch"
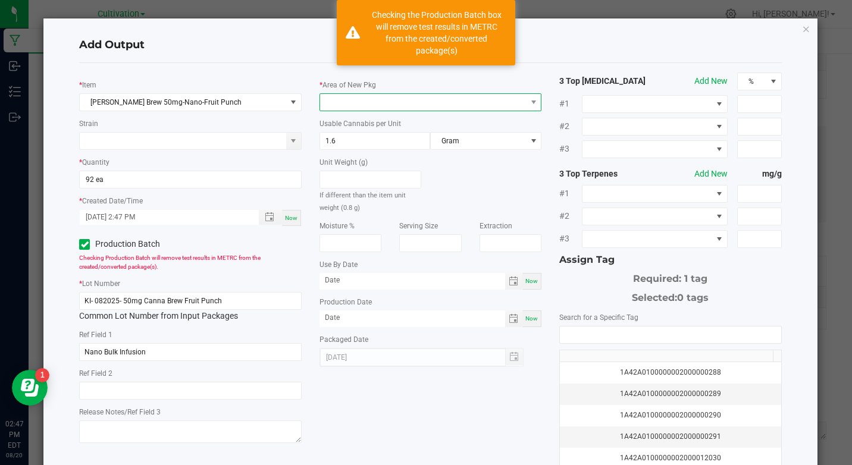
click at [389, 99] on span at bounding box center [423, 102] width 206 height 17
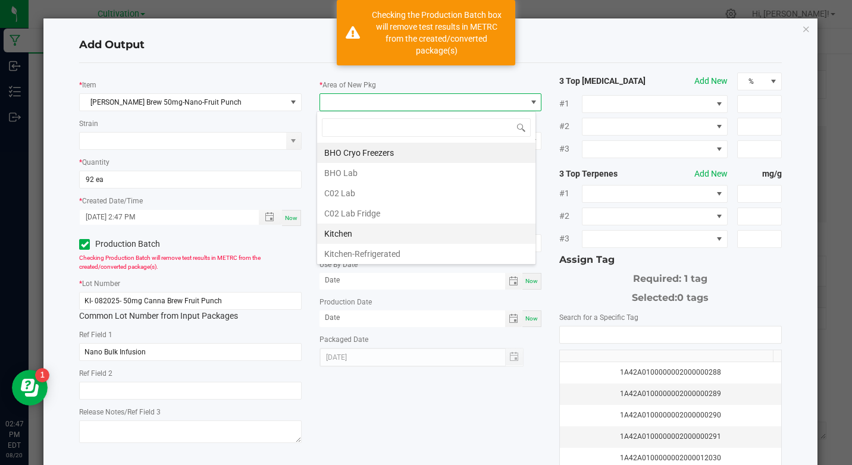
click at [374, 236] on li "Kitchen" at bounding box center [426, 234] width 218 height 20
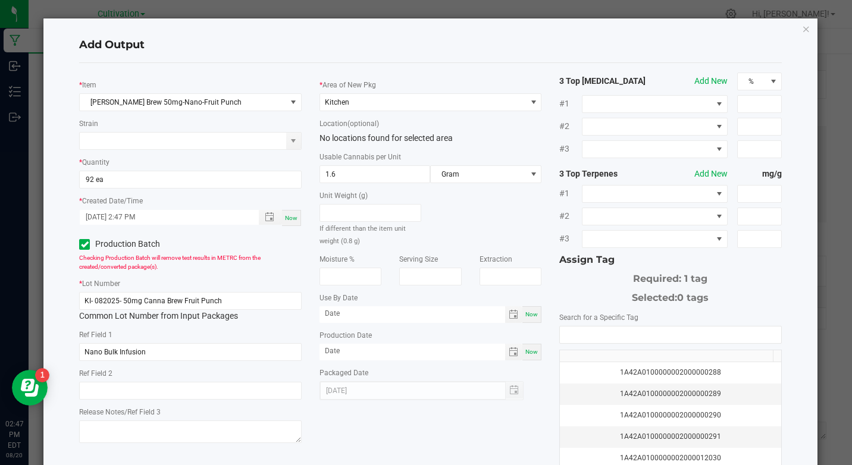
click at [525, 317] on span "Now" at bounding box center [531, 314] width 12 height 7
type input "[DATE]"
click at [530, 349] on span "Now" at bounding box center [531, 352] width 12 height 7
type input "[DATE]"
click at [321, 312] on input "[DATE]" at bounding box center [413, 313] width 186 height 15
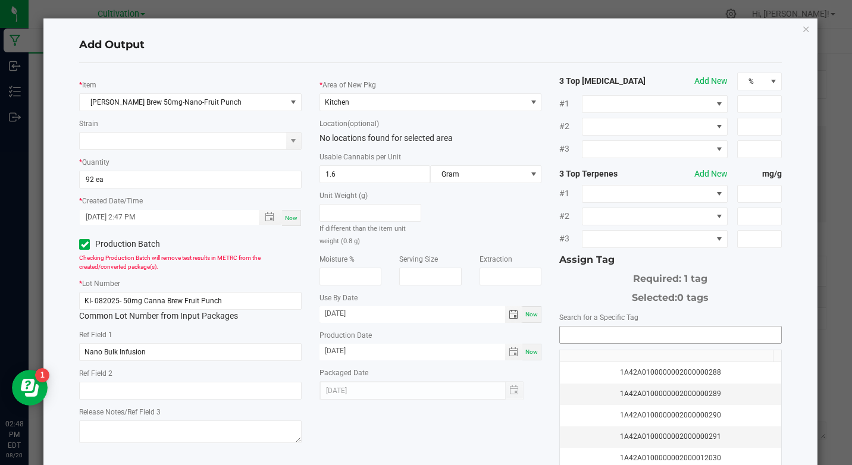
type input "[DATE]"
click at [588, 334] on input "NO DATA FOUND" at bounding box center [670, 335] width 221 height 17
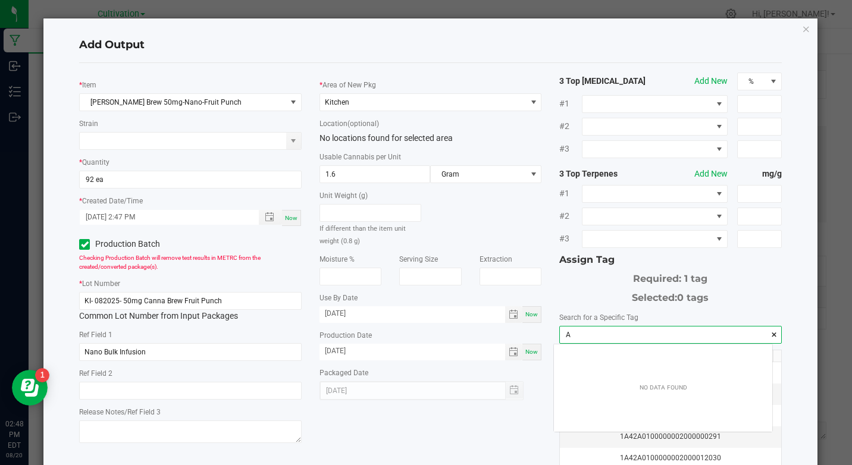
scroll to position [17, 218]
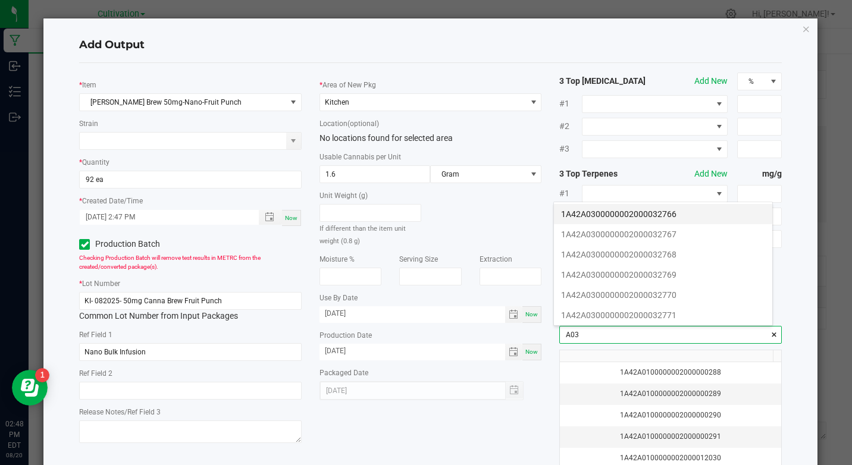
click at [707, 217] on li "1A42A0300000002000032766" at bounding box center [663, 214] width 218 height 20
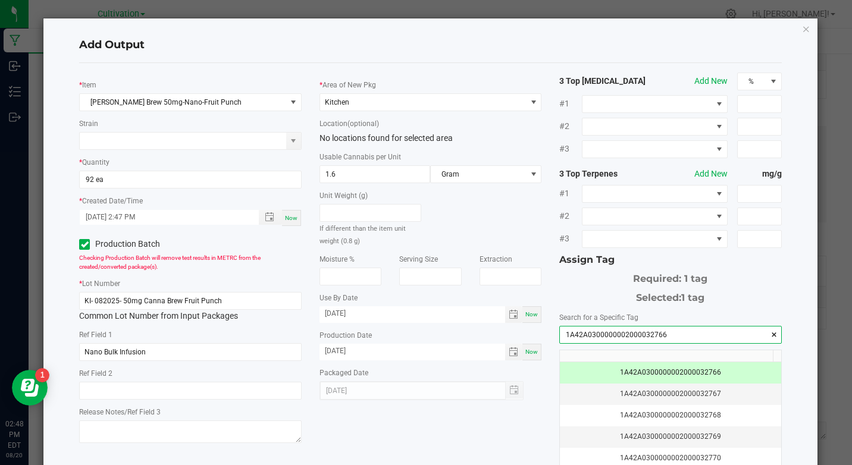
type input "1A42A0300000002000032766"
click at [618, 47] on h4 "Add Output" at bounding box center [430, 44] width 702 height 15
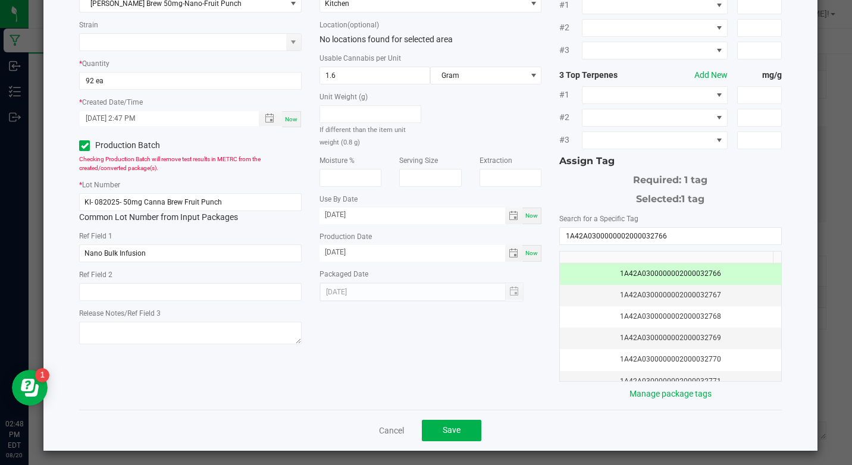
scroll to position [103, 0]
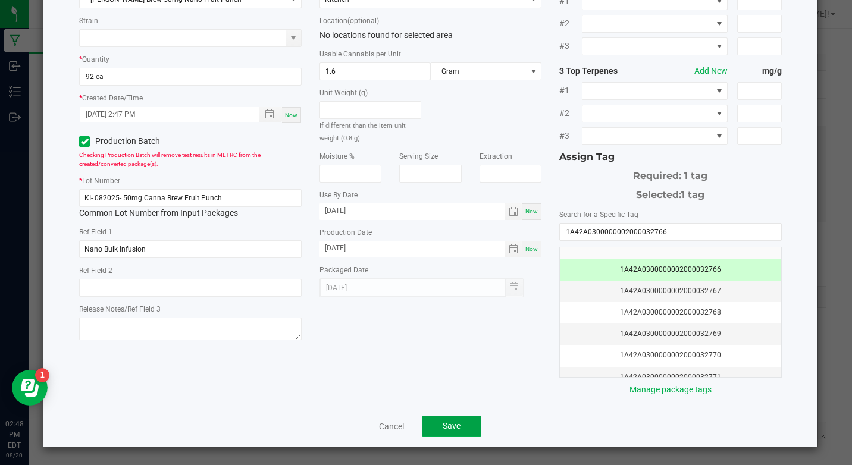
click at [457, 426] on button "Save" at bounding box center [451, 426] width 59 height 21
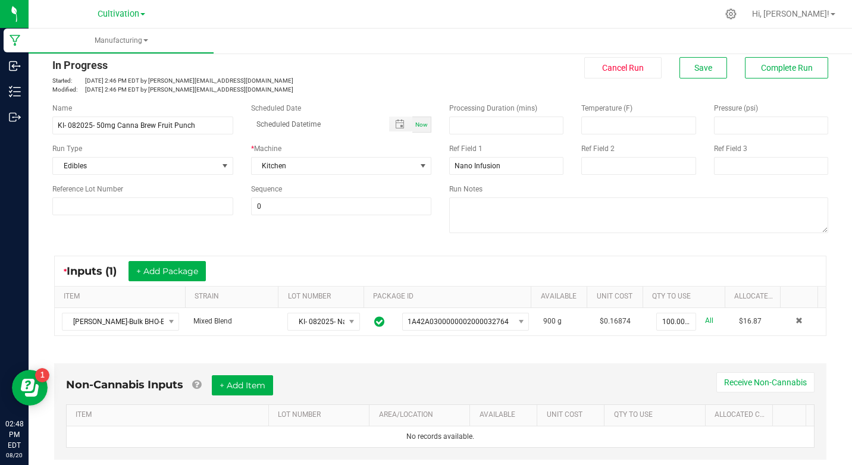
scroll to position [21, 0]
click at [761, 68] on span "Complete Run" at bounding box center [787, 69] width 52 height 10
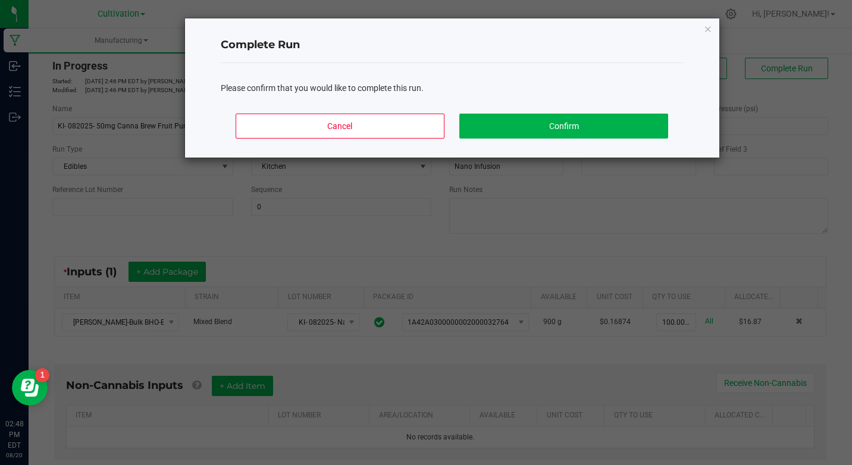
click at [580, 112] on div "Cancel Confirm" at bounding box center [452, 131] width 463 height 54
click at [575, 125] on button "Confirm" at bounding box center [563, 126] width 208 height 25
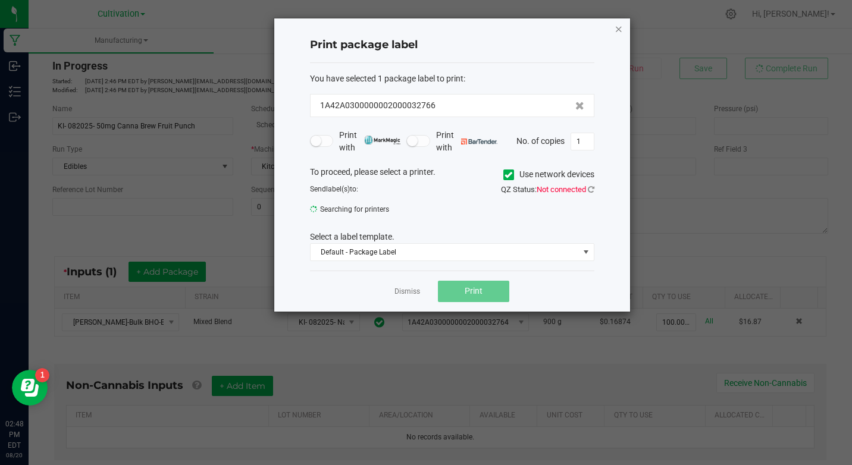
click at [618, 33] on icon "button" at bounding box center [619, 28] width 8 height 14
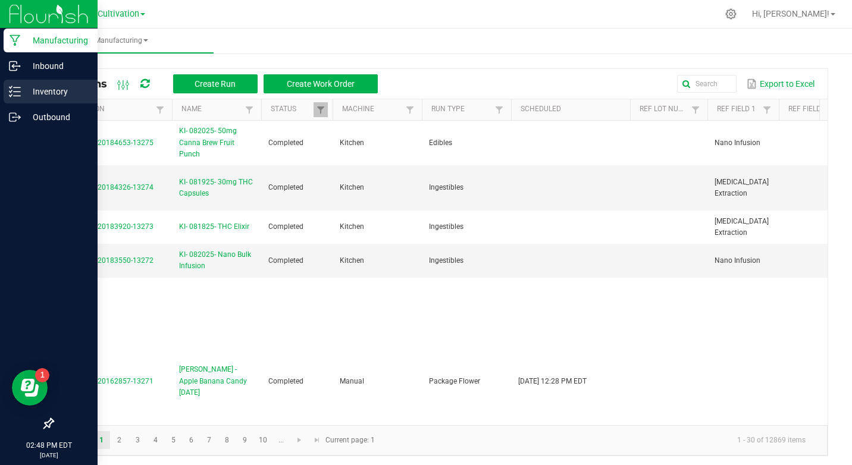
click at [12, 100] on div "Inventory" at bounding box center [51, 92] width 94 height 24
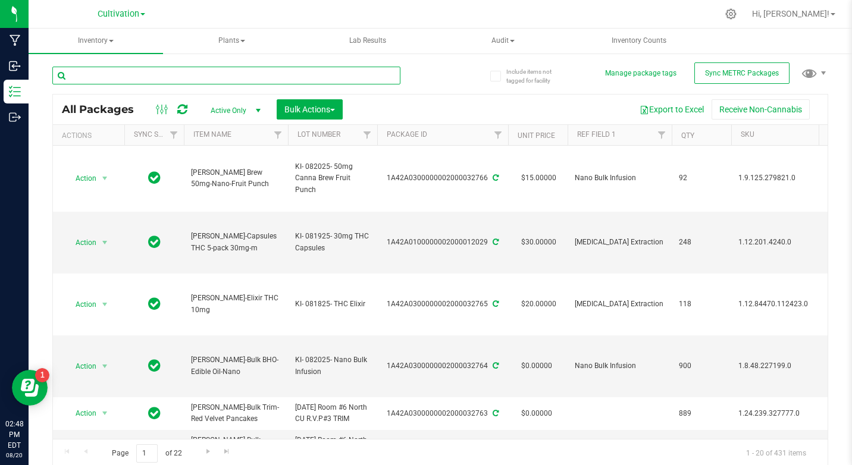
click at [119, 77] on input "text" at bounding box center [226, 76] width 348 height 18
type input "32764"
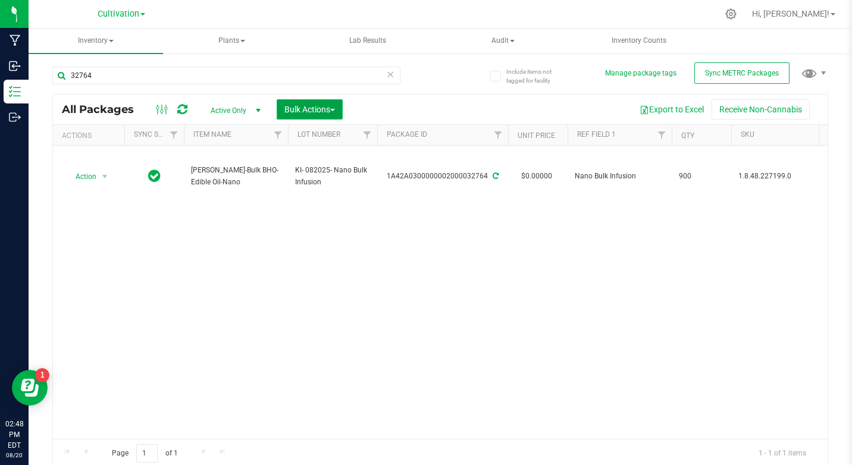
click at [301, 117] on button "Bulk Actions" at bounding box center [310, 109] width 66 height 20
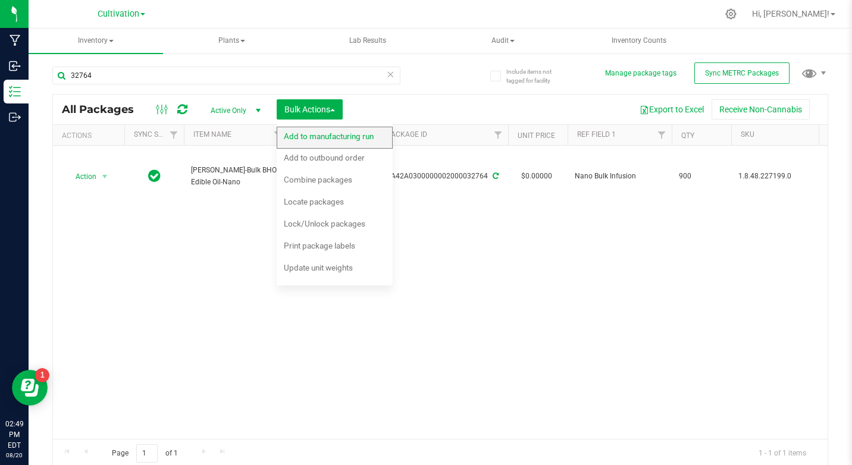
click at [299, 142] on div "Add to manufacturing run" at bounding box center [337, 138] width 106 height 19
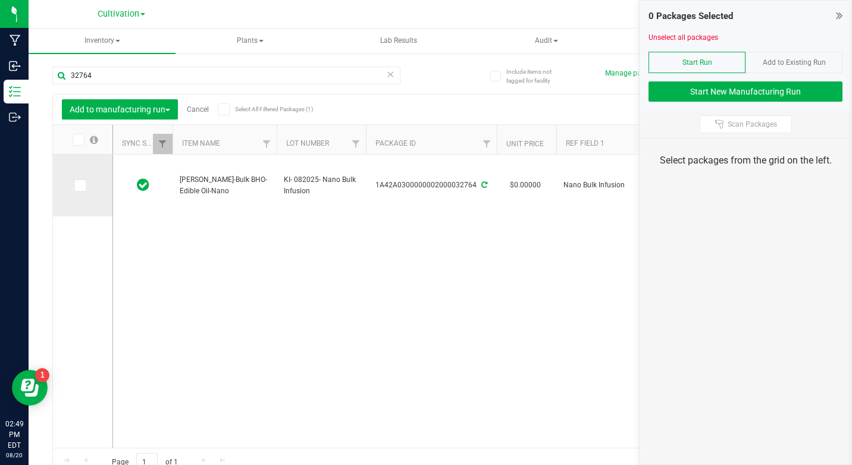
click at [83, 186] on icon at bounding box center [80, 186] width 8 height 0
click at [0, 0] on input "checkbox" at bounding box center [0, 0] width 0 height 0
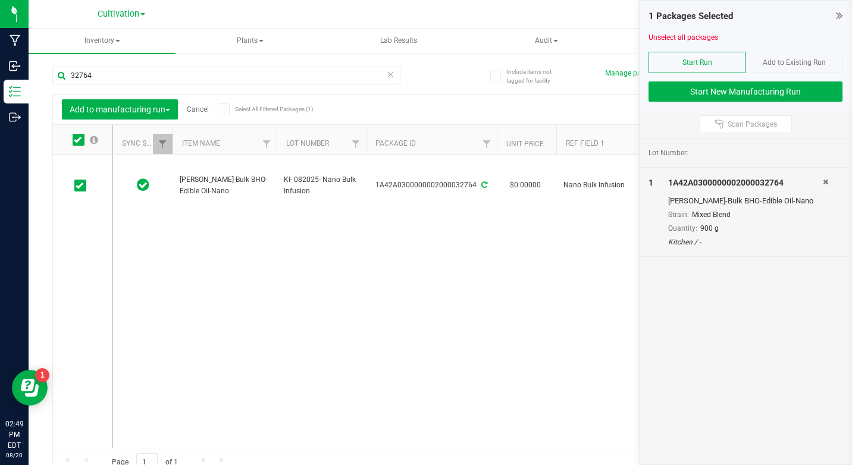
click at [696, 102] on div "1 Packages Selected Unselect all packages Start Run Add to Existing Run Start N…" at bounding box center [746, 56] width 212 height 110
click at [696, 98] on button "Start New Manufacturing Run" at bounding box center [746, 92] width 194 height 20
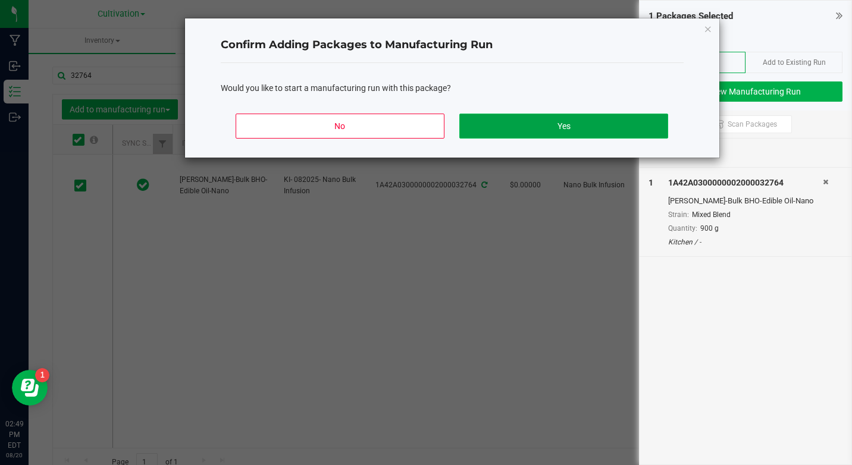
click at [630, 138] on button "Yes" at bounding box center [563, 126] width 208 height 25
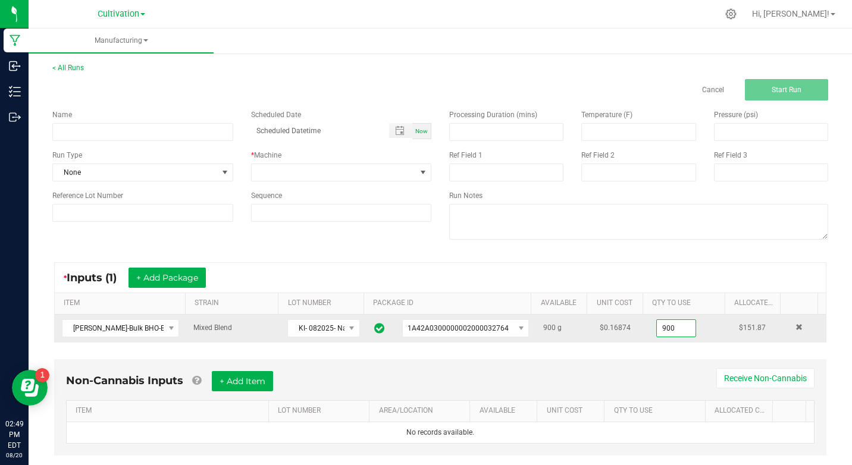
click at [664, 324] on input "900" at bounding box center [676, 328] width 39 height 17
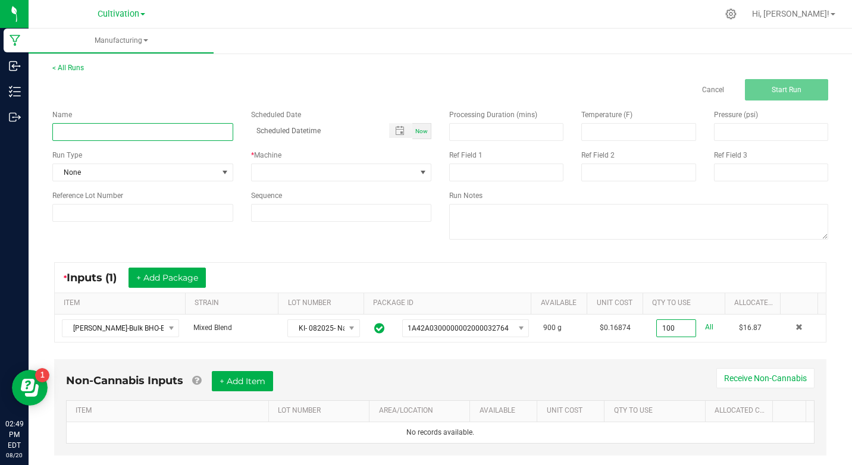
type input "100.0000 g"
click at [116, 140] on input at bounding box center [142, 132] width 181 height 18
click at [117, 140] on input "KI- 082025- 50mg Canna Brew Mango" at bounding box center [142, 132] width 181 height 18
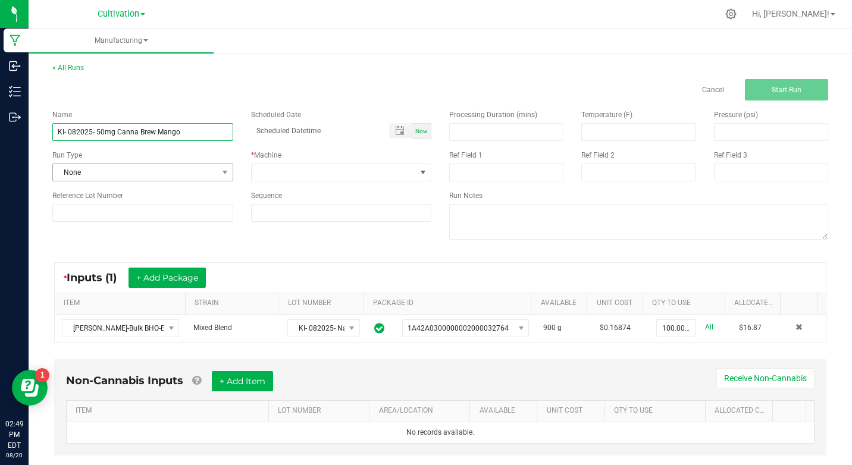
type input "KI- 082025- 50mg Canna Brew Mango"
click at [137, 174] on span "None" at bounding box center [135, 172] width 165 height 17
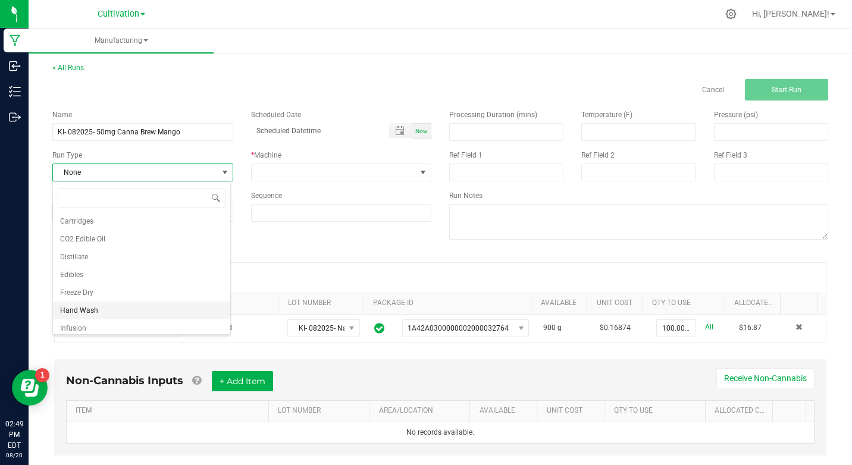
scroll to position [119, 0]
click at [81, 248] on span "Edibles" at bounding box center [71, 246] width 23 height 12
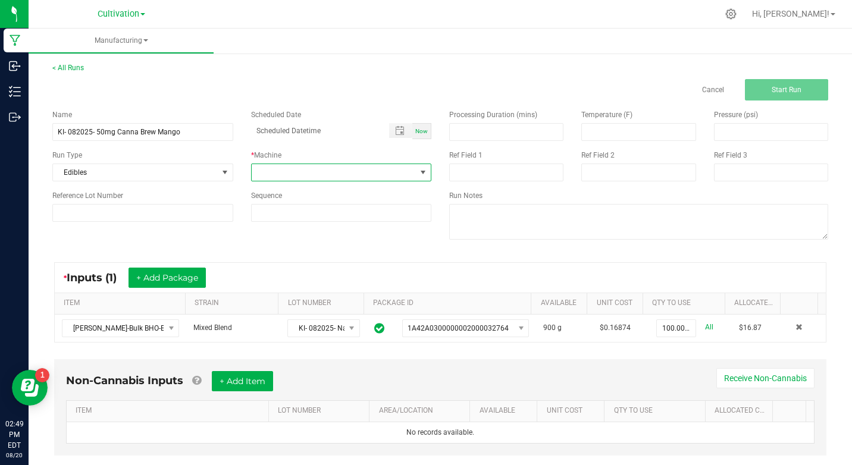
click at [254, 167] on span at bounding box center [334, 172] width 165 height 17
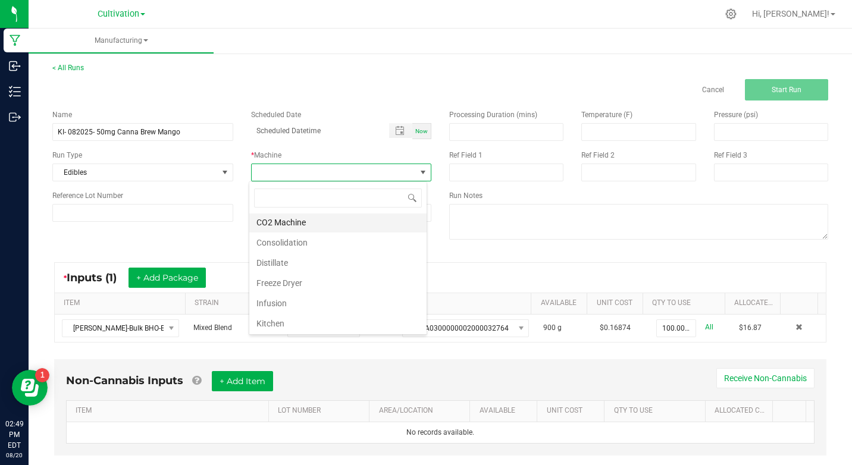
scroll to position [59, 0]
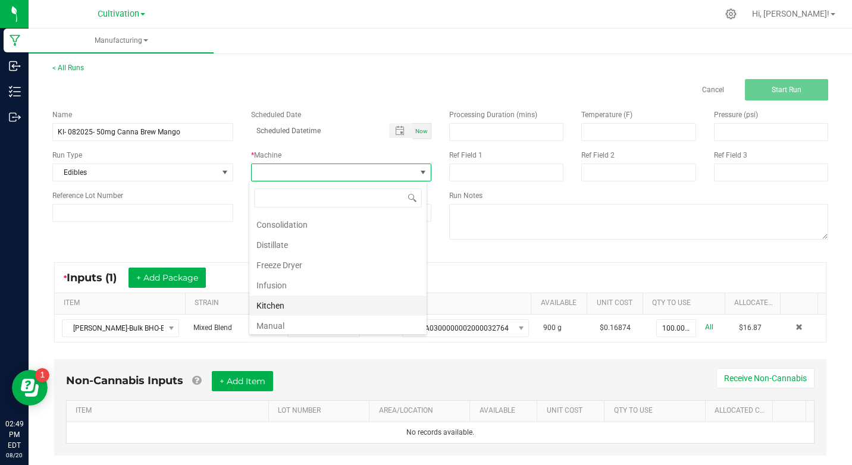
click at [272, 297] on li "Kitchen" at bounding box center [337, 306] width 177 height 20
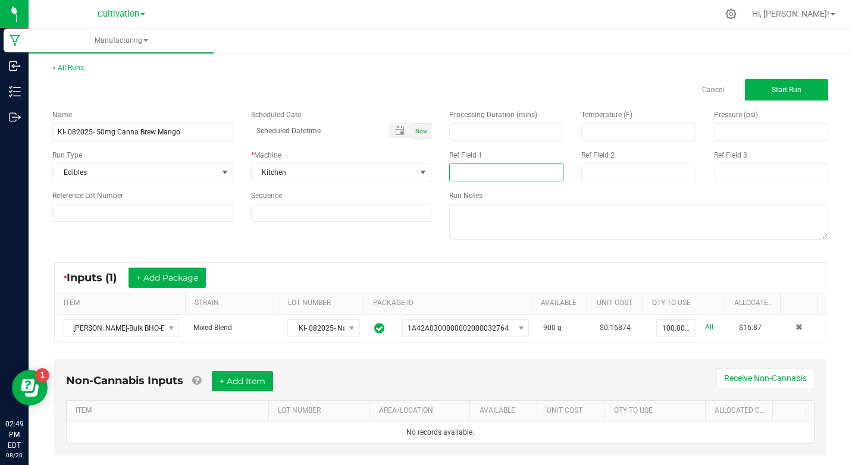
click at [513, 166] on input at bounding box center [506, 173] width 114 height 18
type input "Nano Infusion"
type input "month/day/year hour:minute AM"
click at [491, 78] on div "< All Runs Cancel Start Run" at bounding box center [440, 81] width 776 height 38
click at [801, 101] on div "Processing Duration (mins) Temperature (F) Pressure (psi) Ref Field 1 Nano Infu…" at bounding box center [638, 176] width 397 height 151
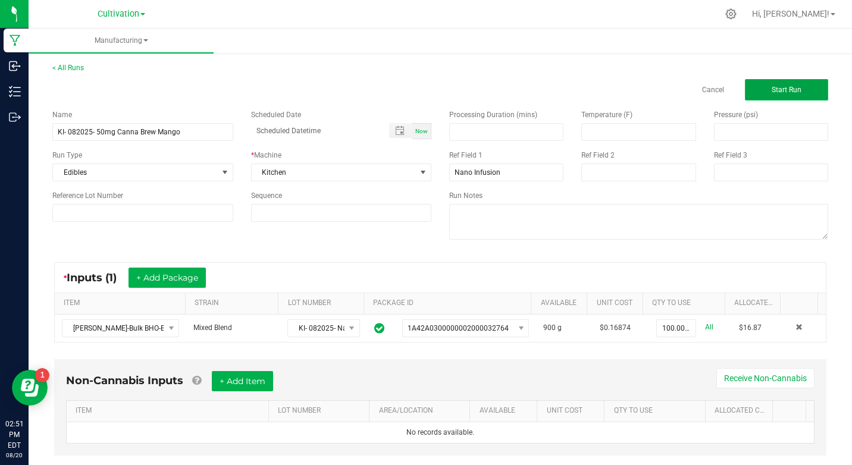
click at [786, 82] on button "Start Run" at bounding box center [786, 89] width 83 height 21
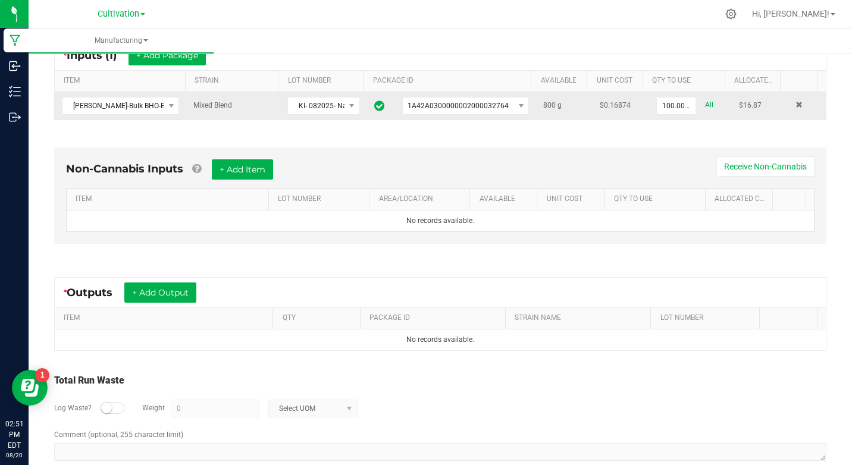
scroll to position [259, 0]
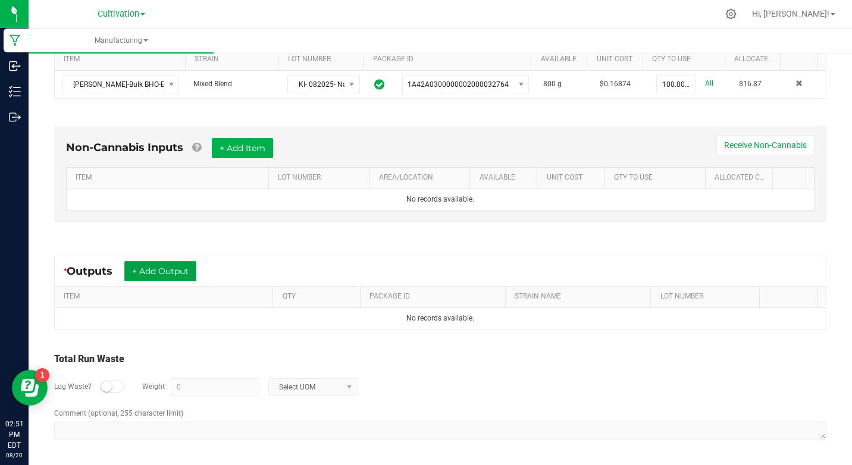
click at [176, 280] on button "+ Add Output" at bounding box center [160, 271] width 72 height 20
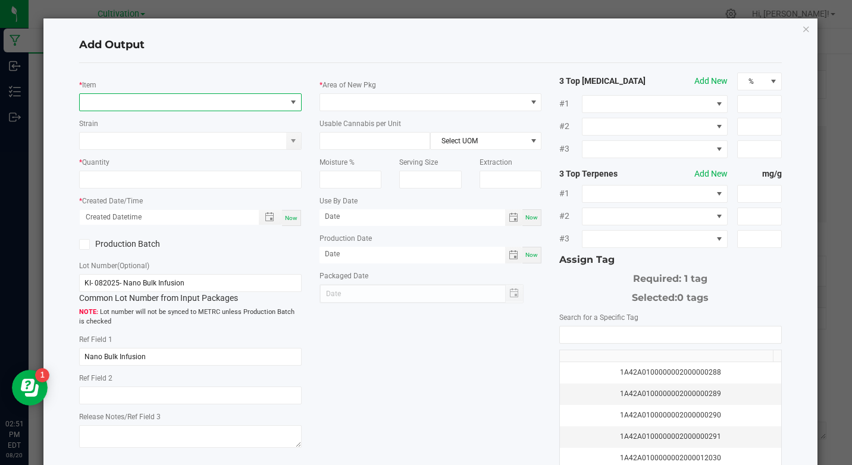
click at [205, 102] on span "NO DATA FOUND" at bounding box center [183, 102] width 206 height 17
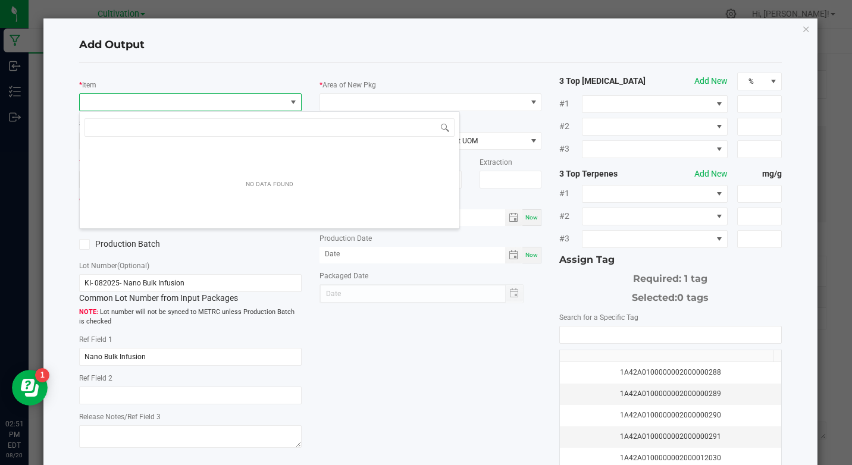
scroll to position [18, 220]
type input "canna brew"
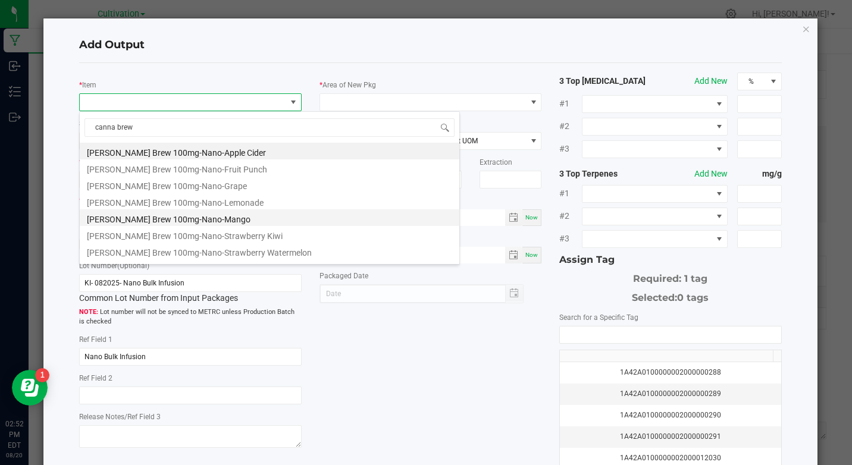
click at [229, 215] on li "[PERSON_NAME] Brew 100mg-Nano-Mango" at bounding box center [270, 217] width 380 height 17
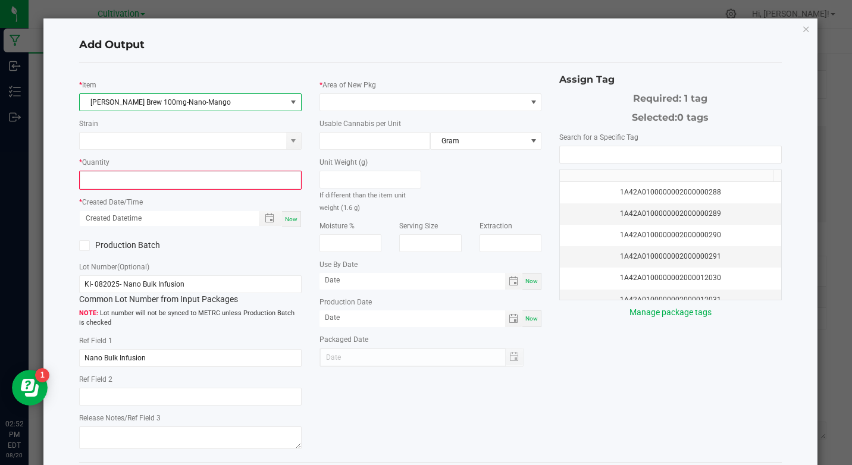
type input "0 ea"
type input "3.3"
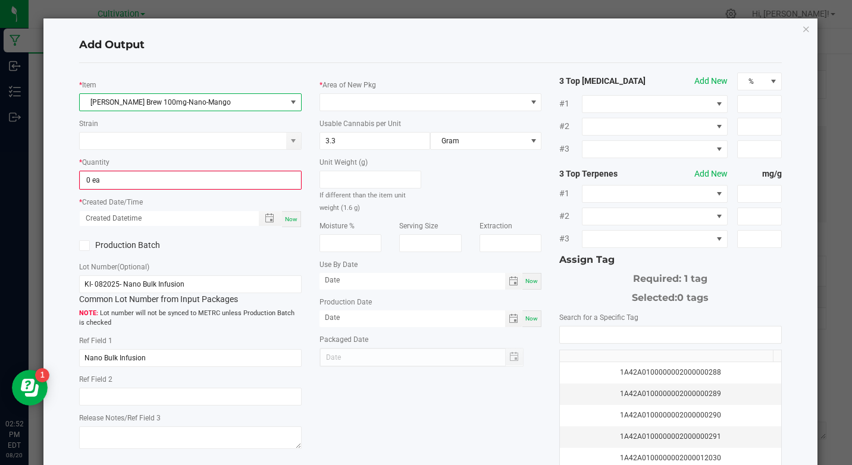
click at [256, 100] on span "[PERSON_NAME] Brew 100mg-Nano-Mango" at bounding box center [183, 102] width 206 height 17
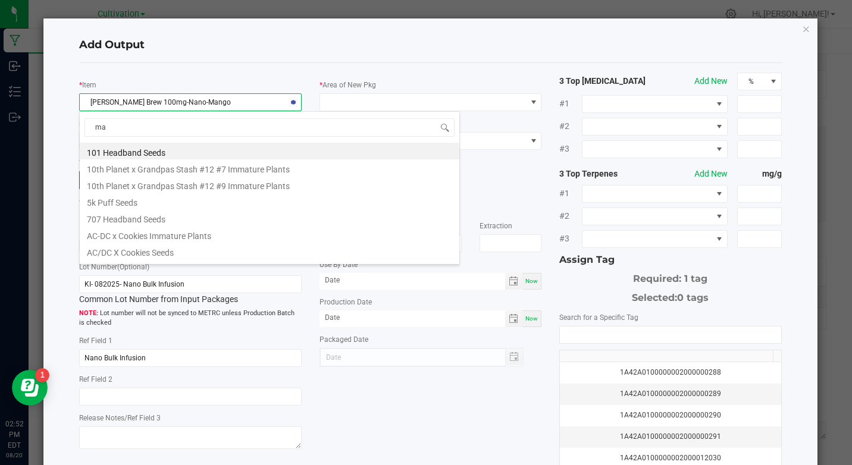
type input "m"
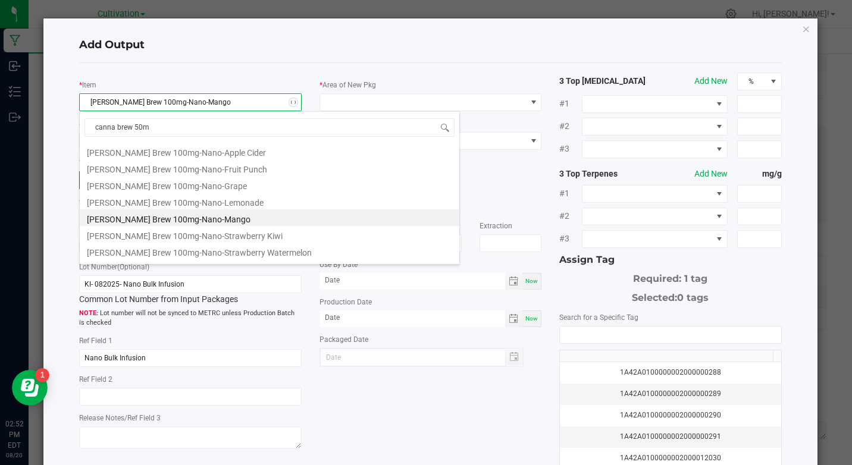
type input "canna brew 50mg"
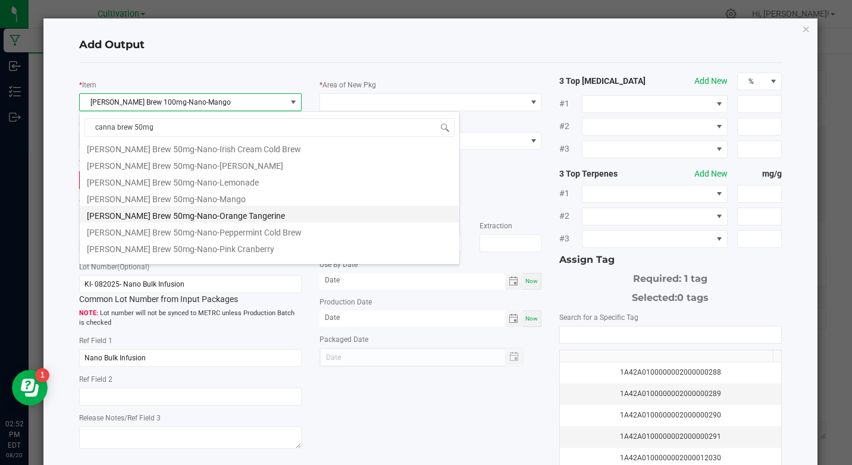
scroll to position [238, 0]
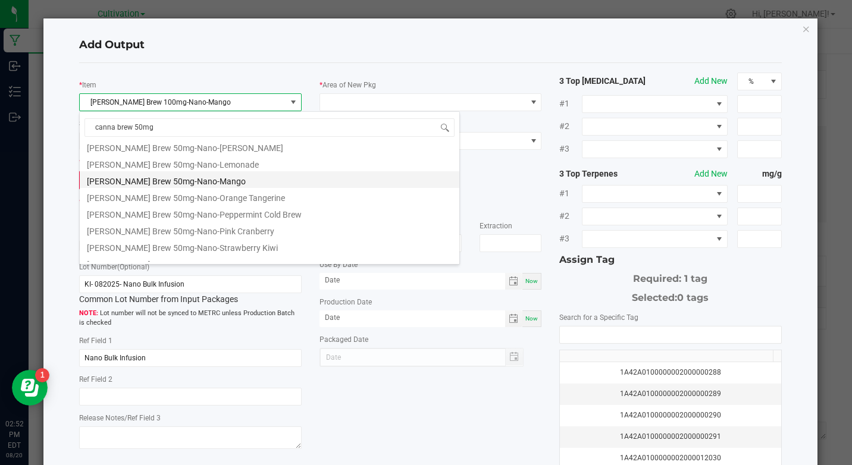
click at [226, 183] on li "[PERSON_NAME] Brew 50mg-Nano-Mango" at bounding box center [270, 179] width 380 height 17
type input "1.6"
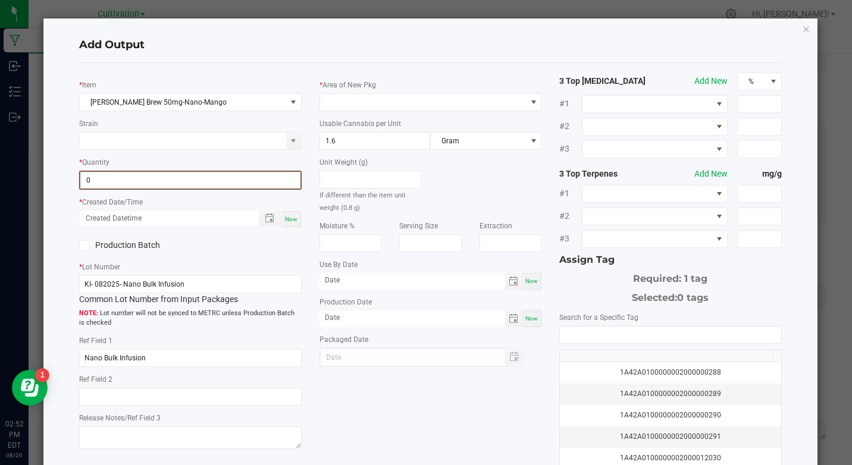
click at [202, 183] on input "0" at bounding box center [190, 180] width 220 height 17
type input "93 ea"
click at [282, 222] on div "Now" at bounding box center [291, 218] width 19 height 16
type input "[DATE] 2:52 PM"
type input "[DATE]"
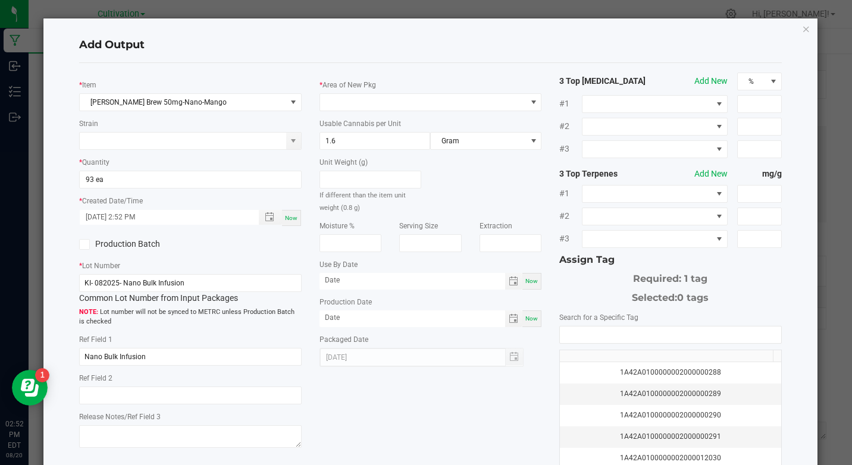
click at [99, 248] on label "Production Batch" at bounding box center [130, 244] width 102 height 12
click at [0, 0] on input "Production Batch" at bounding box center [0, 0] width 0 height 0
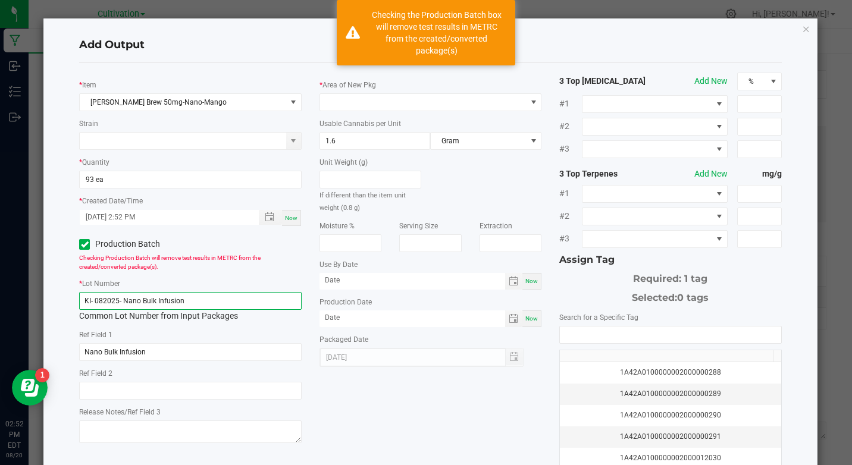
click at [124, 303] on input "KI- 082025- Nano Bulk Infusion" at bounding box center [190, 301] width 222 height 18
paste input "50mg Canna Brew Mango"
type input "KI- 082025- 50mg Canna Brew Mango"
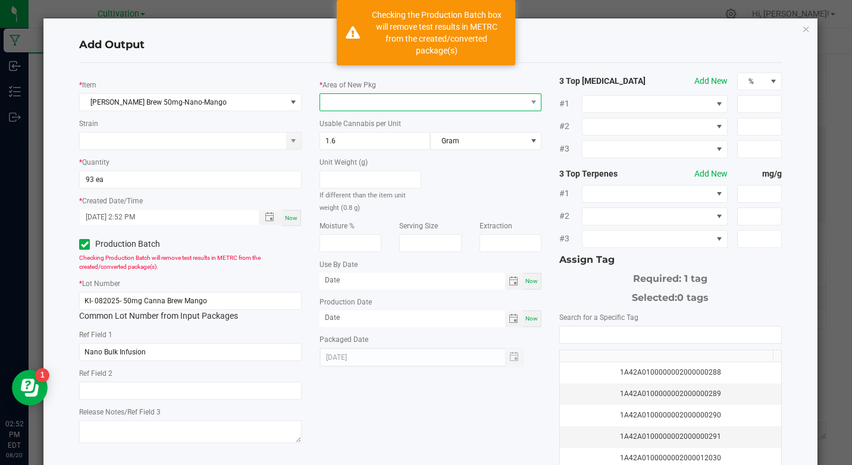
click at [422, 103] on span at bounding box center [423, 102] width 206 height 17
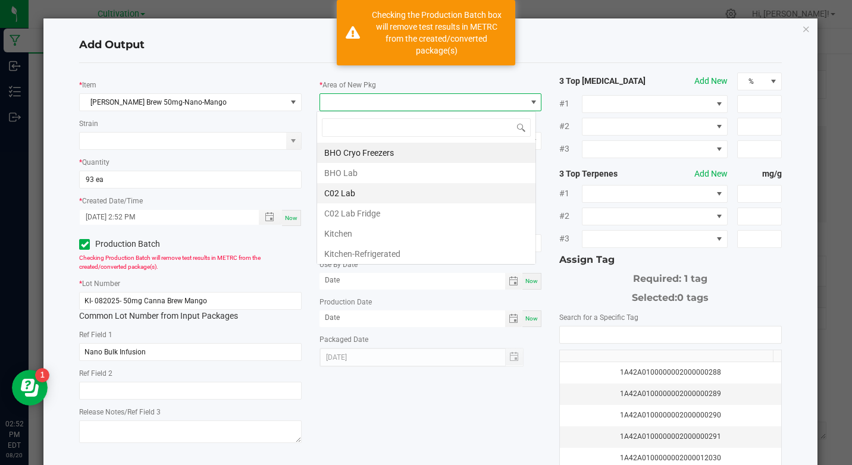
scroll to position [18, 220]
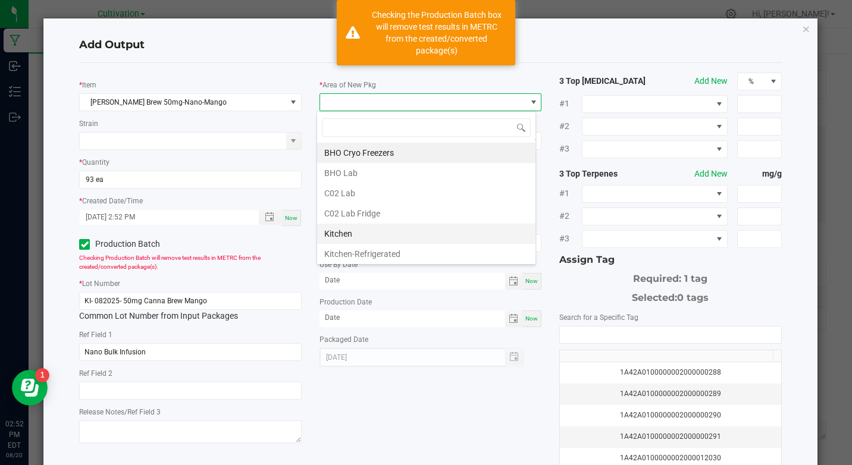
click at [350, 238] on li "Kitchen" at bounding box center [426, 234] width 218 height 20
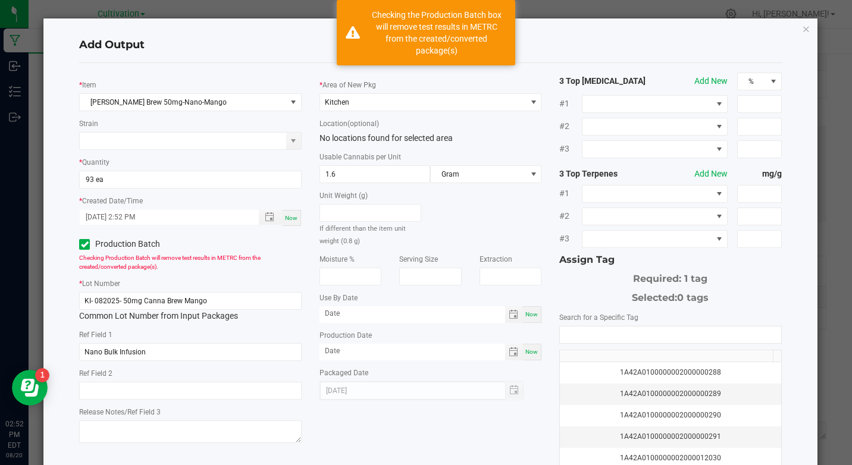
click at [527, 309] on div "Now" at bounding box center [531, 314] width 19 height 17
type input "[DATE]"
click at [527, 350] on span "Now" at bounding box center [531, 352] width 12 height 7
type input "[DATE]"
click at [324, 311] on input "[DATE]" at bounding box center [413, 313] width 186 height 15
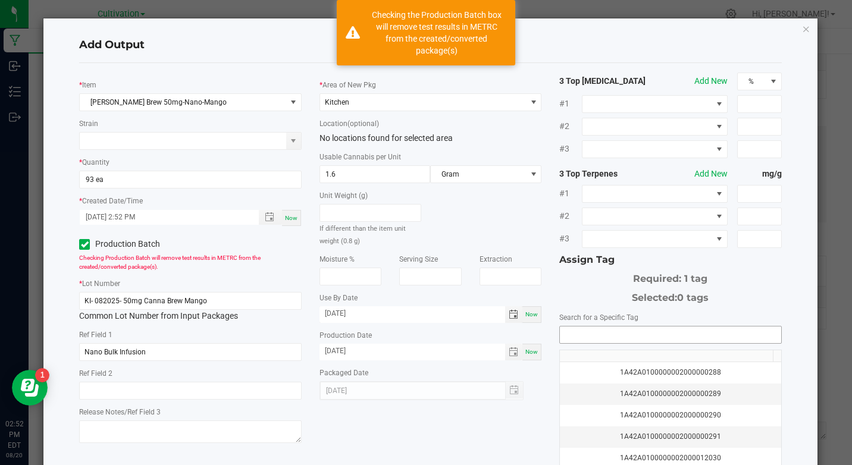
type input "[DATE]"
click at [656, 336] on input "NO DATA FOUND" at bounding box center [670, 335] width 221 height 17
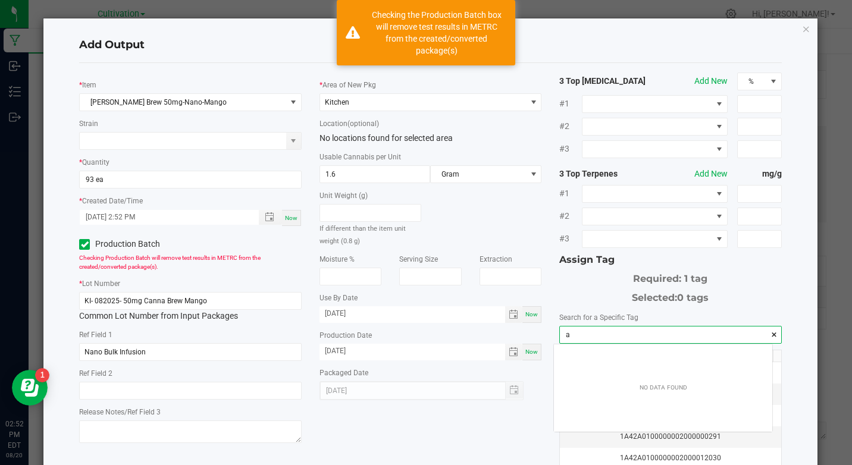
scroll to position [17, 218]
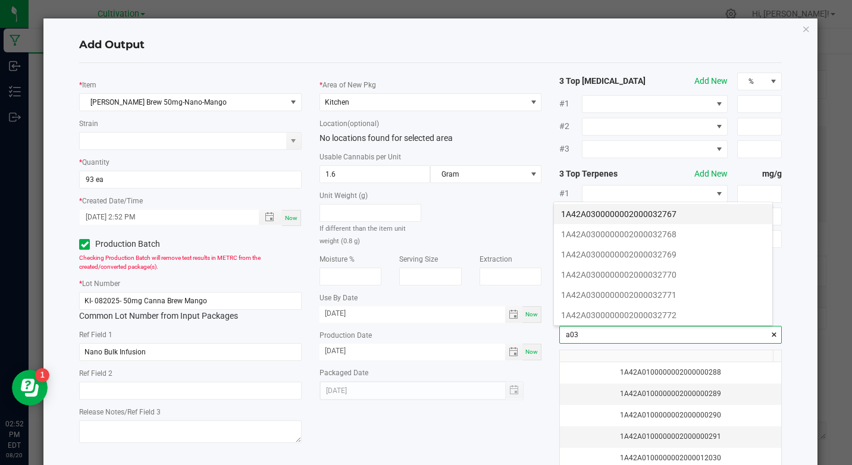
click at [663, 214] on li "1A42A0300000002000032767" at bounding box center [663, 214] width 218 height 20
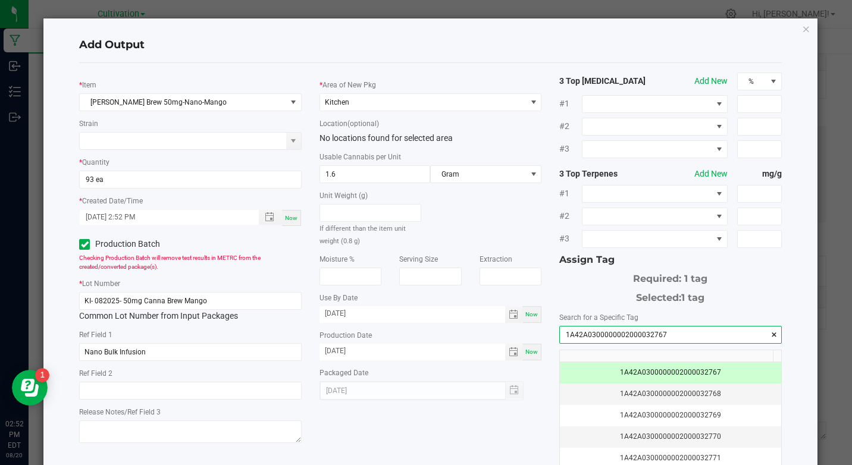
type input "1A42A0300000002000032767"
click at [533, 74] on div "* Area of New Pkg Kitchen Location (optional) No locations found for selected a…" at bounding box center [431, 237] width 240 height 328
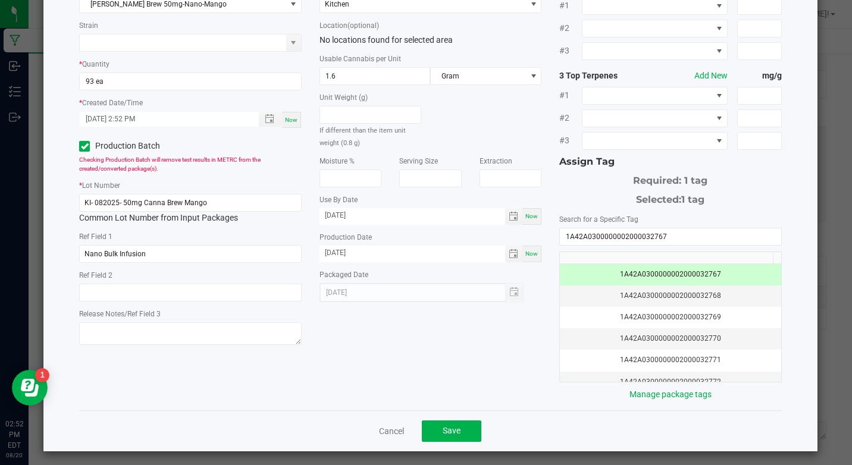
scroll to position [103, 0]
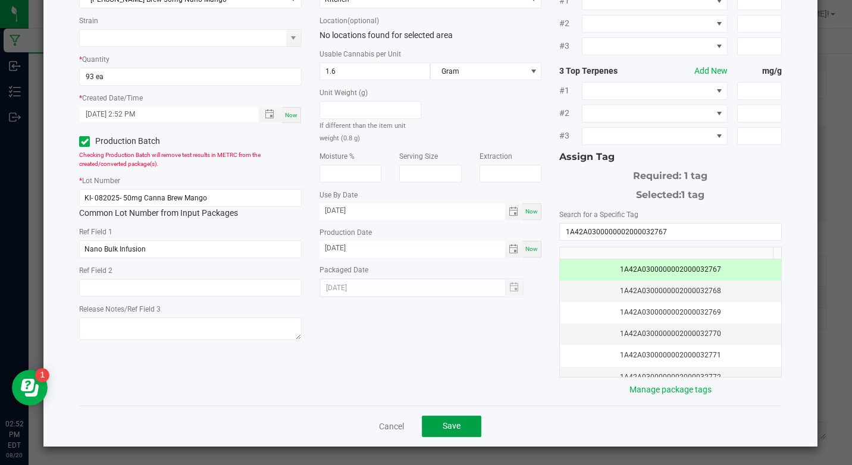
click at [452, 436] on button "Save" at bounding box center [451, 426] width 59 height 21
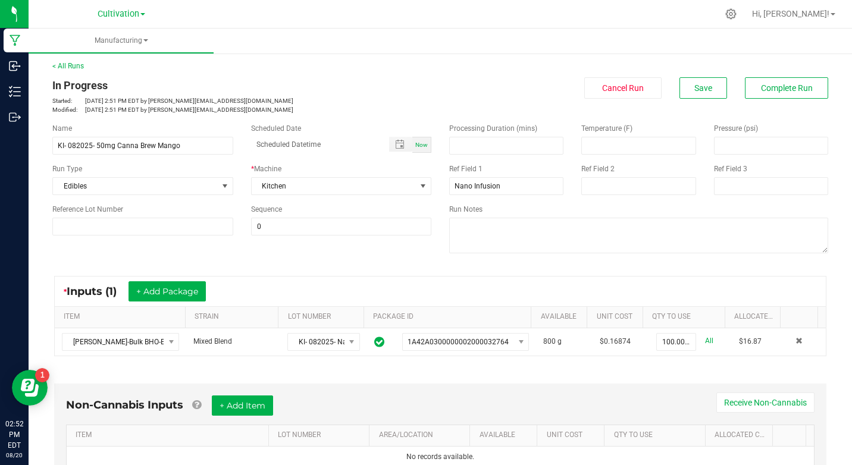
scroll to position [0, 0]
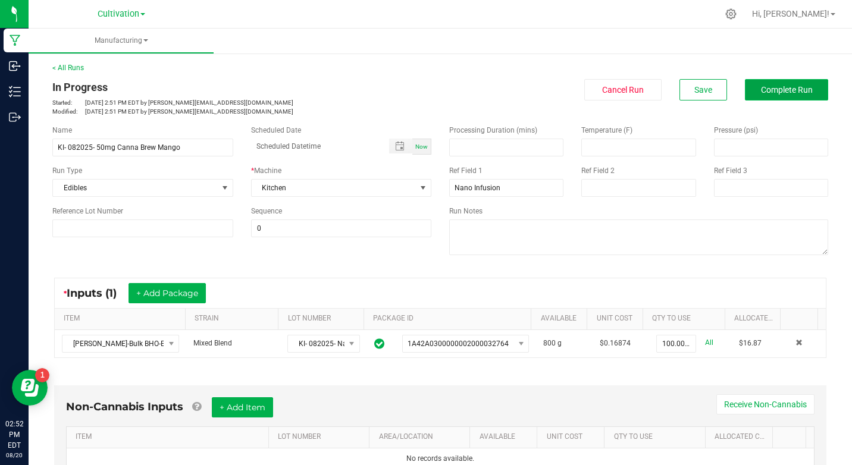
click at [780, 93] on span "Complete Run" at bounding box center [787, 90] width 52 height 10
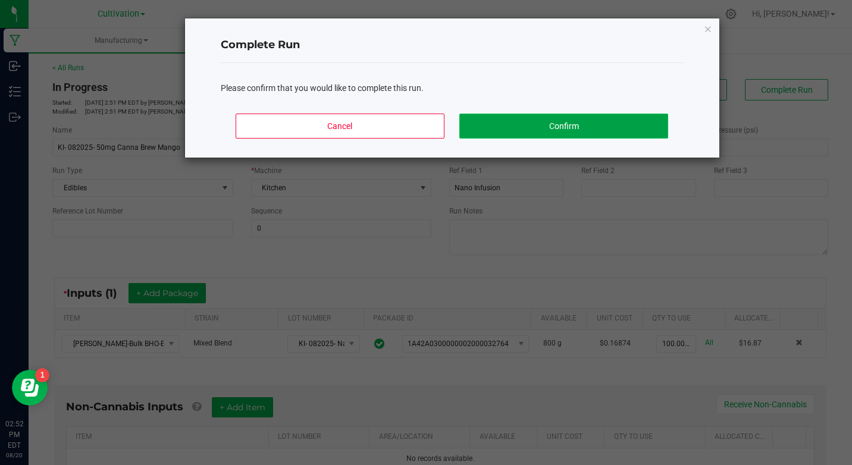
click at [578, 121] on button "Confirm" at bounding box center [563, 126] width 208 height 25
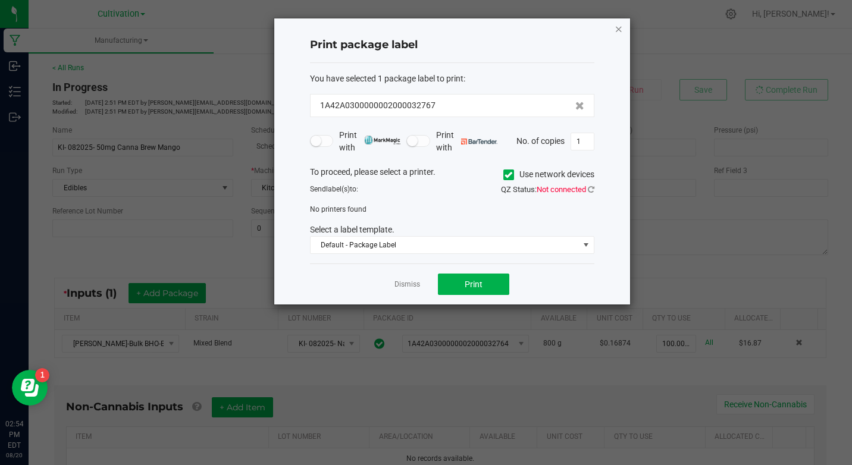
click at [616, 30] on icon "button" at bounding box center [619, 28] width 8 height 14
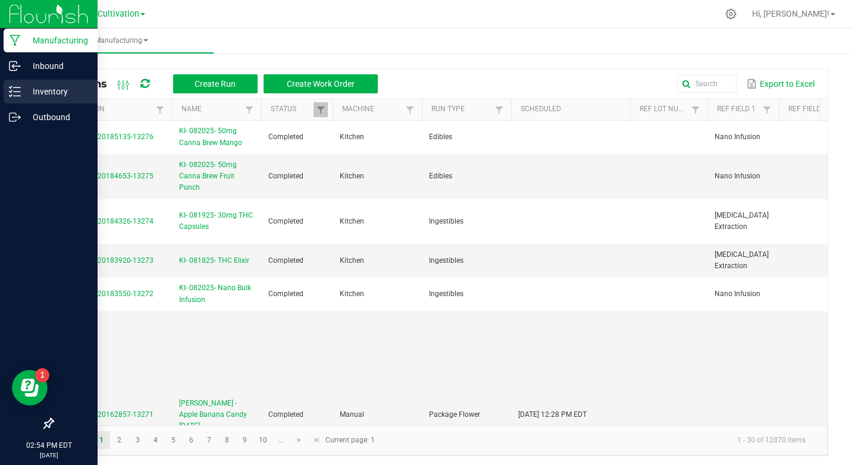
click at [13, 92] on icon at bounding box center [15, 92] width 12 height 12
